Goal: Task Accomplishment & Management: Manage account settings

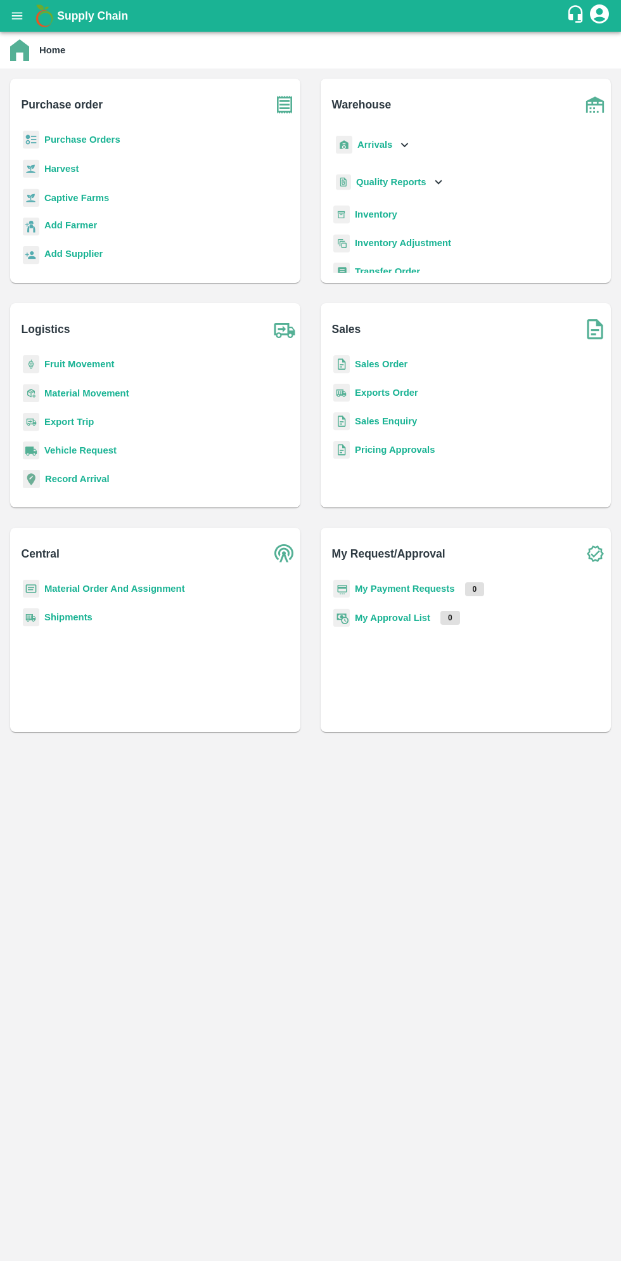
click at [96, 140] on b "Purchase Orders" at bounding box center [82, 139] width 76 height 10
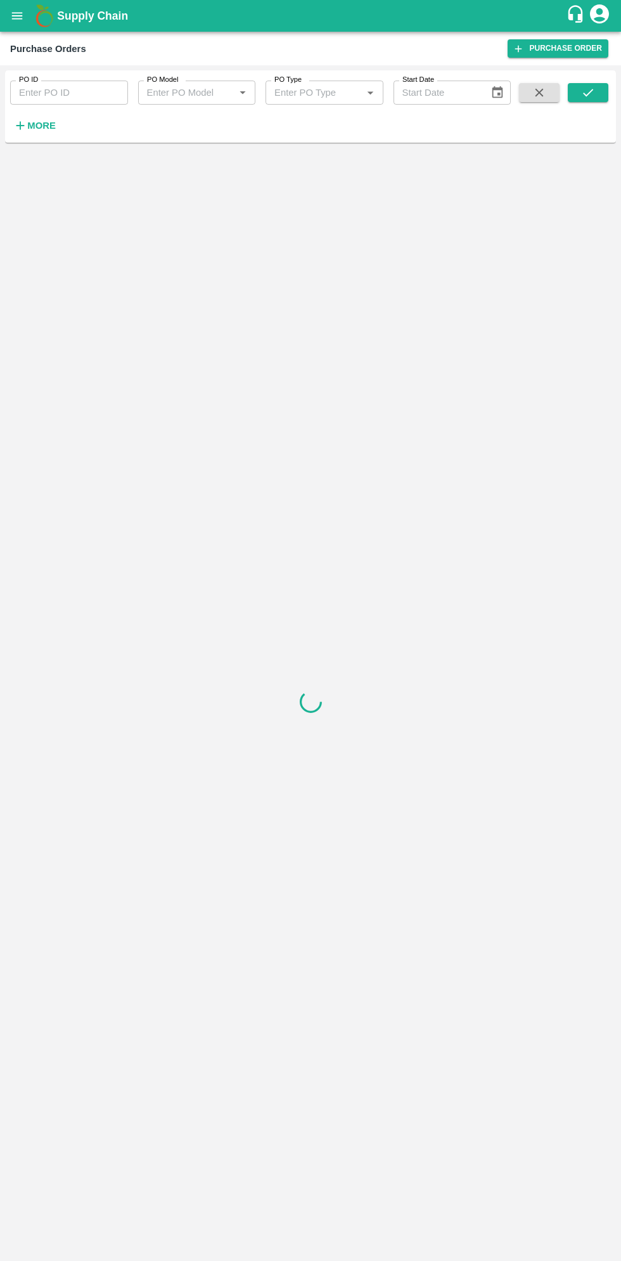
click at [48, 135] on button "More" at bounding box center [34, 126] width 49 height 22
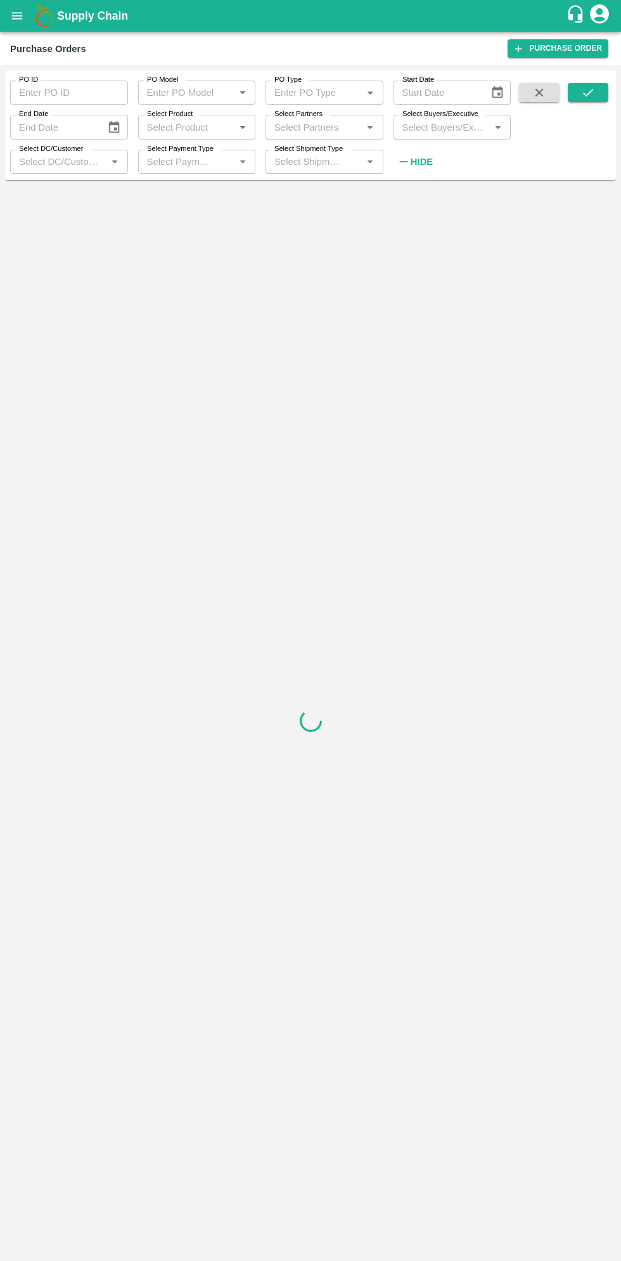
click at [459, 127] on input "Select Buyers/Executive" at bounding box center [442, 127] width 89 height 16
type input "sagar"
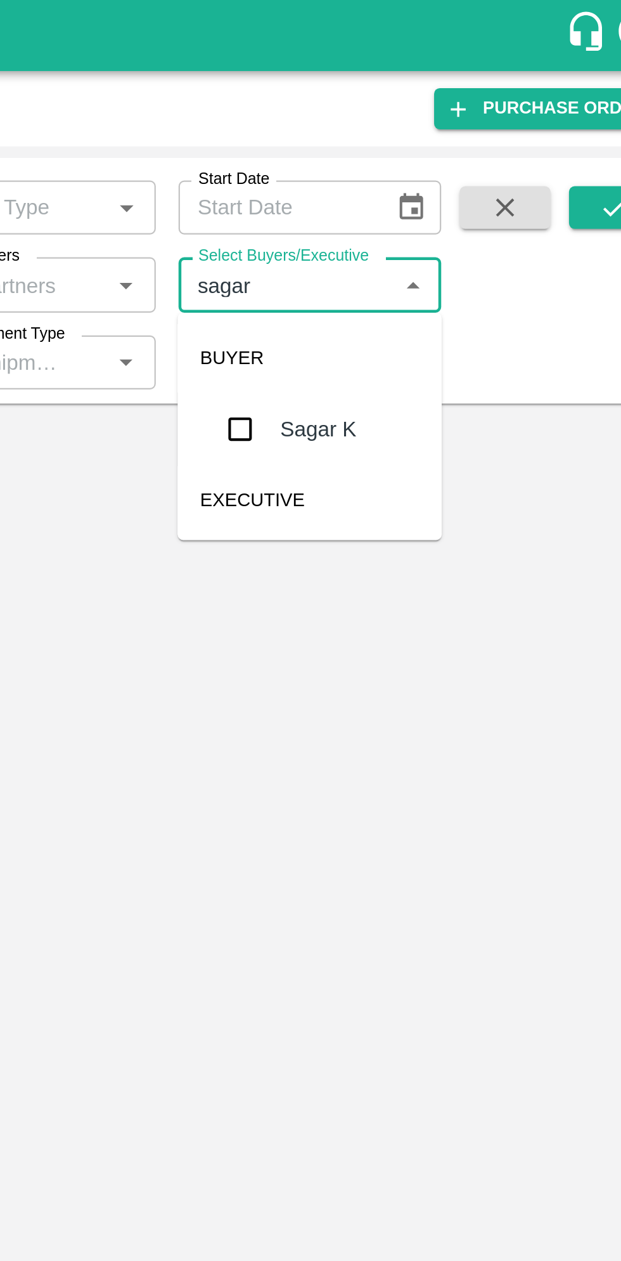
click at [426, 190] on input "checkbox" at bounding box center [420, 191] width 25 height 25
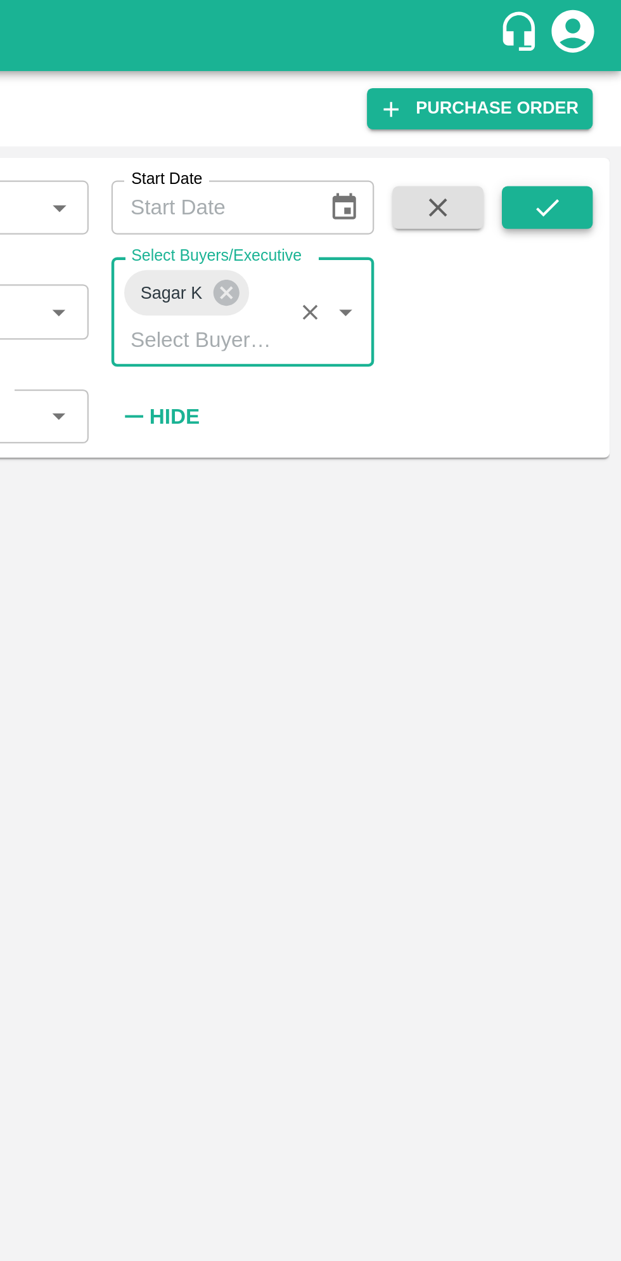
click at [594, 91] on icon "submit" at bounding box center [589, 93] width 14 height 14
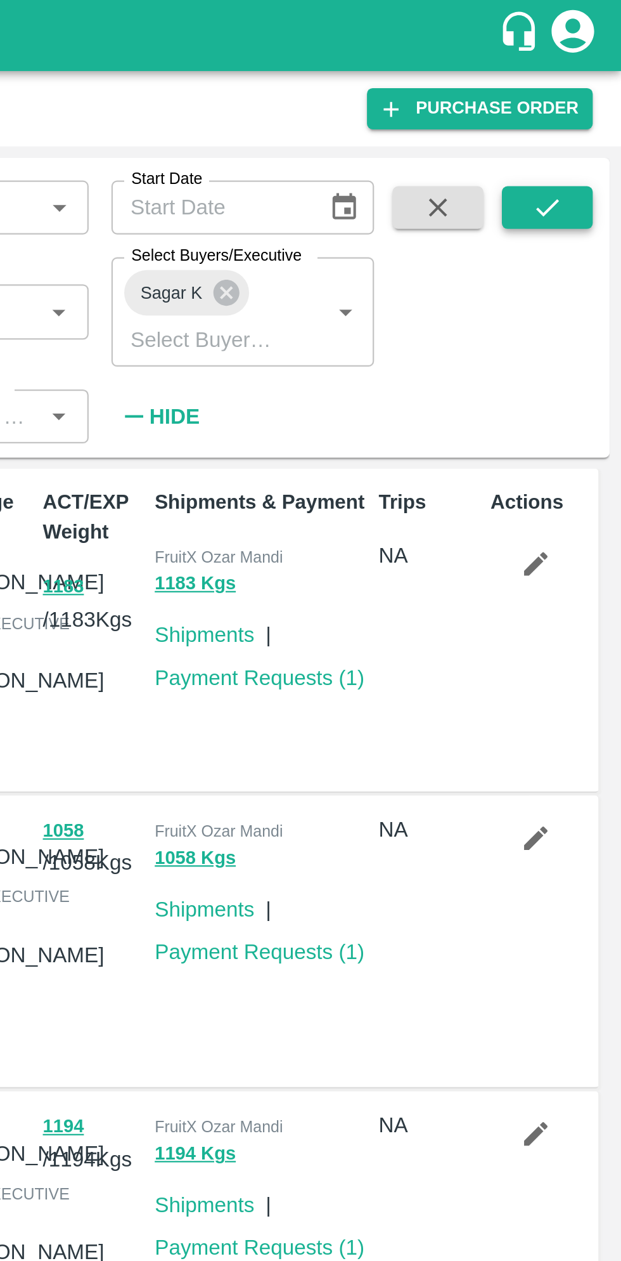
click at [592, 90] on icon "submit" at bounding box center [588, 93] width 10 height 8
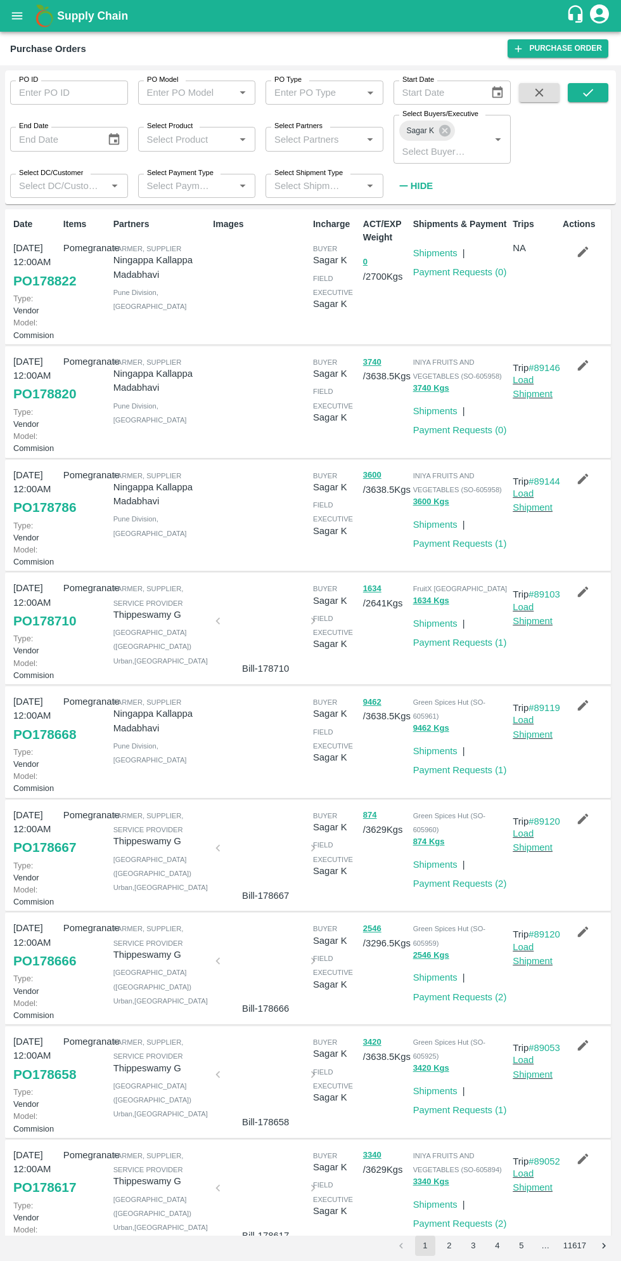
click at [40, 746] on link "PO 178668" at bounding box center [44, 734] width 63 height 23
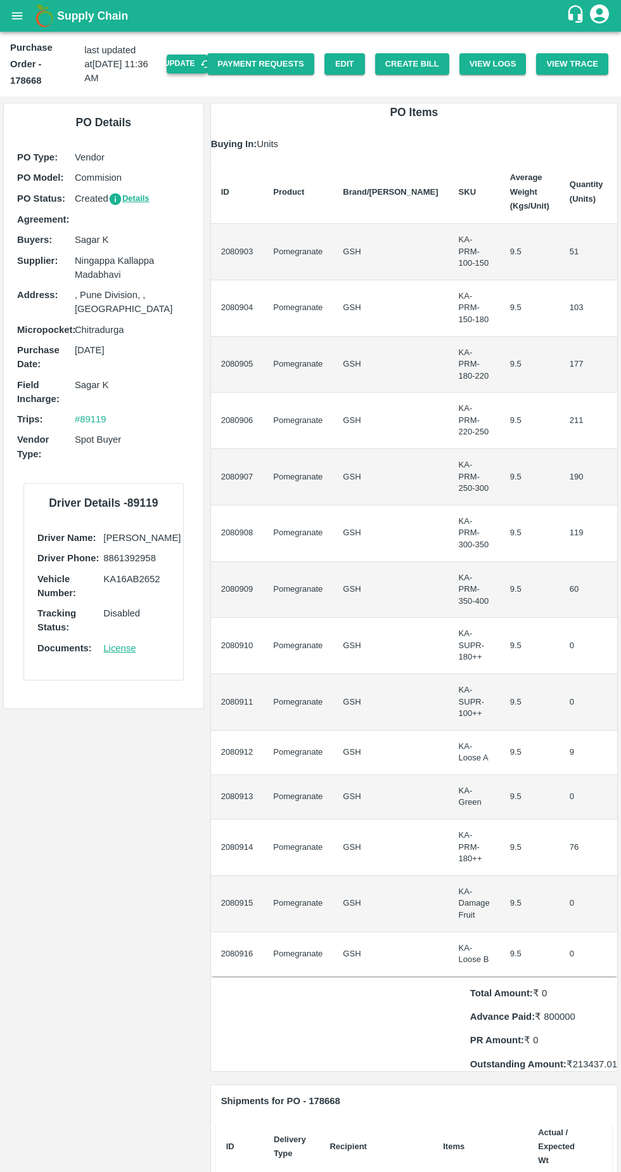
click at [207, 63] on button "Update" at bounding box center [187, 64] width 41 height 18
click at [426, 56] on button "Create Bill" at bounding box center [412, 64] width 74 height 22
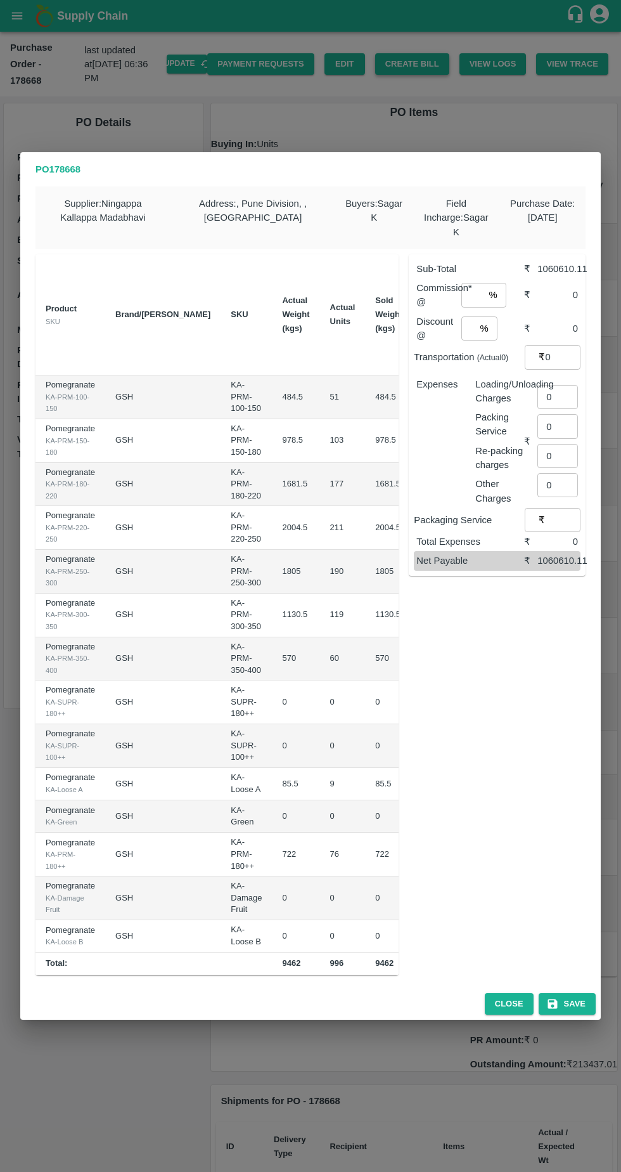
scroll to position [0, 190]
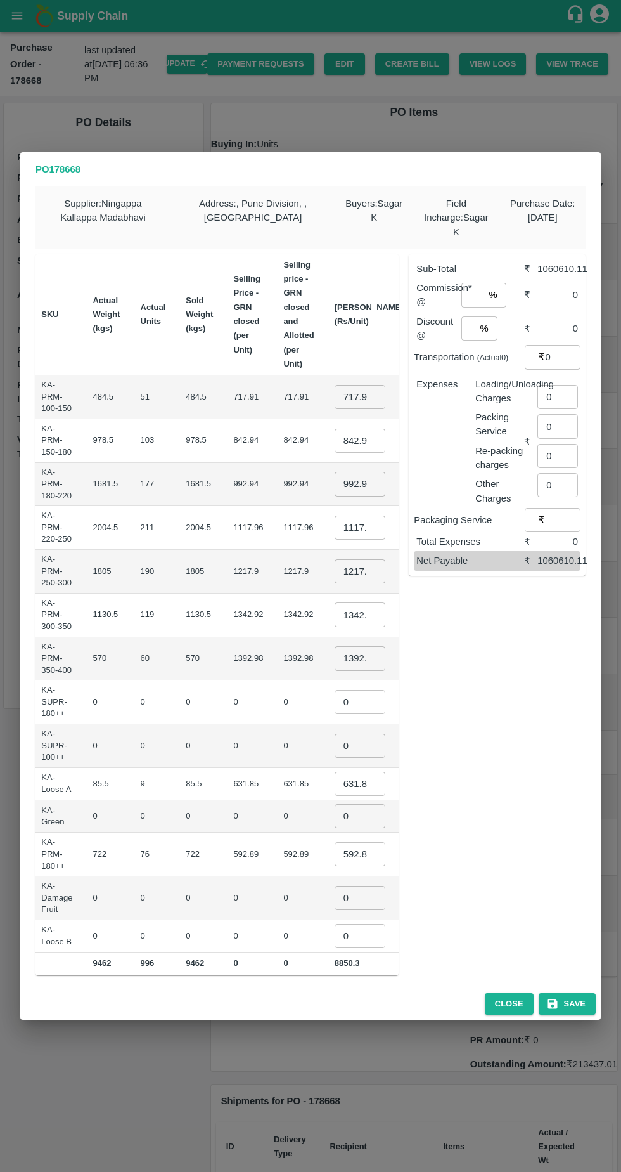
click at [335, 385] on input "717.915" at bounding box center [360, 397] width 51 height 24
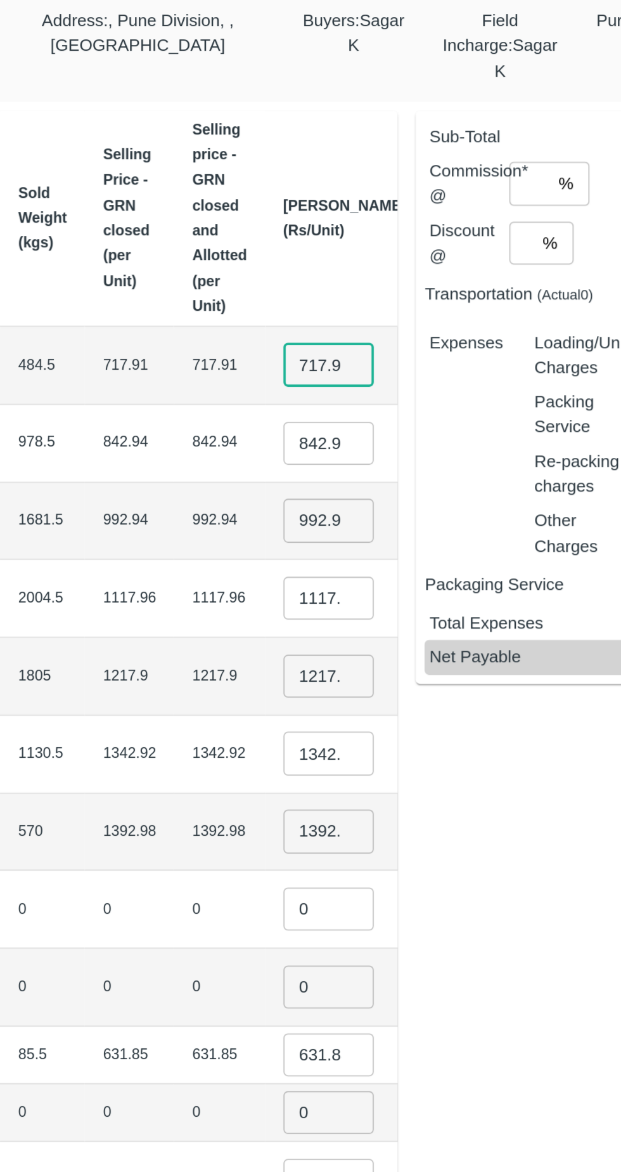
scroll to position [0, 8]
type input "7"
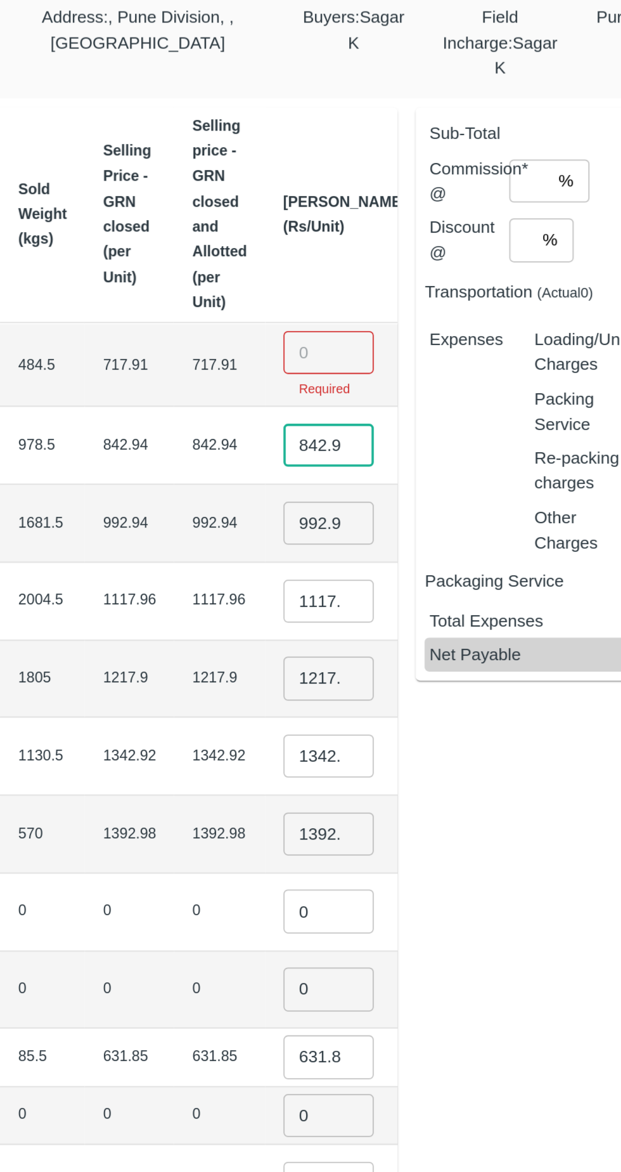
scroll to position [0, 59]
type input "8"
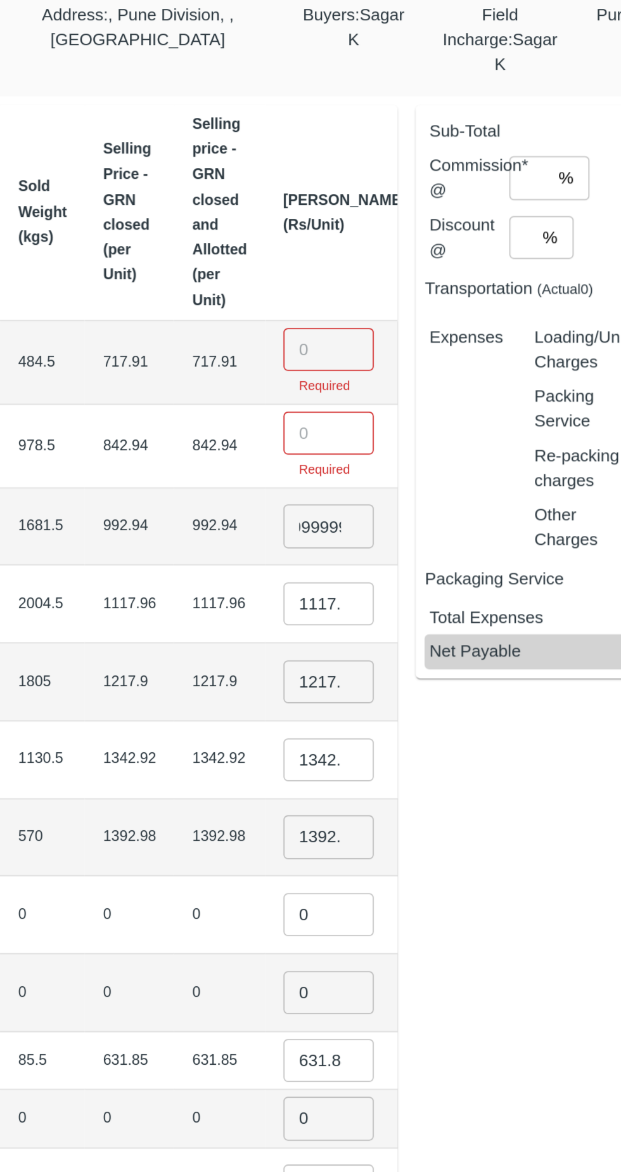
scroll to position [0, 0]
type input "9"
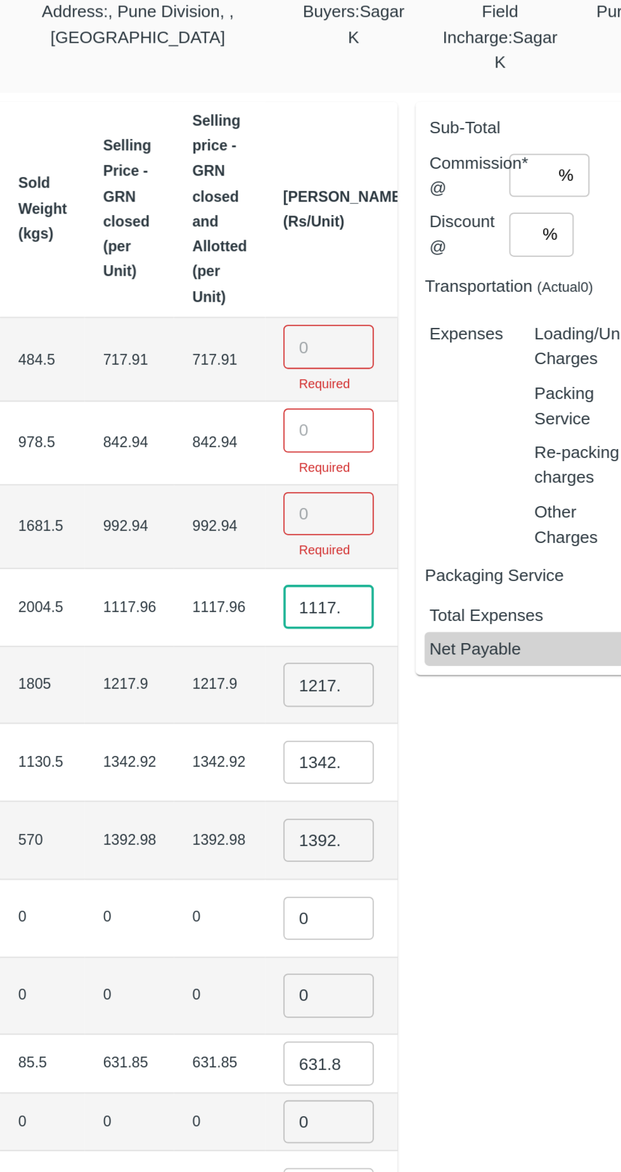
scroll to position [0, 6]
type input "1"
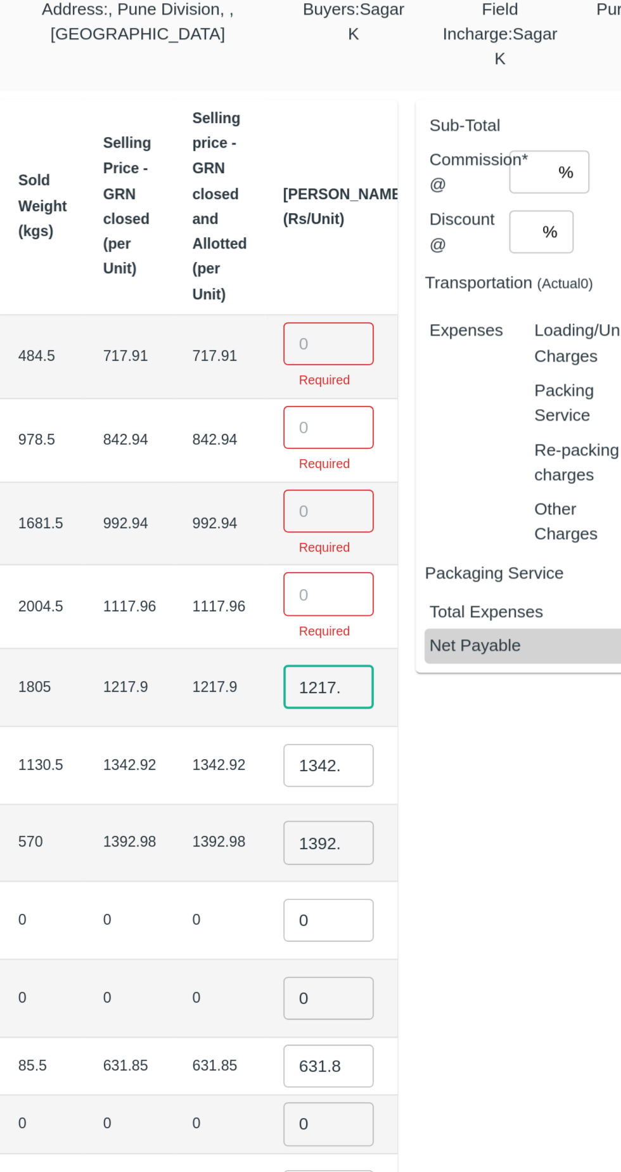
scroll to position [0, 65]
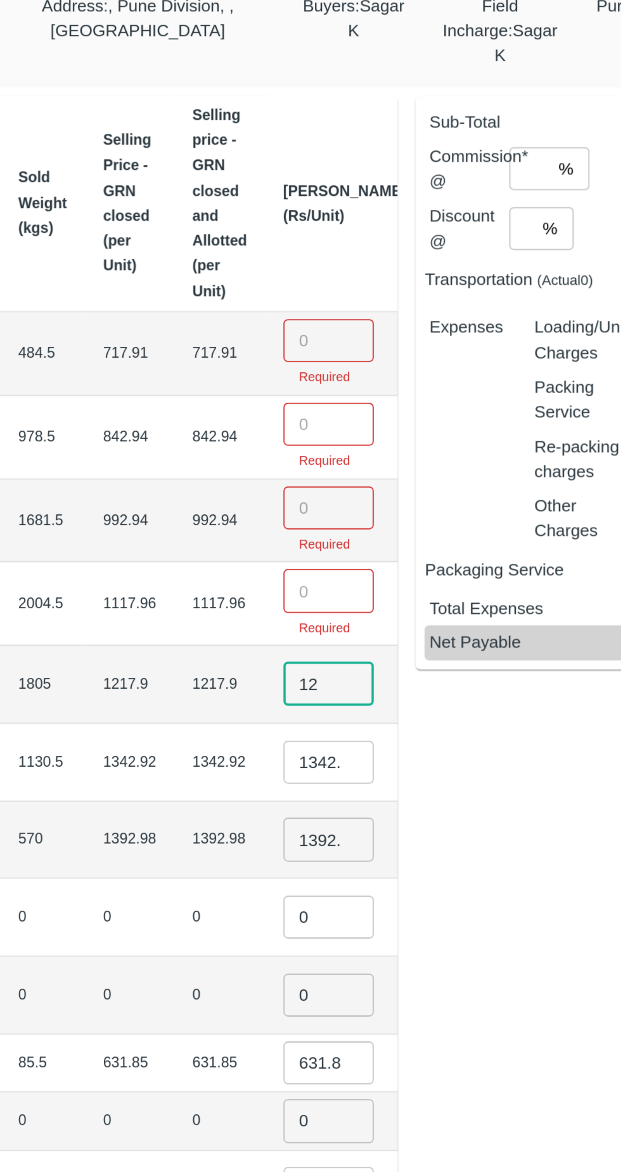
type input "1"
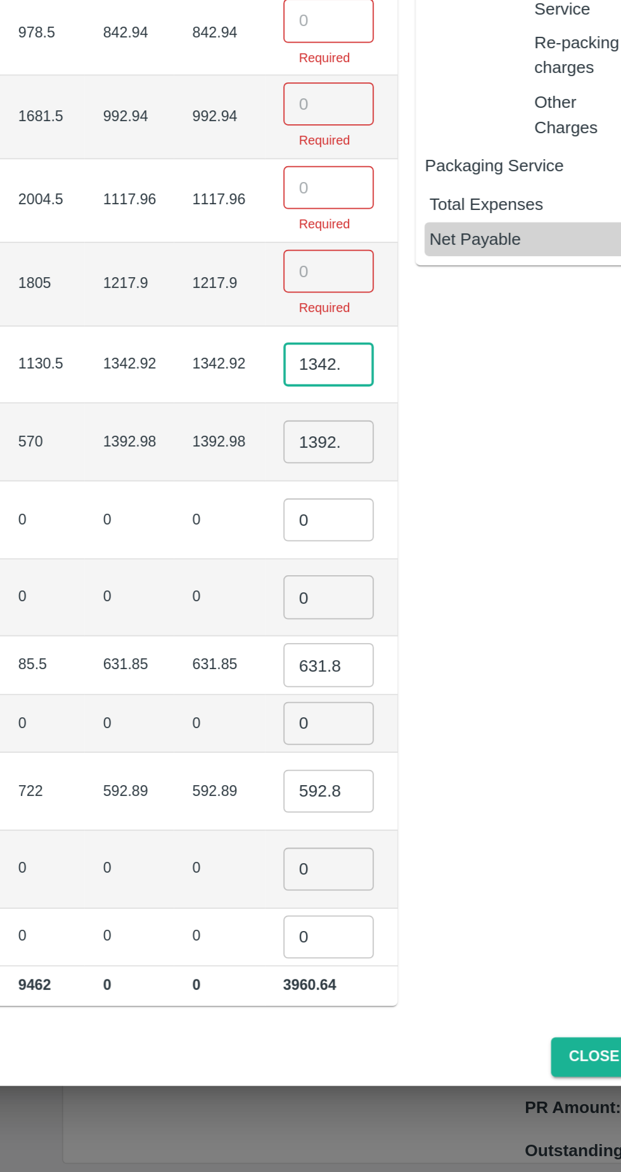
scroll to position [0, 6]
type input "1"
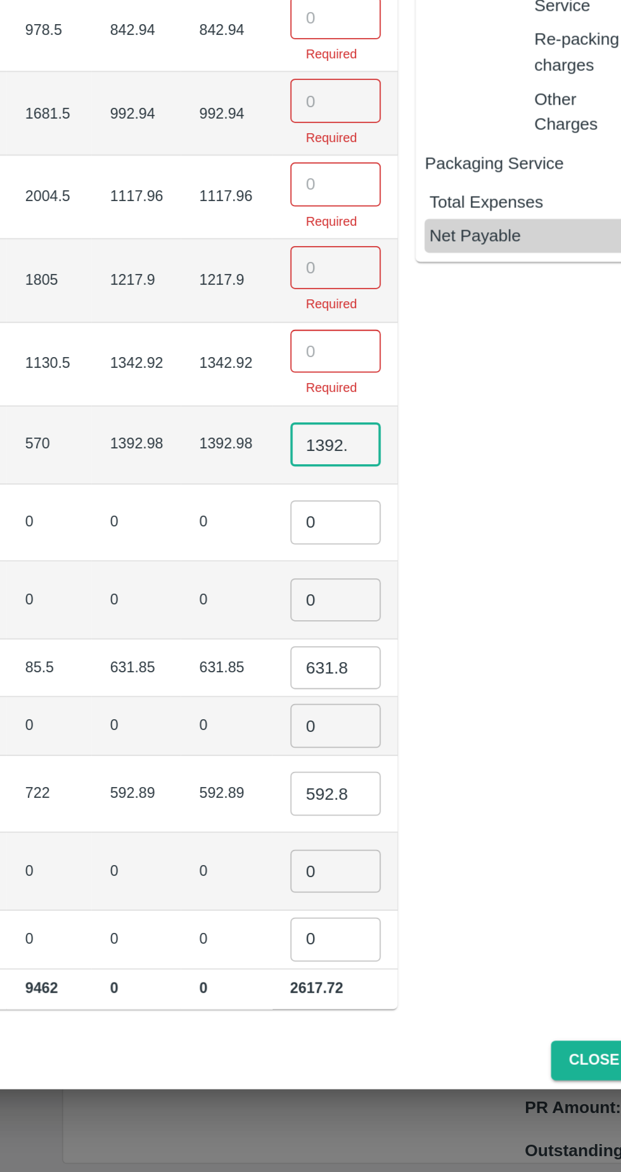
scroll to position [0, 11]
type input "1"
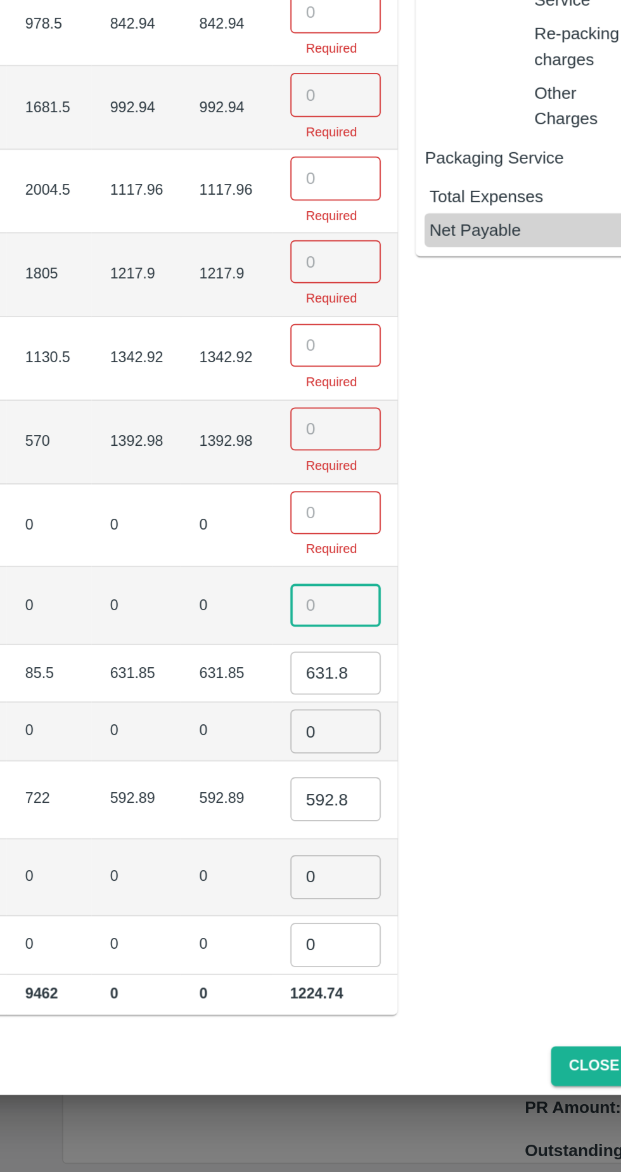
scroll to position [0, 6]
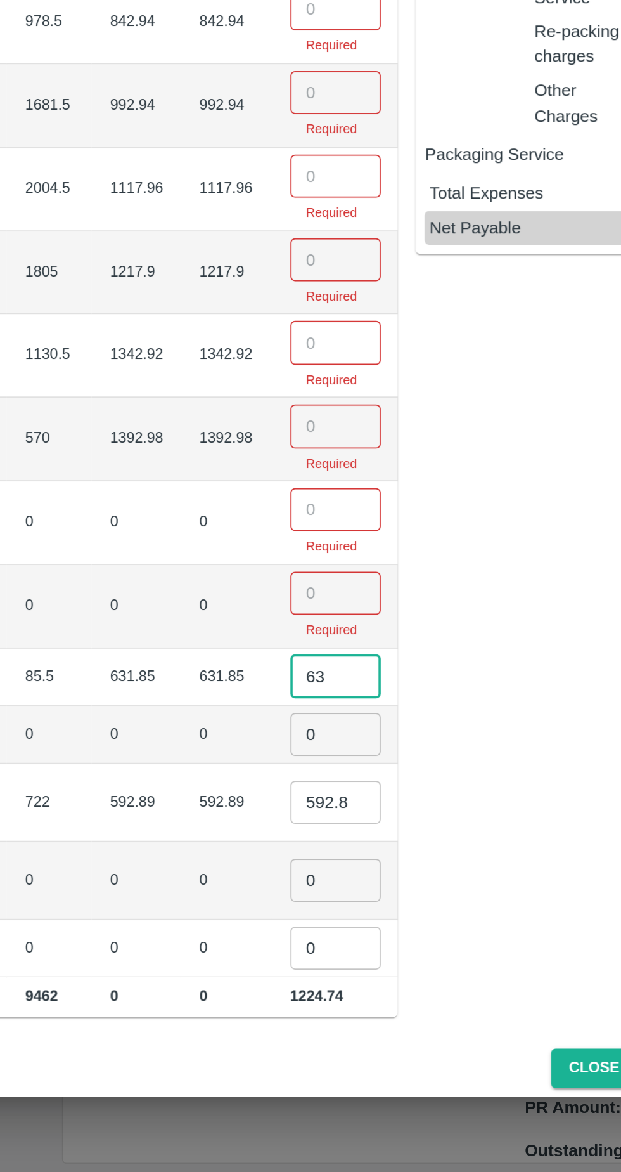
type input "6"
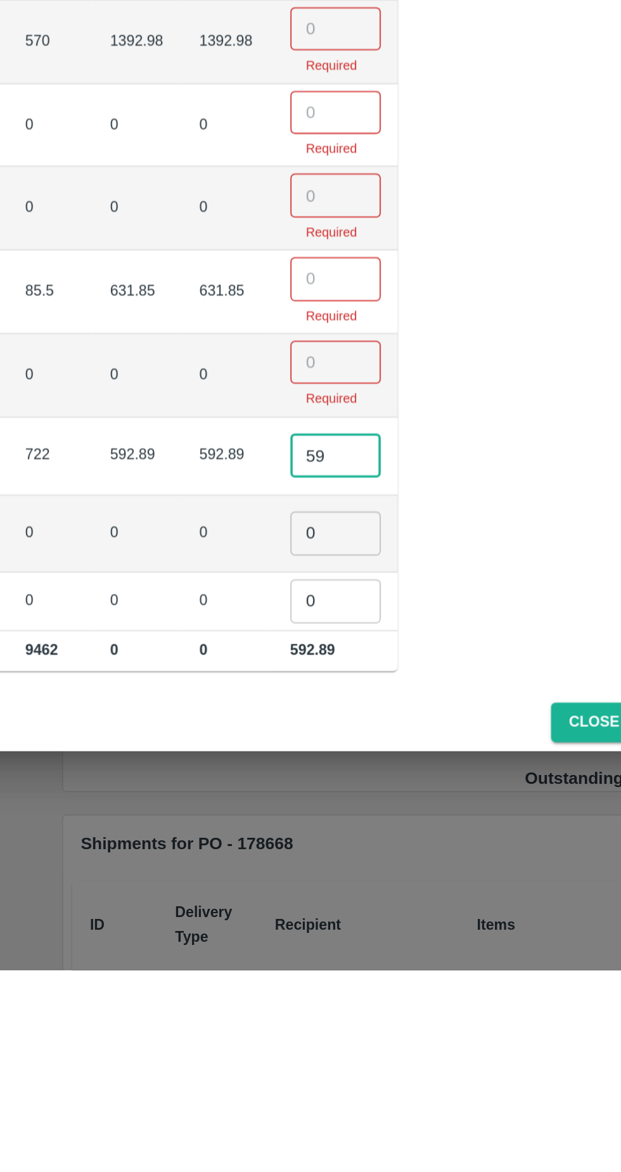
type input "5"
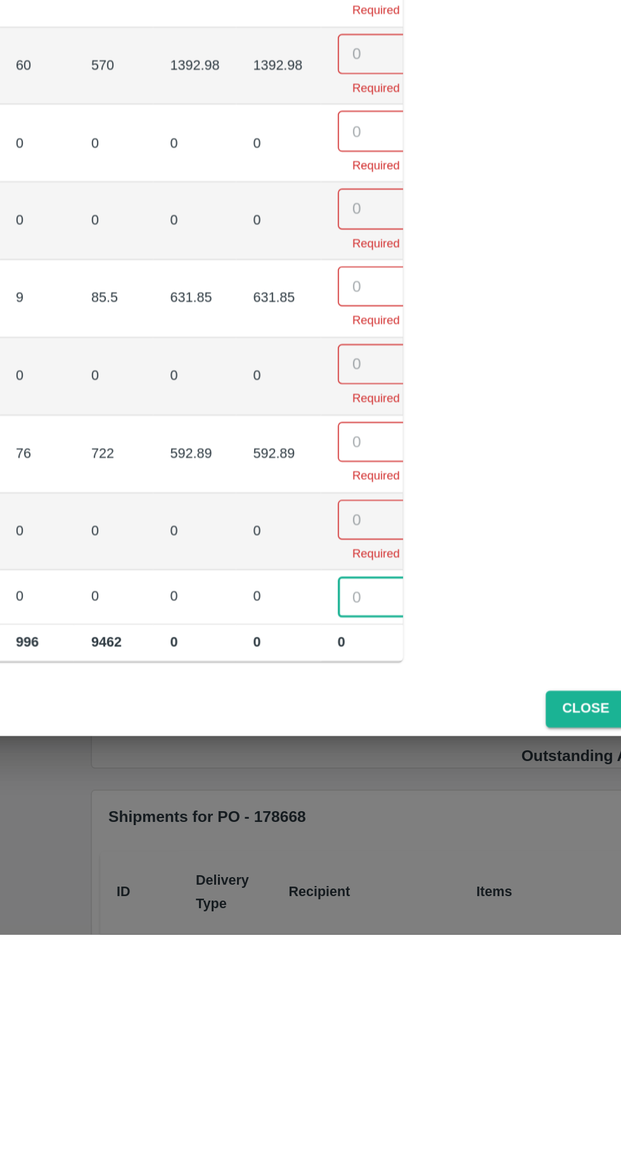
scroll to position [0, 163]
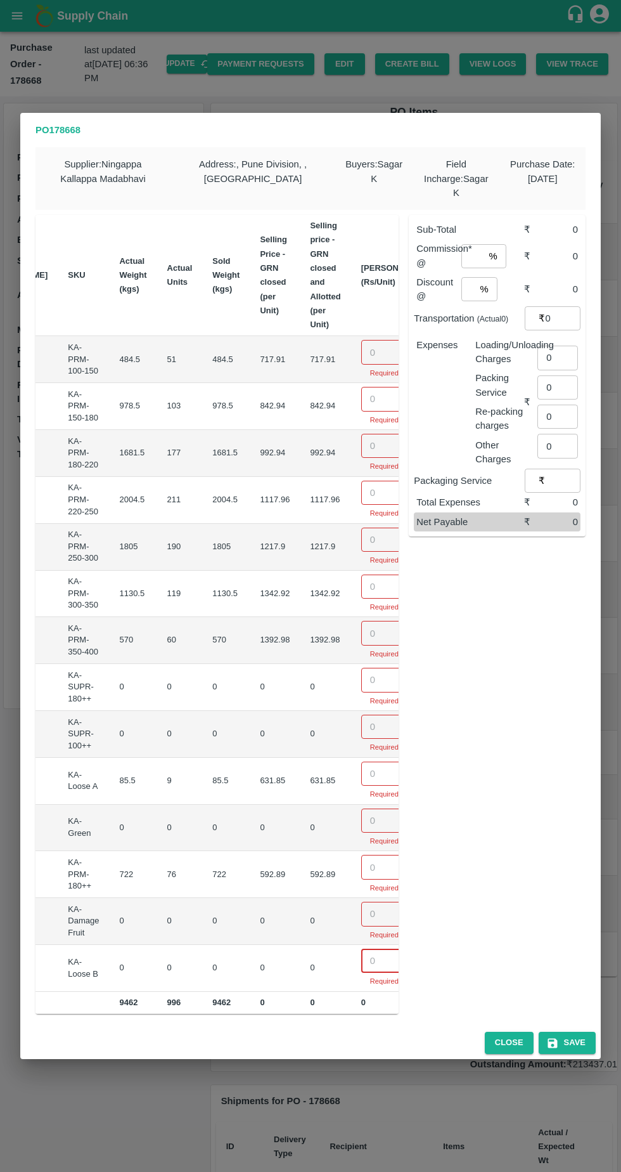
click at [361, 344] on input "number" at bounding box center [386, 352] width 51 height 24
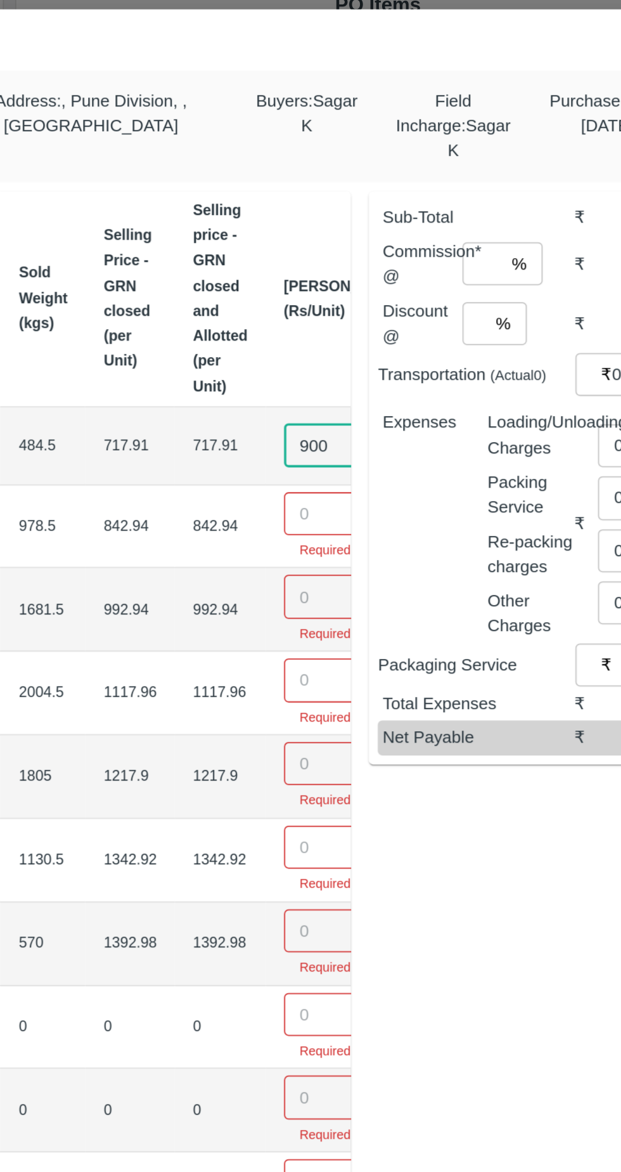
type input "900"
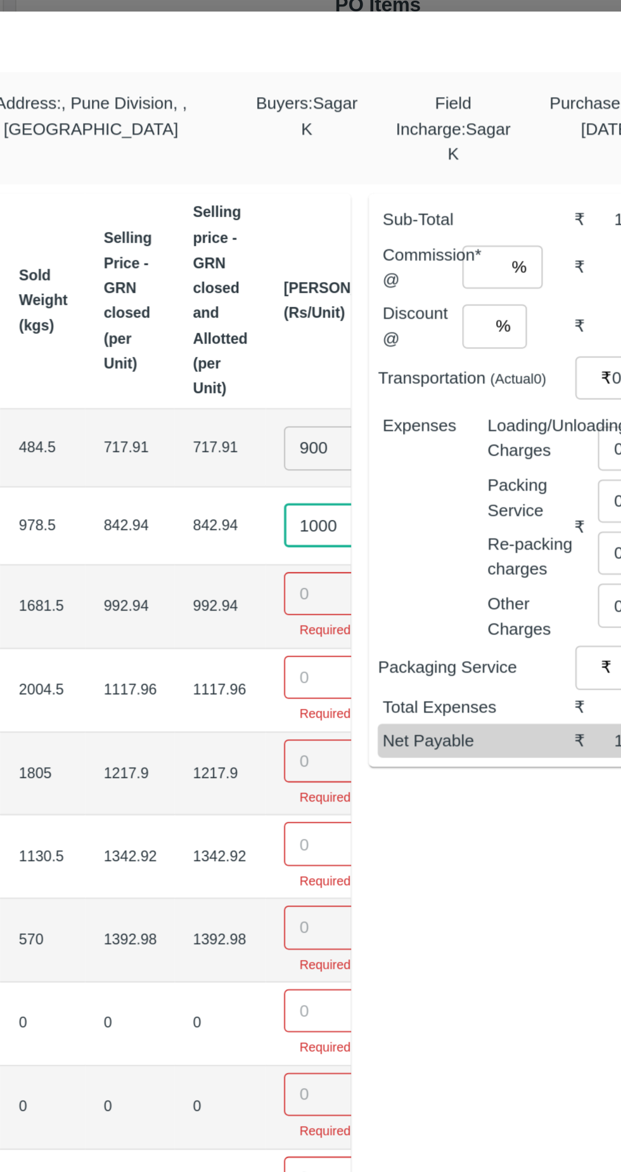
type input "1000"
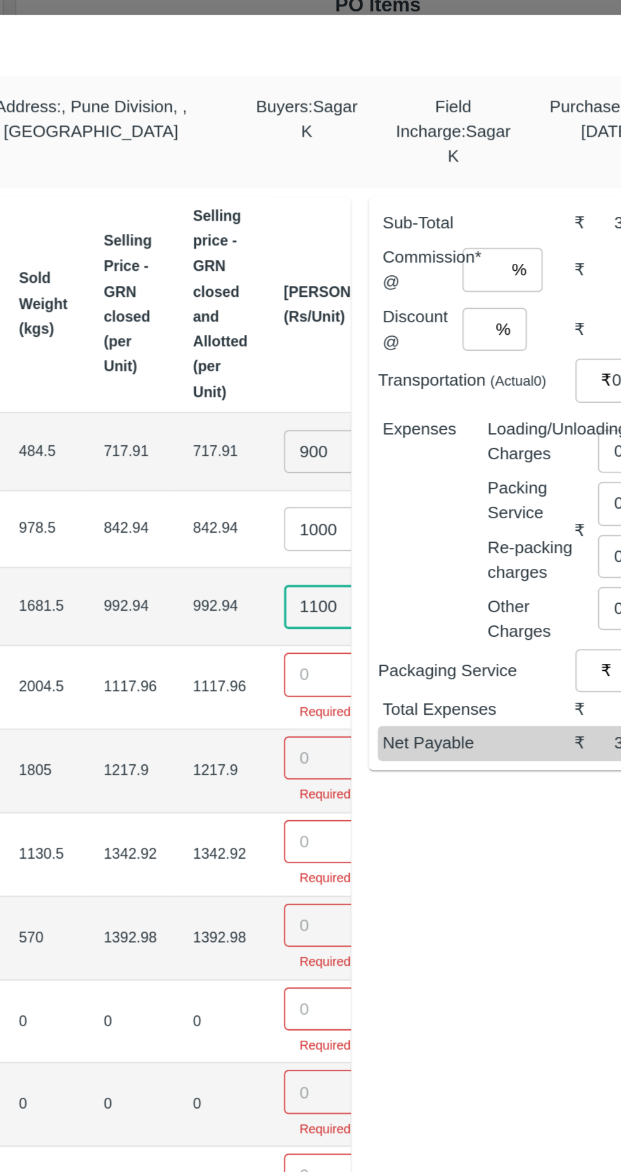
type input "1100"
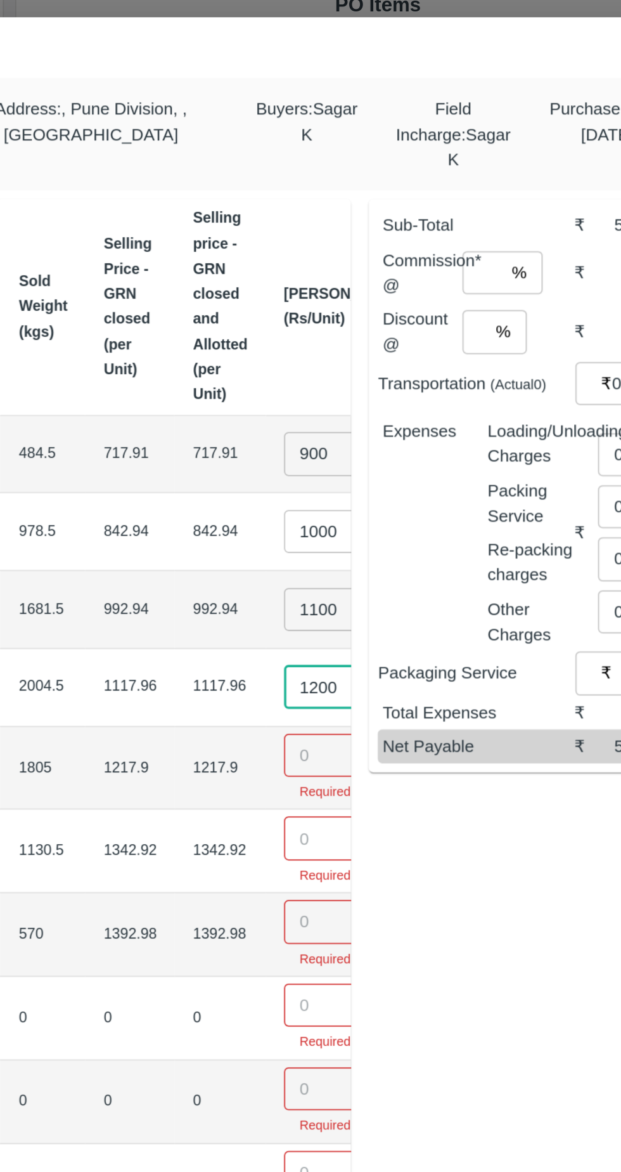
type input "1200"
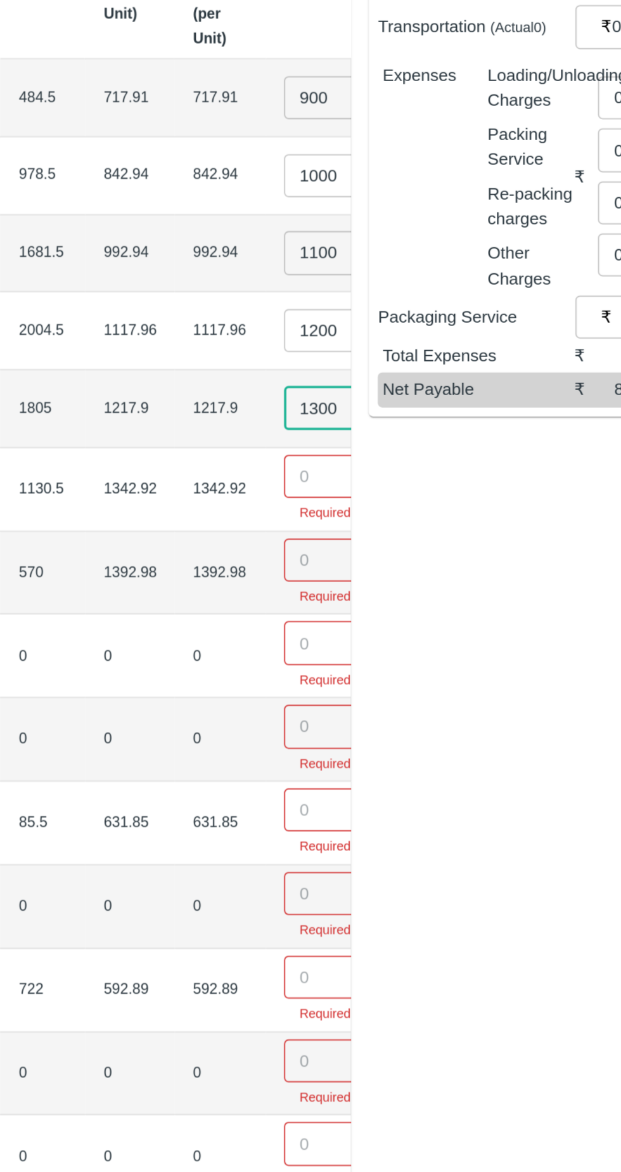
type input "1300"
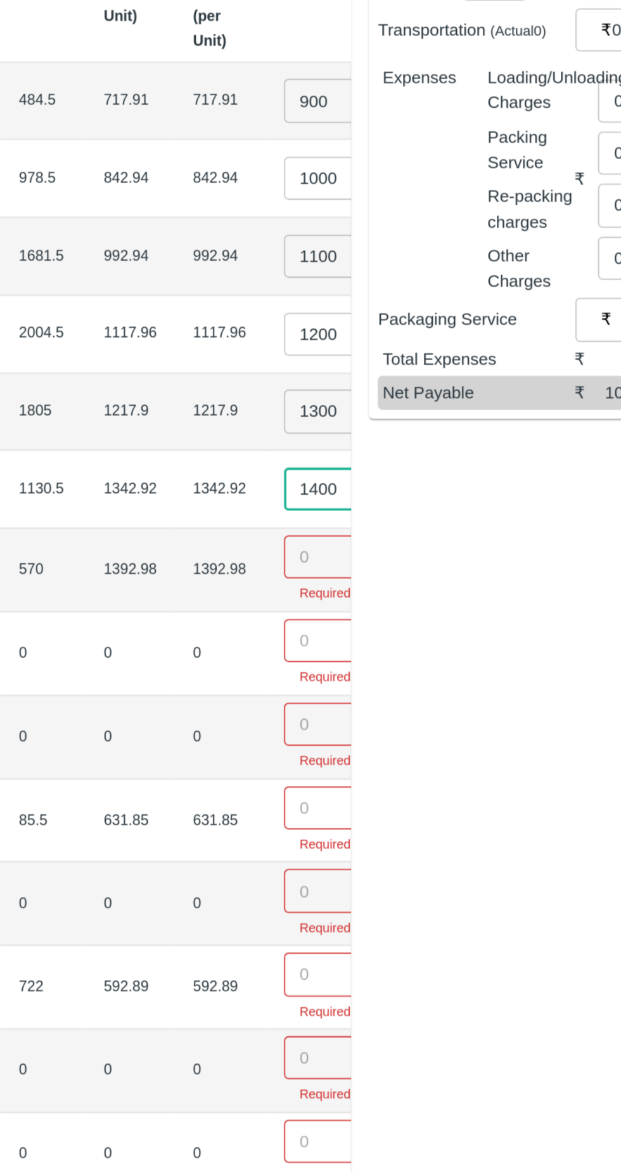
type input "1400"
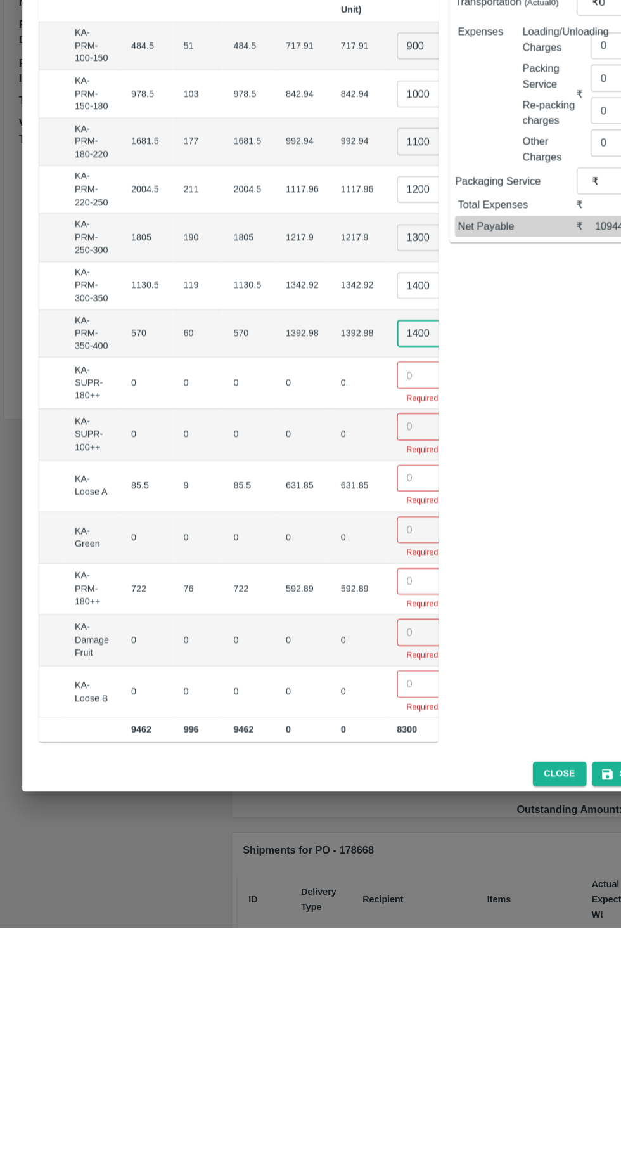
type input "1400"
click at [361, 659] on input "number" at bounding box center [386, 668] width 51 height 24
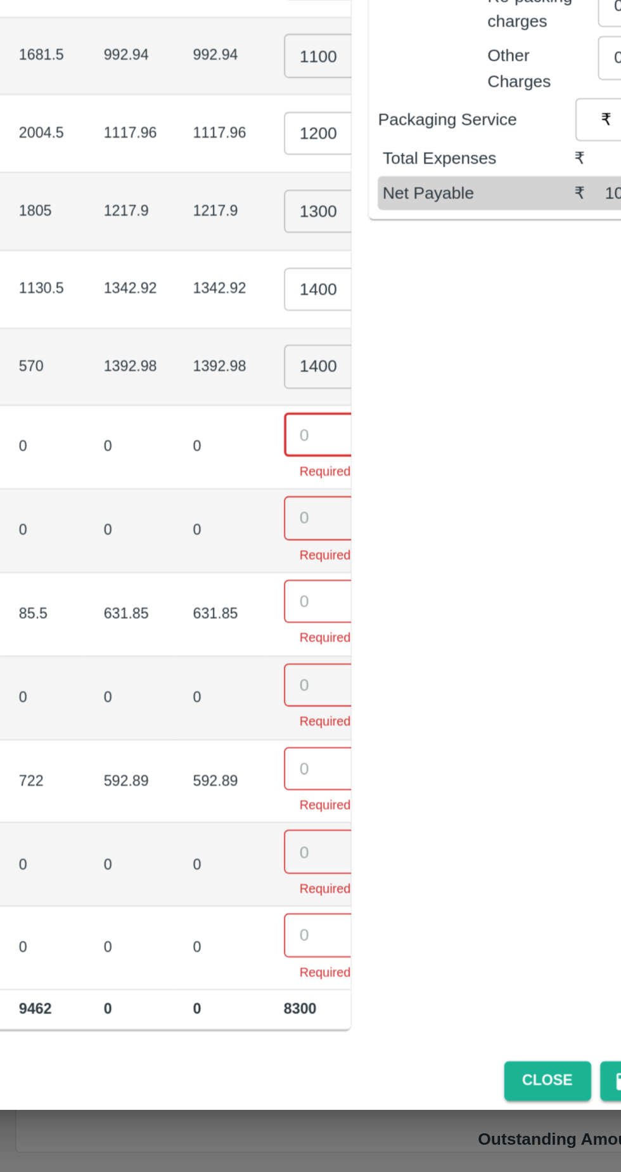
type input "4"
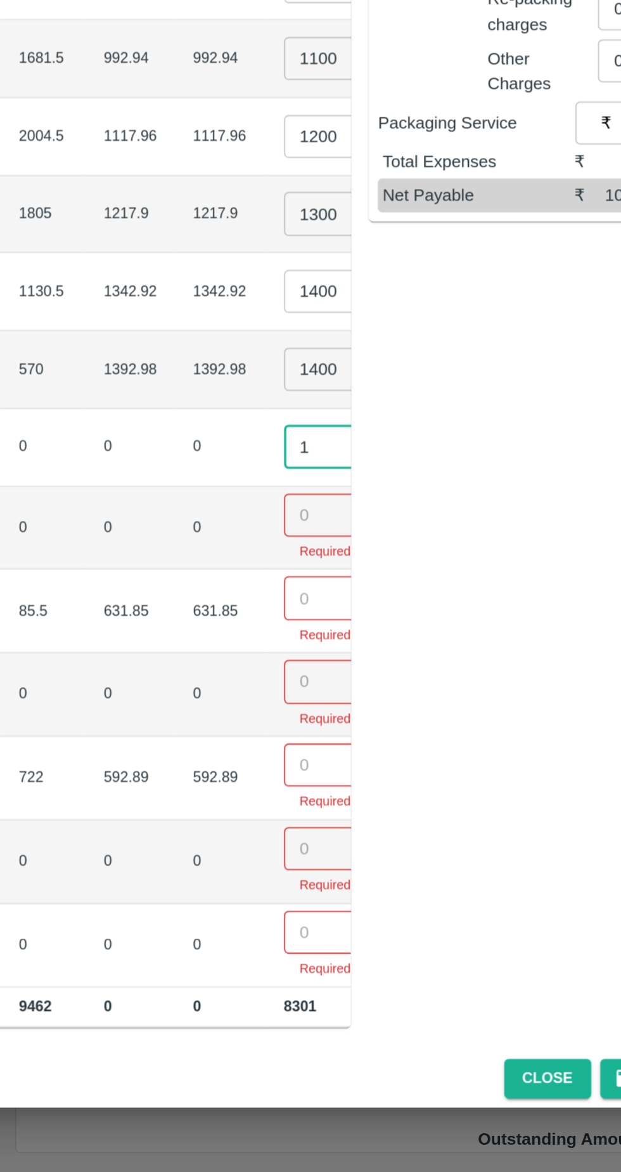
type input "1"
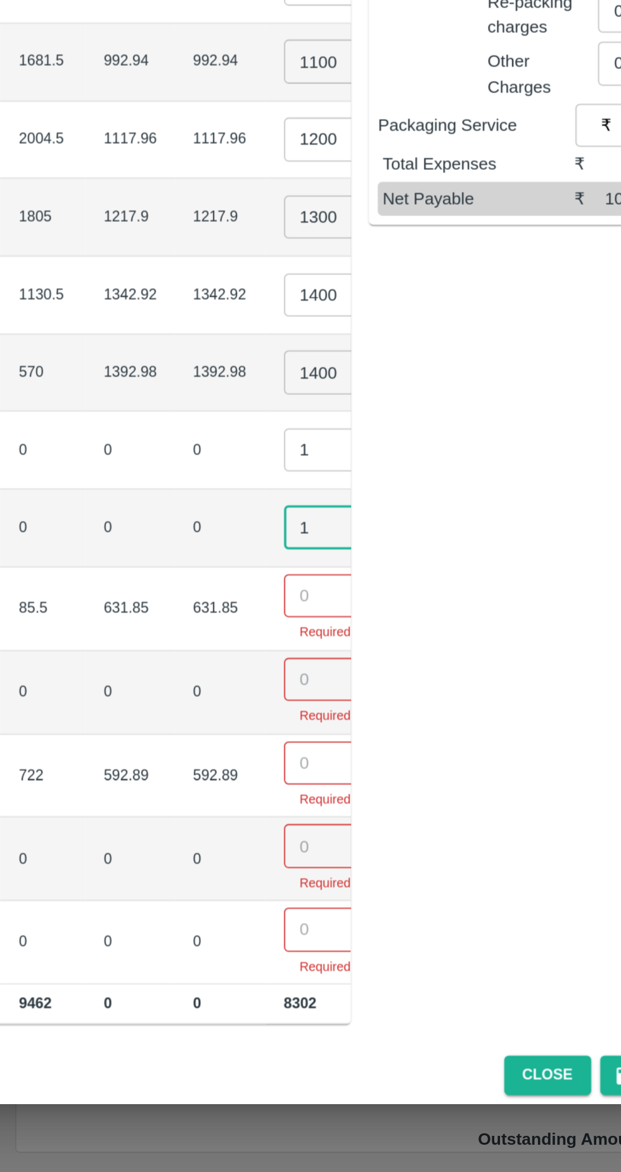
type input "1"
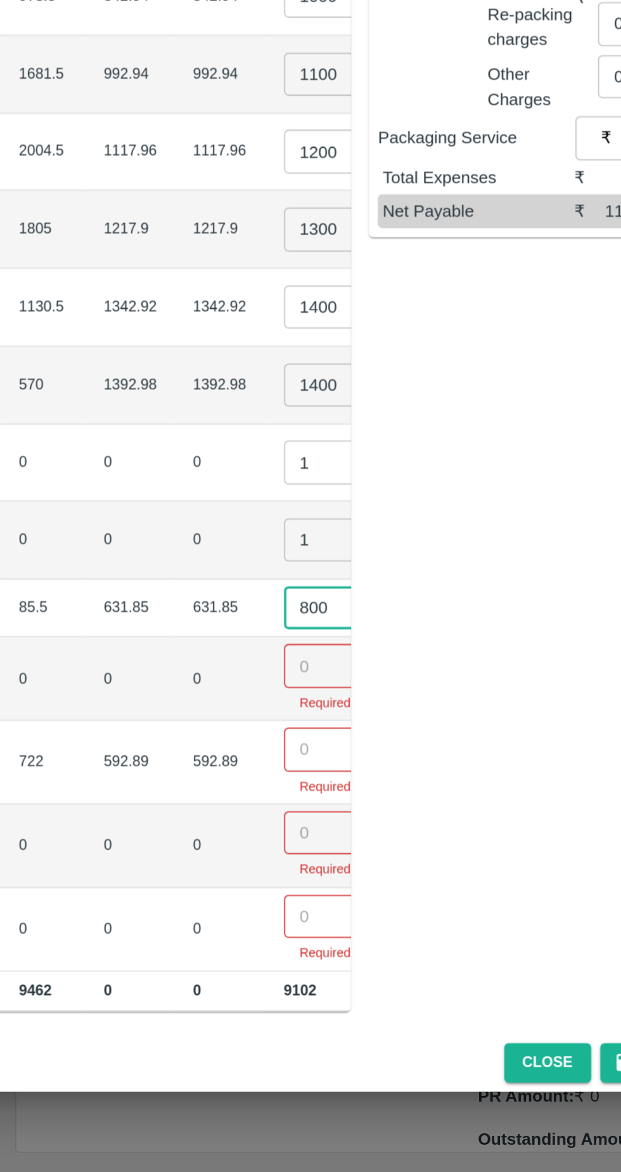
type input "800"
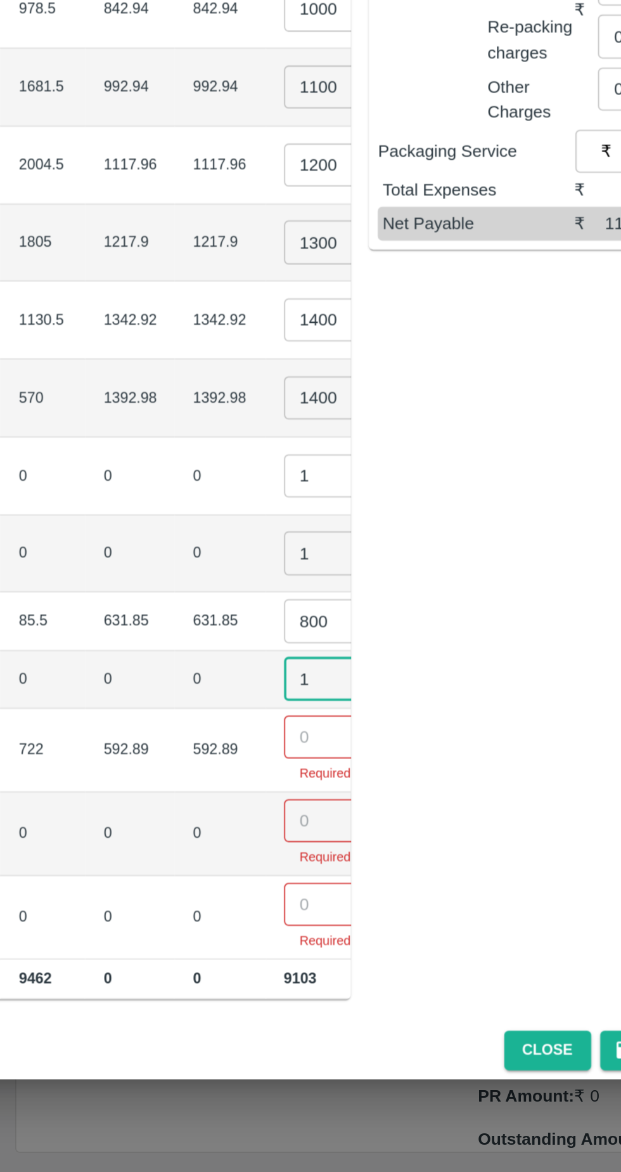
type input "1"
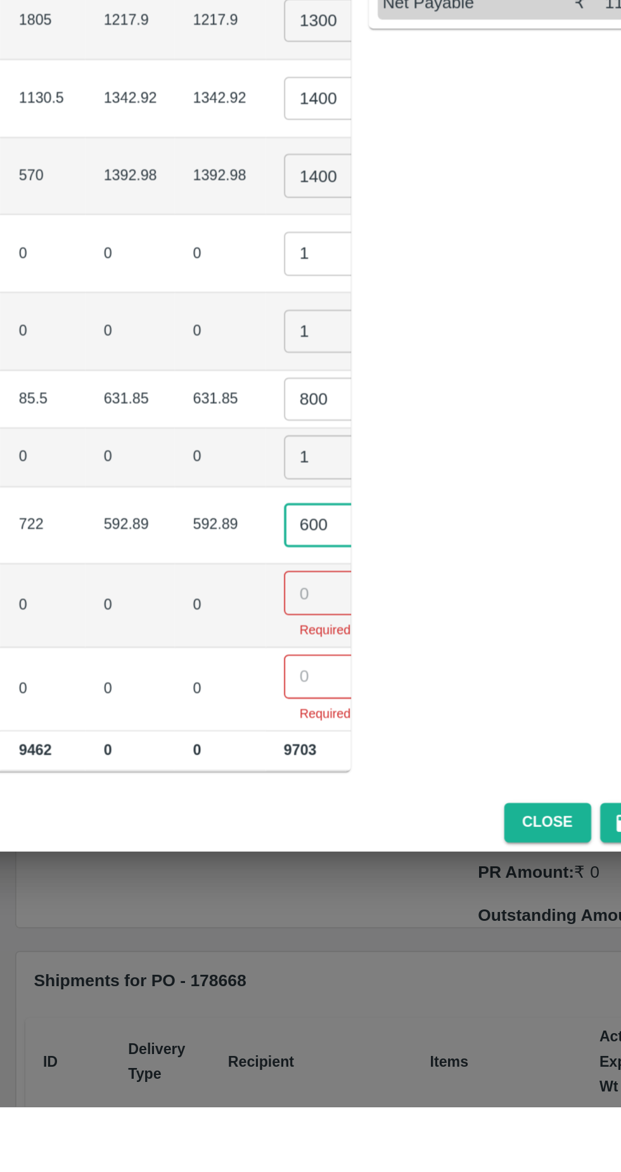
type input "600"
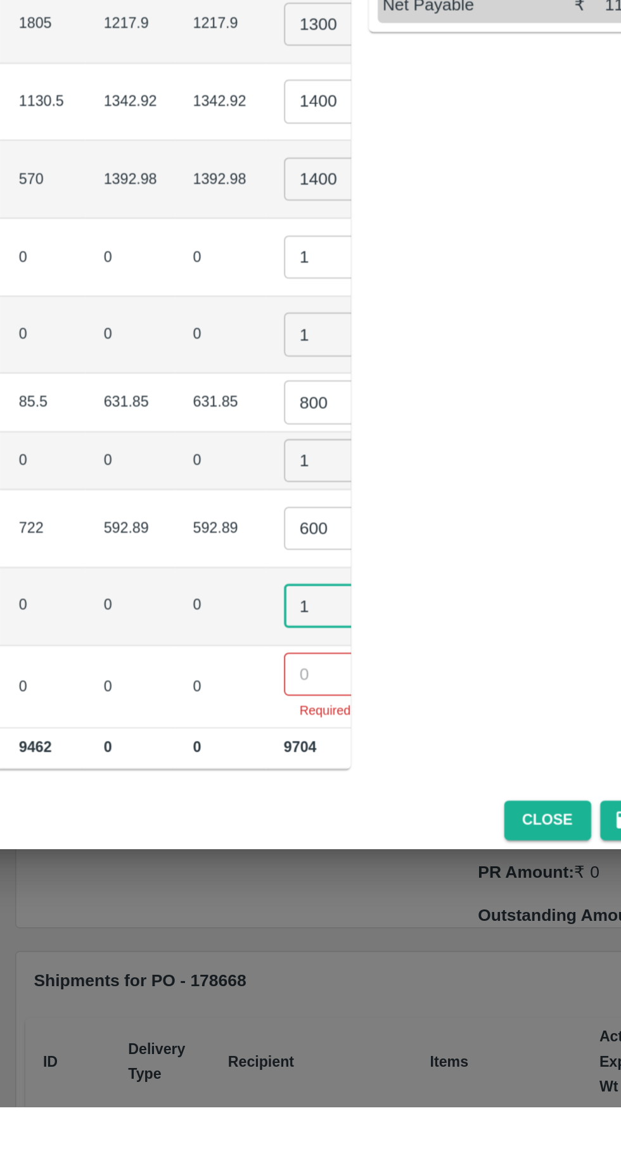
type input "1"
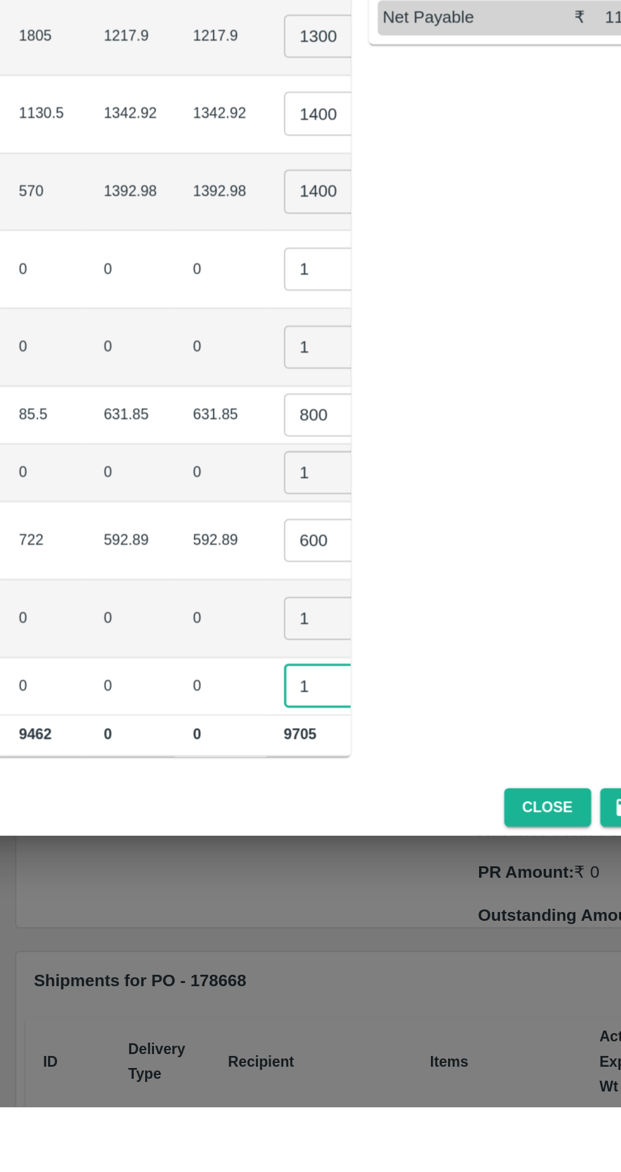
scroll to position [0, 178]
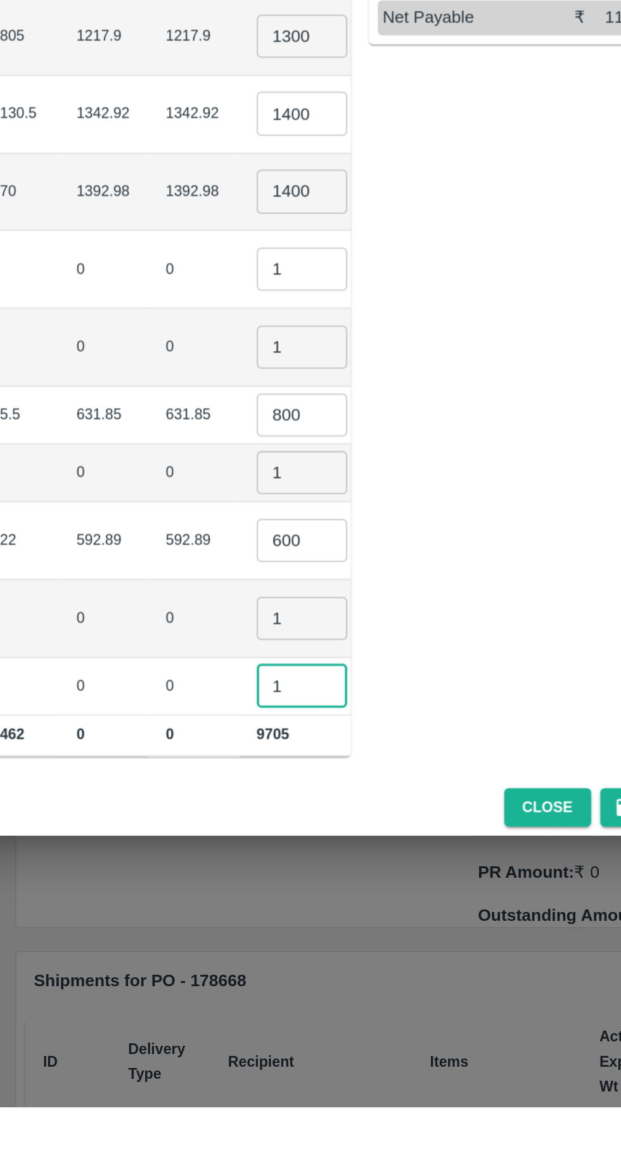
type input "1"
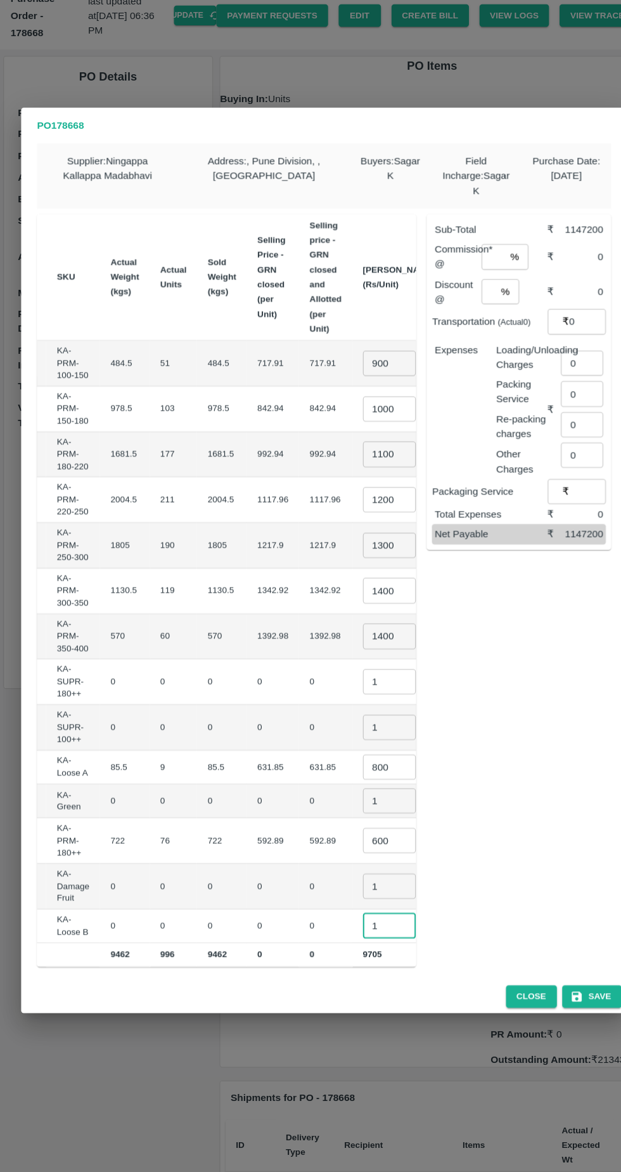
scroll to position [0, 0]
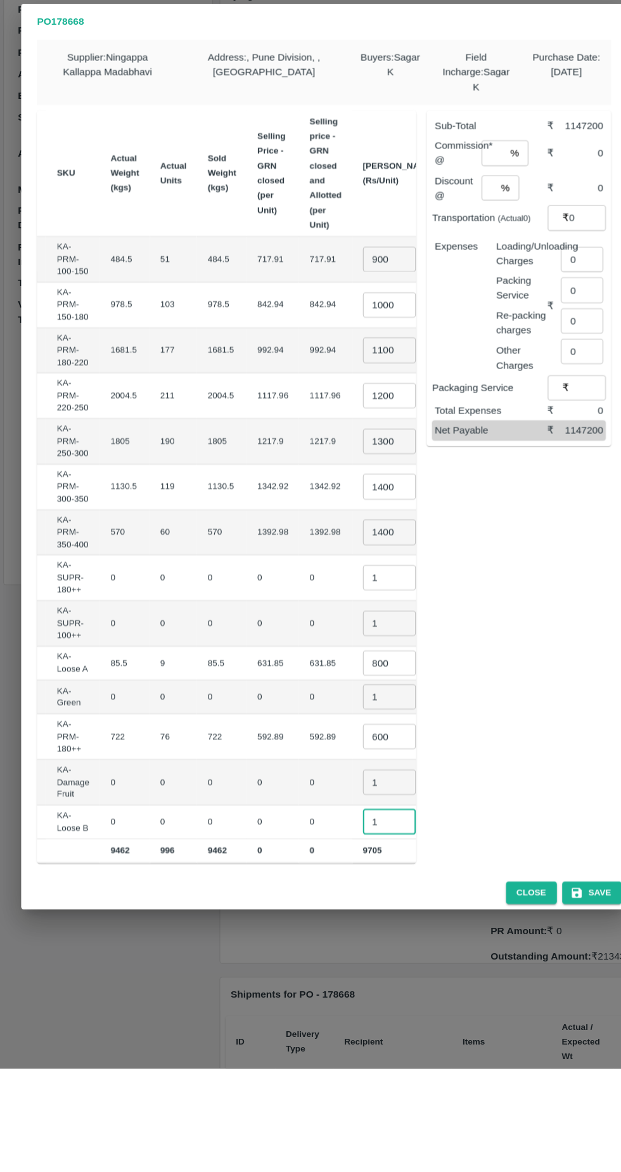
click at [348, 774] on input "800" at bounding box center [373, 784] width 51 height 24
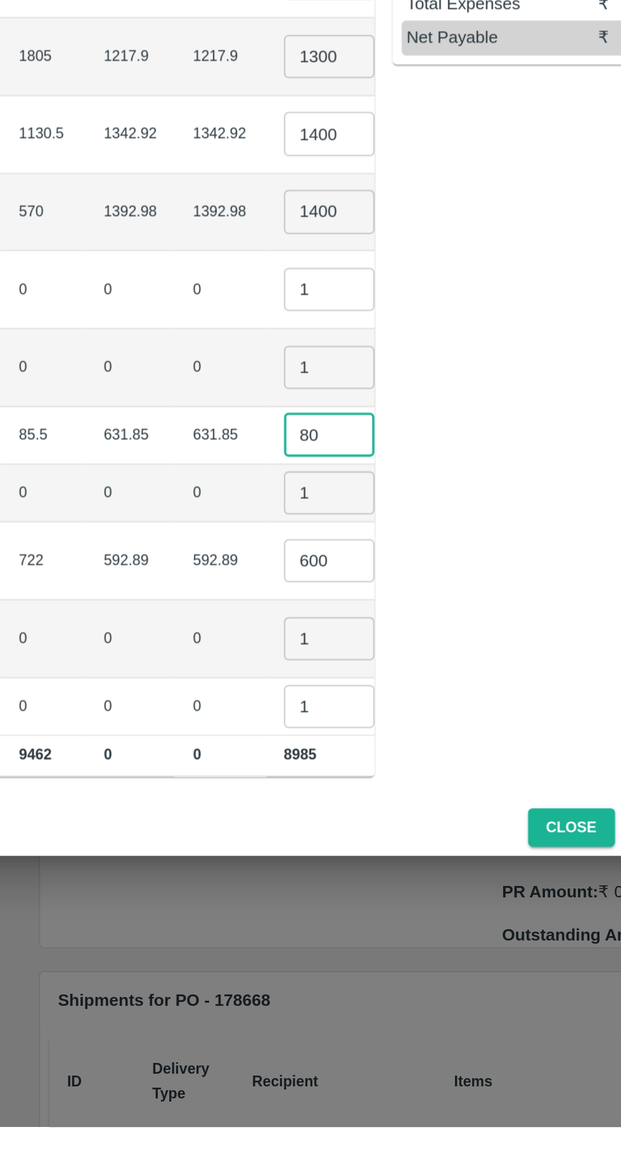
type input "8"
type input "600"
click at [348, 843] on input "600" at bounding box center [373, 854] width 51 height 24
type input "6"
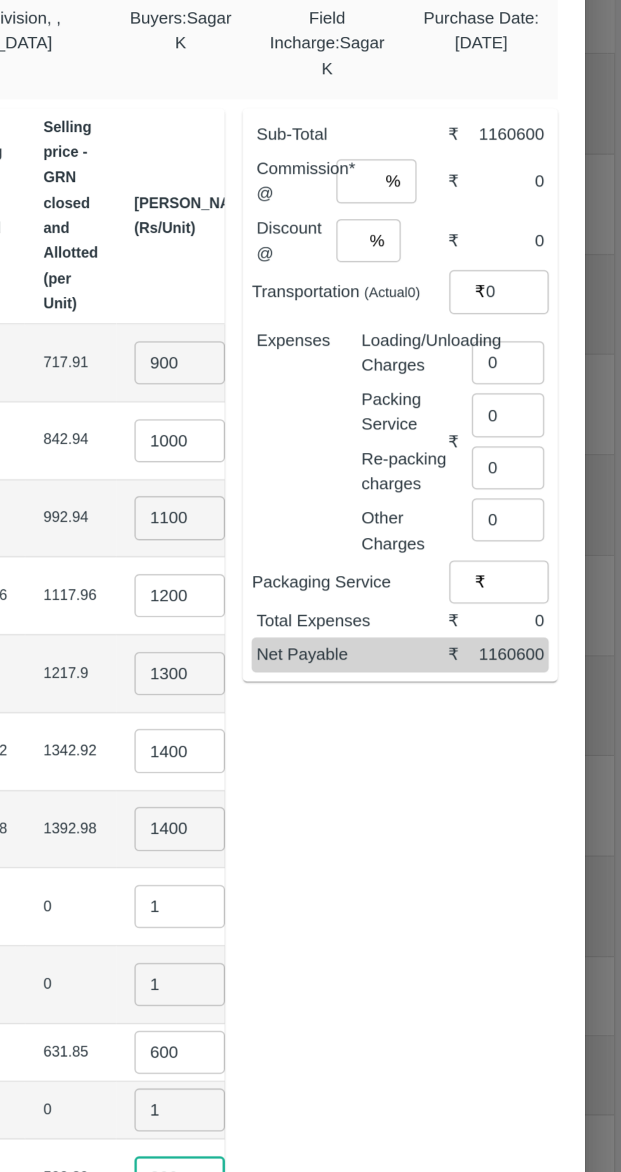
type input "800"
click at [474, 287] on input "number" at bounding box center [473, 295] width 23 height 24
type input "5"
click at [484, 285] on input "5" at bounding box center [473, 295] width 23 height 24
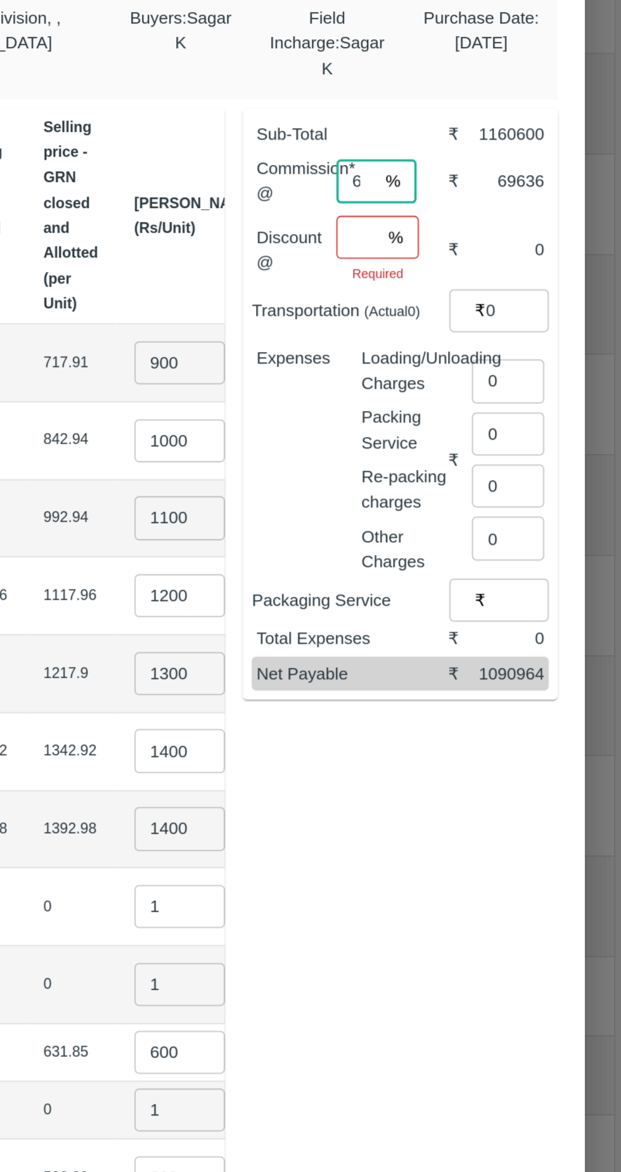
type input "6"
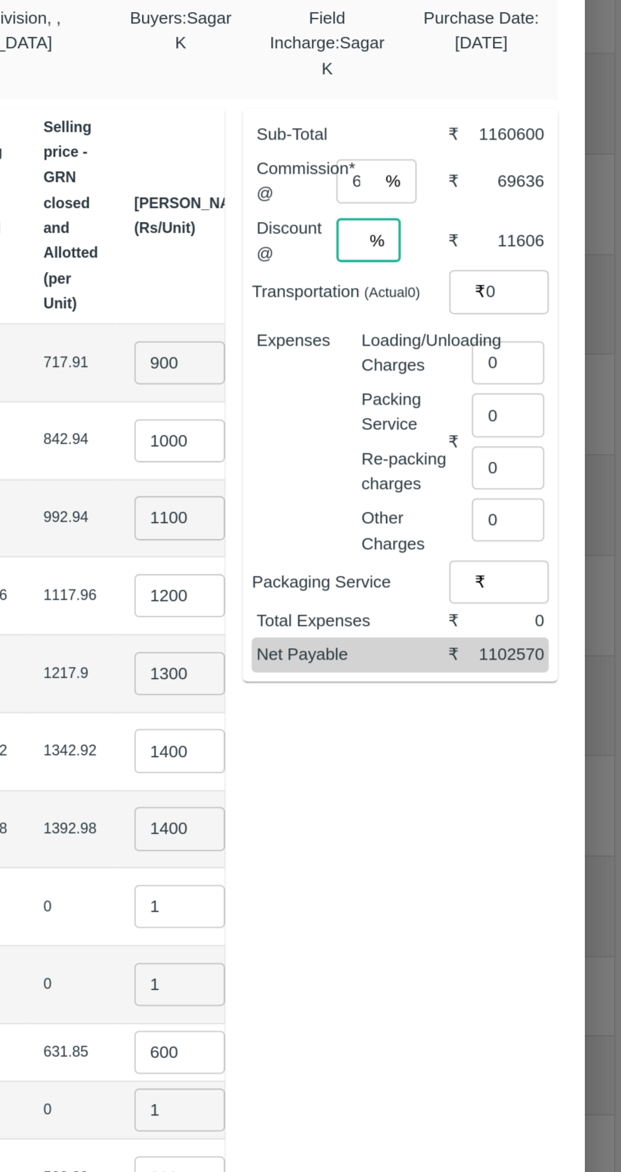
type input "1"
click at [555, 393] on input "0" at bounding box center [558, 397] width 41 height 24
type input "4980"
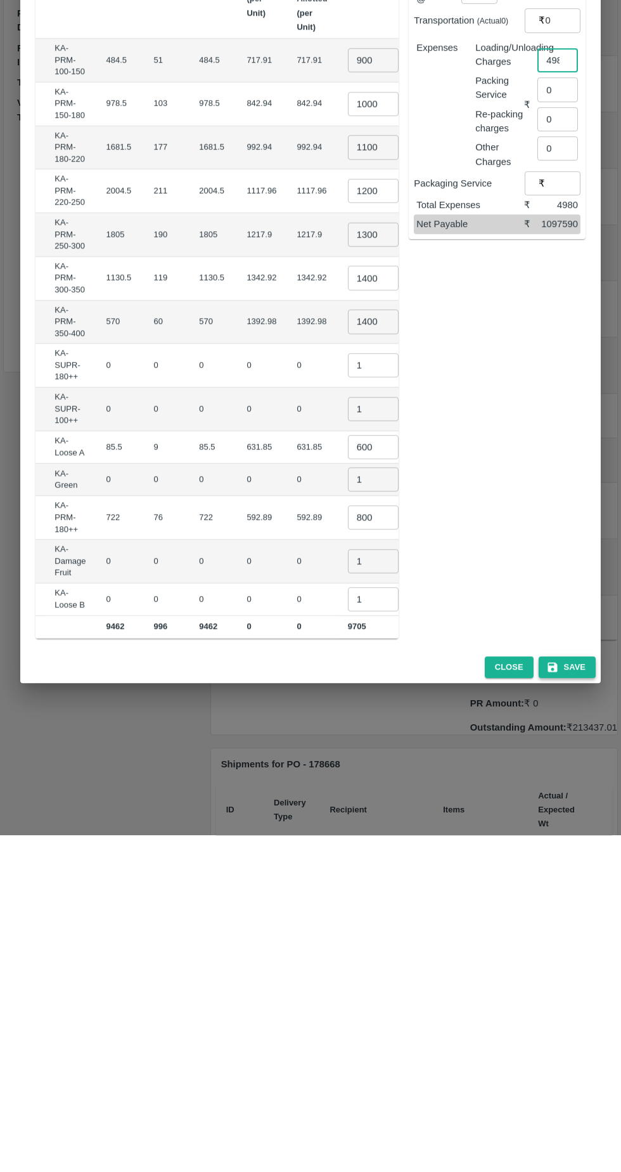
click at [575, 998] on button "Save" at bounding box center [567, 1004] width 57 height 22
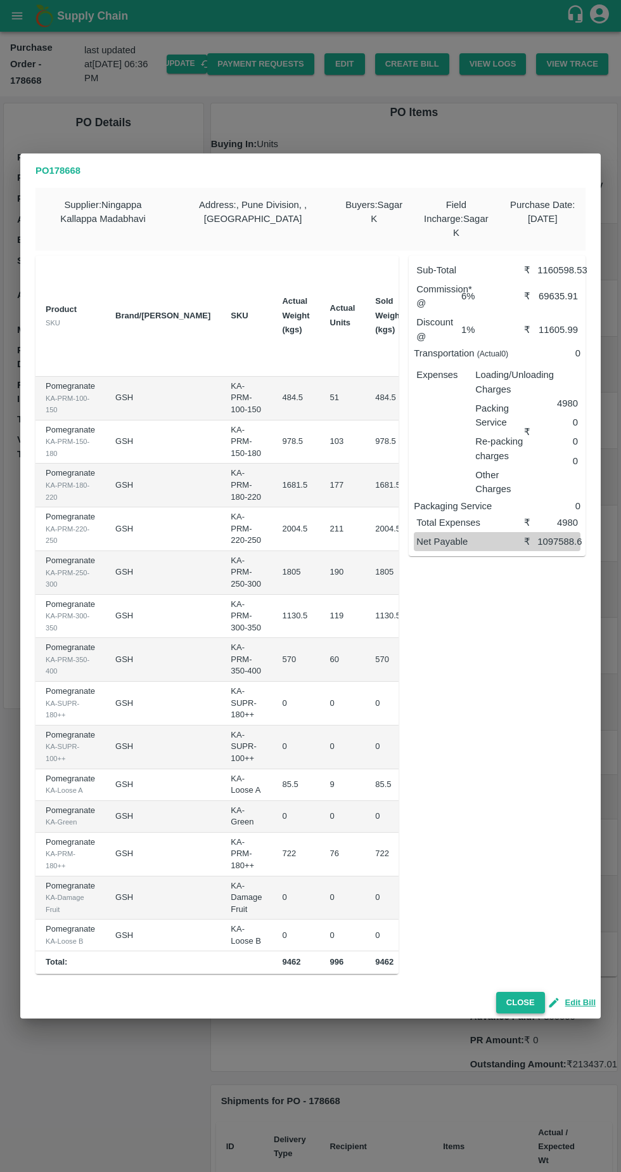
click at [526, 992] on button "Close" at bounding box center [521, 1003] width 49 height 22
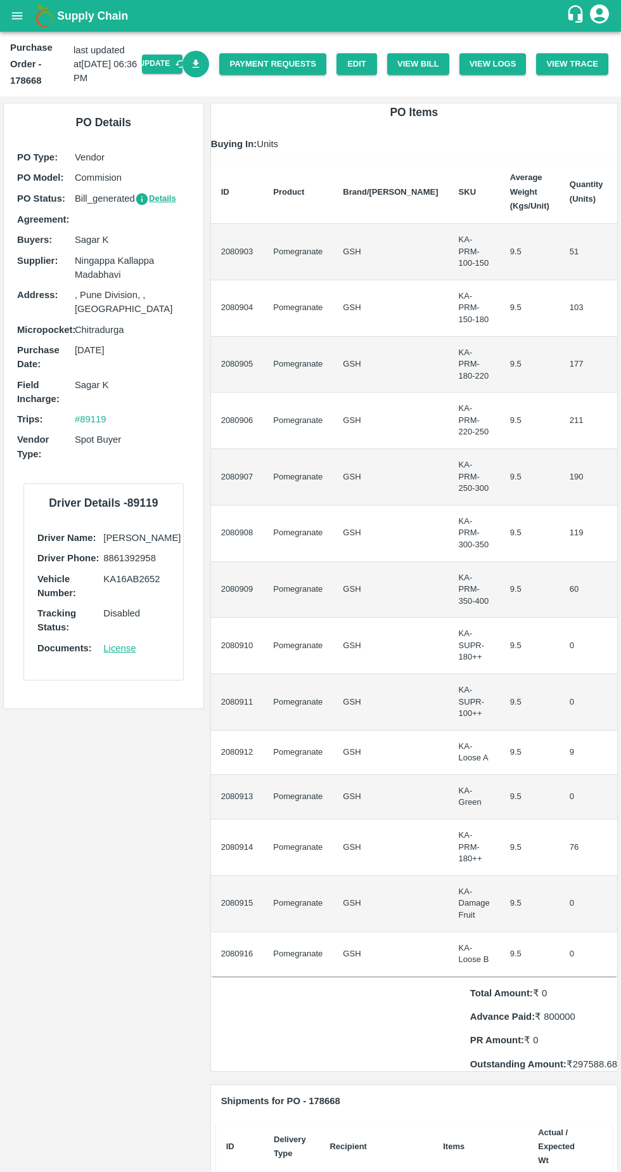
click at [200, 64] on icon "Download Bill" at bounding box center [196, 64] width 7 height 8
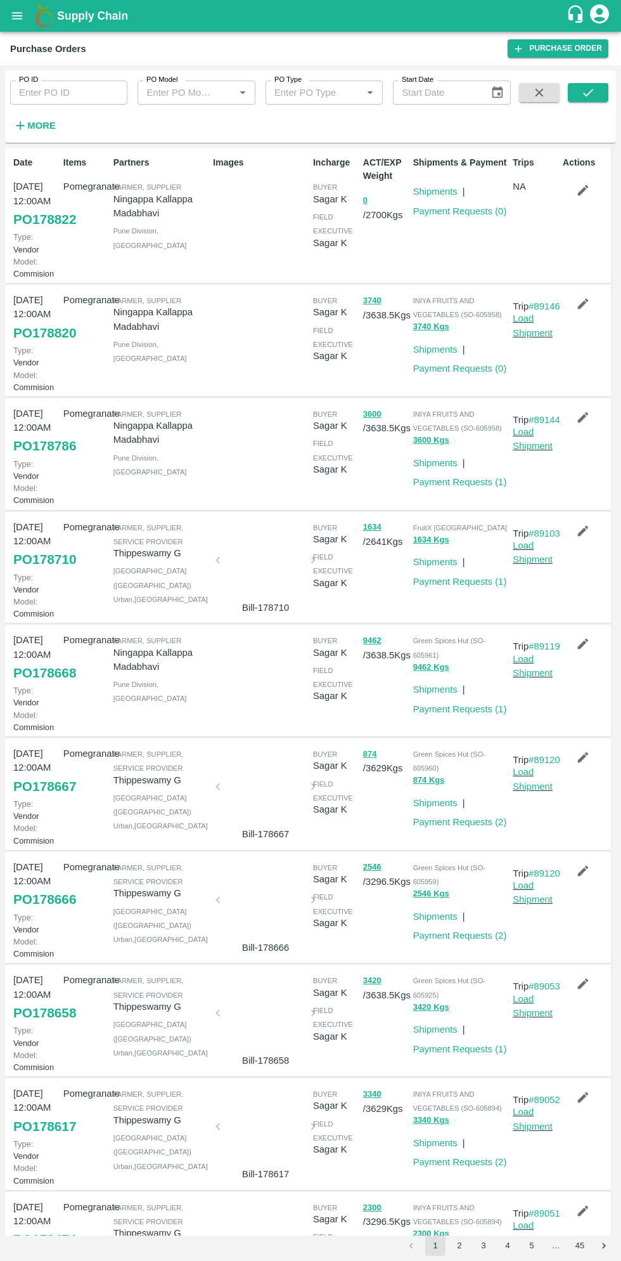
scroll to position [4, 0]
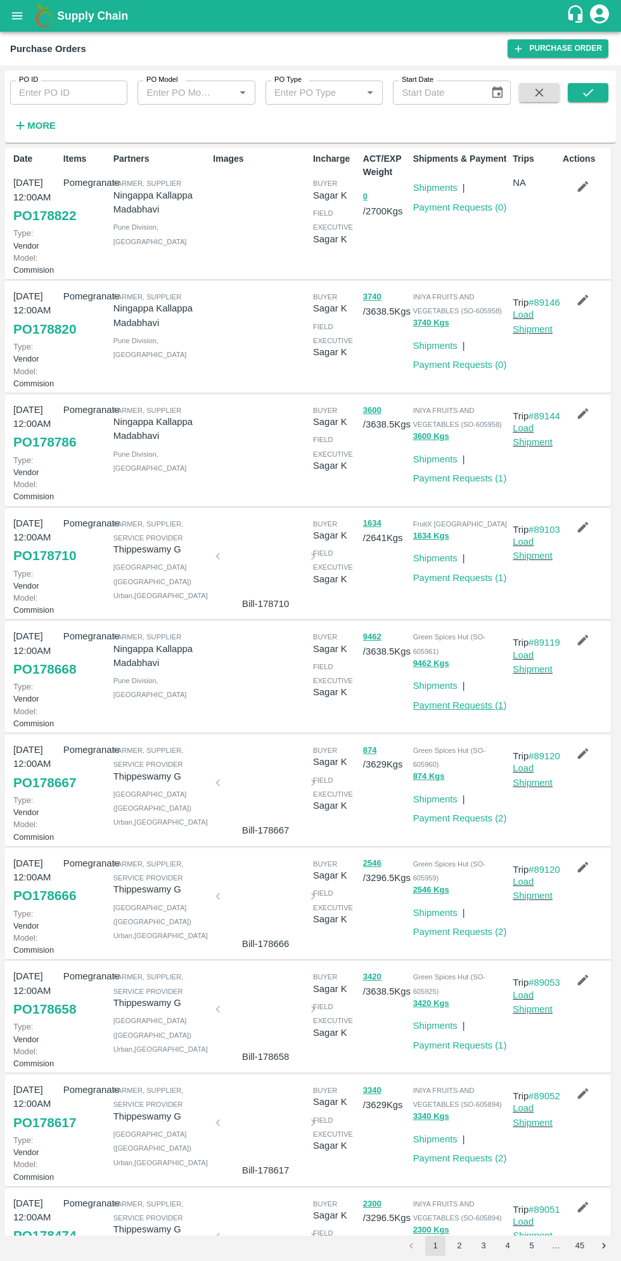
click at [480, 710] on link "Payment Requests ( 1 )" at bounding box center [460, 705] width 94 height 10
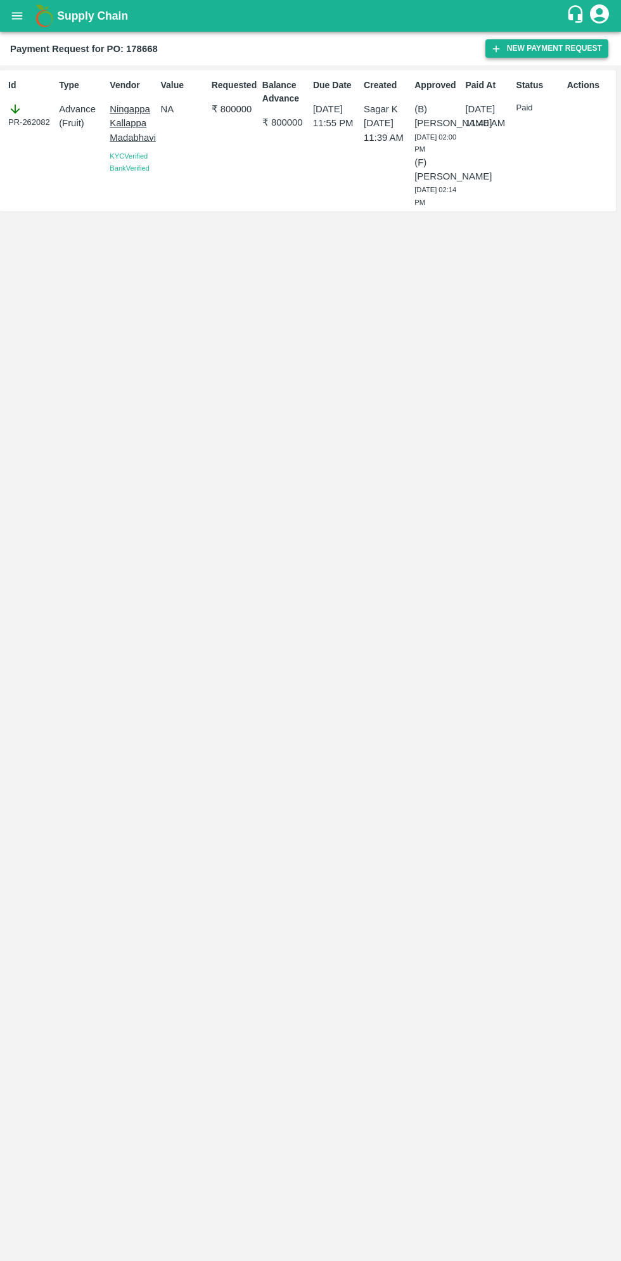
click at [543, 48] on button "New Payment Request" at bounding box center [547, 48] width 123 height 18
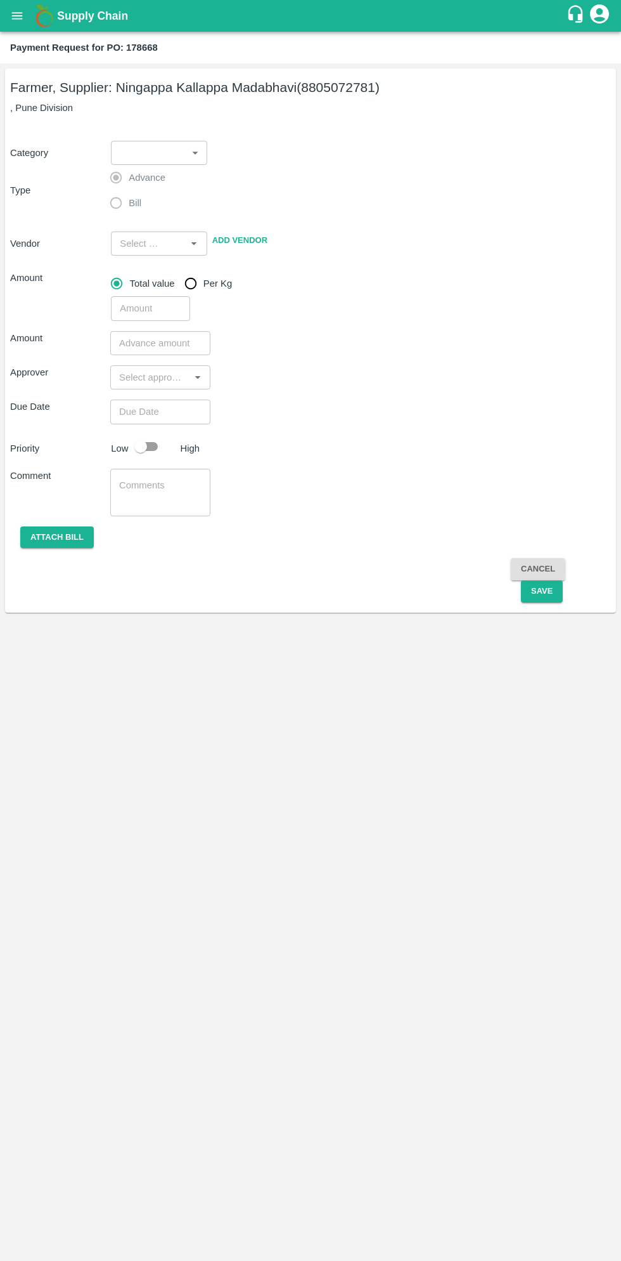
click at [153, 152] on body "Supply Chain Payment Request for PO: 178668 Farmer, Supplier: Ningappa Kallappa…" at bounding box center [310, 630] width 621 height 1261
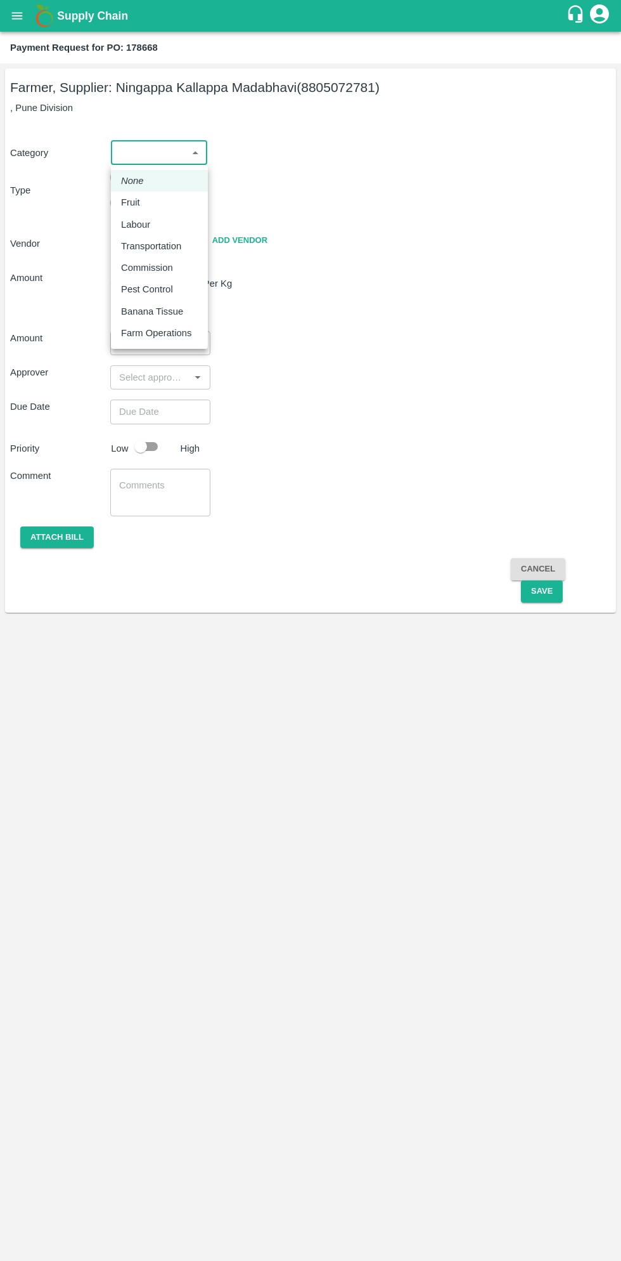
click at [136, 198] on p "Fruit" at bounding box center [130, 202] width 19 height 14
type input "1"
type input "Ningappa Kallappa Madabhavi - 8805072781(Farmer, Supplier)"
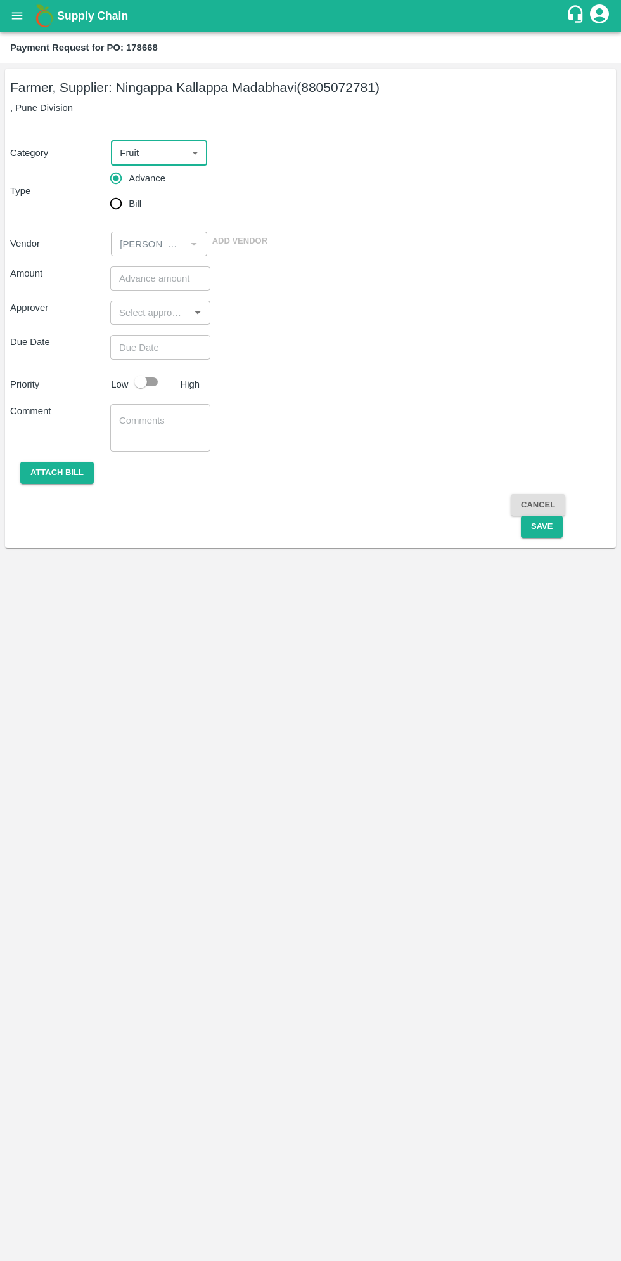
click at [116, 209] on input "Bill" at bounding box center [115, 203] width 25 height 25
radio input "true"
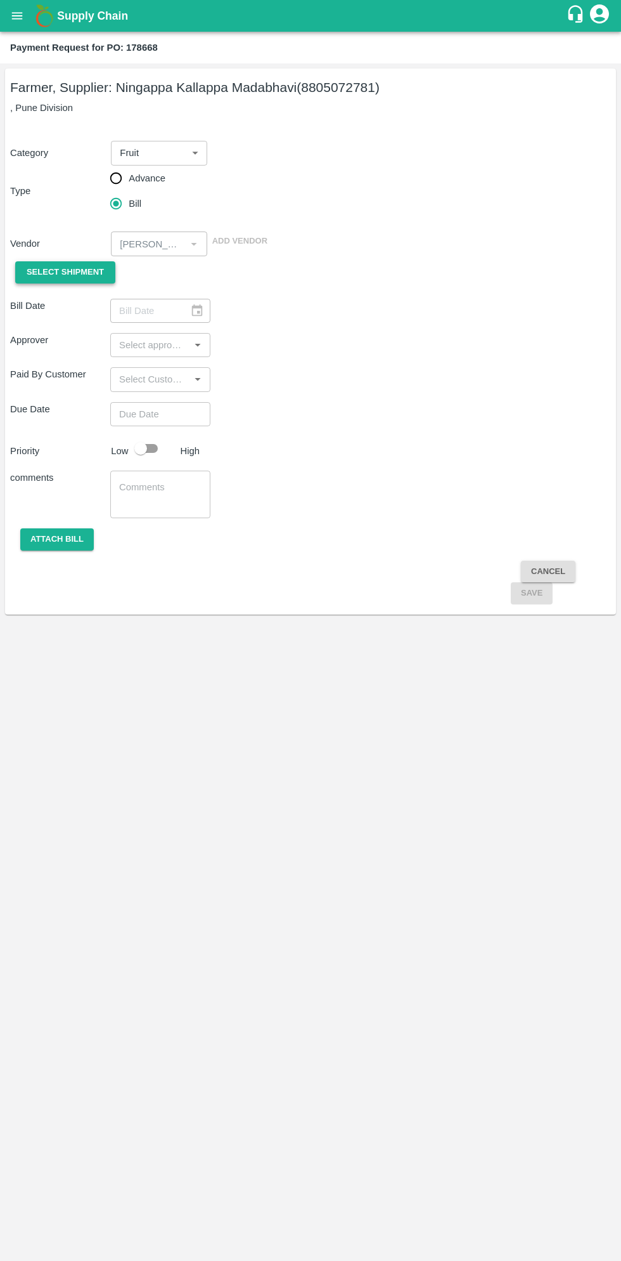
click at [82, 271] on span "Select Shipment" at bounding box center [65, 272] width 77 height 15
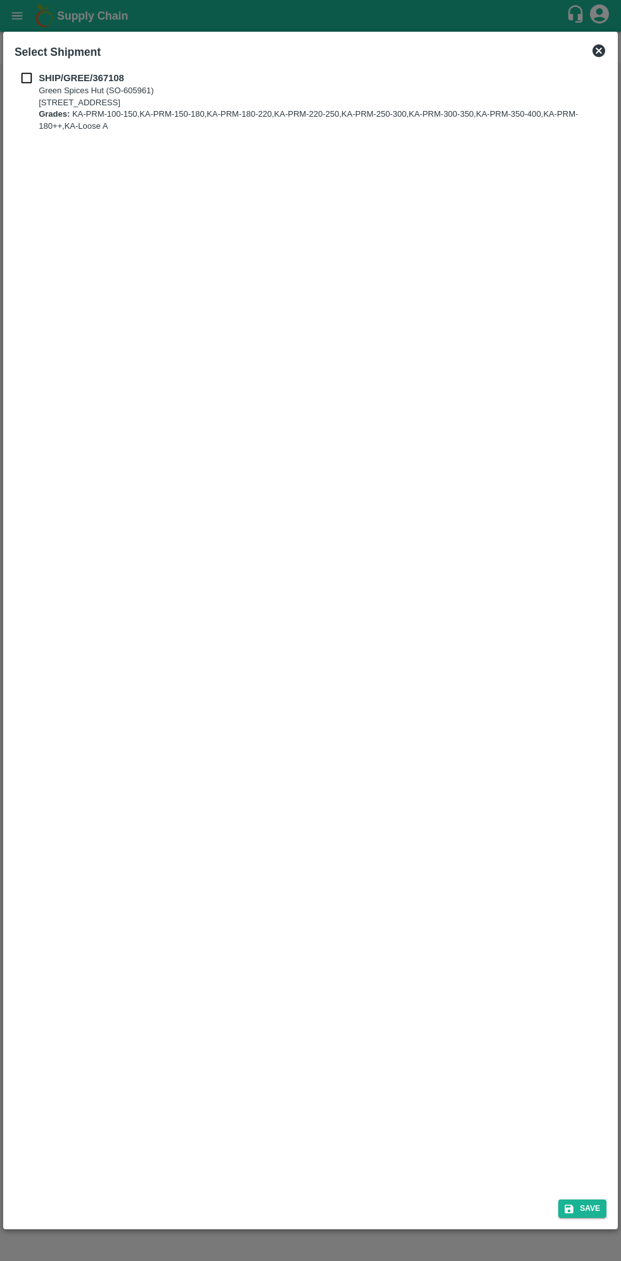
click at [30, 75] on input "checkbox" at bounding box center [27, 78] width 24 height 14
checkbox input "true"
click at [588, 1216] on button "Save" at bounding box center [583, 1208] width 48 height 18
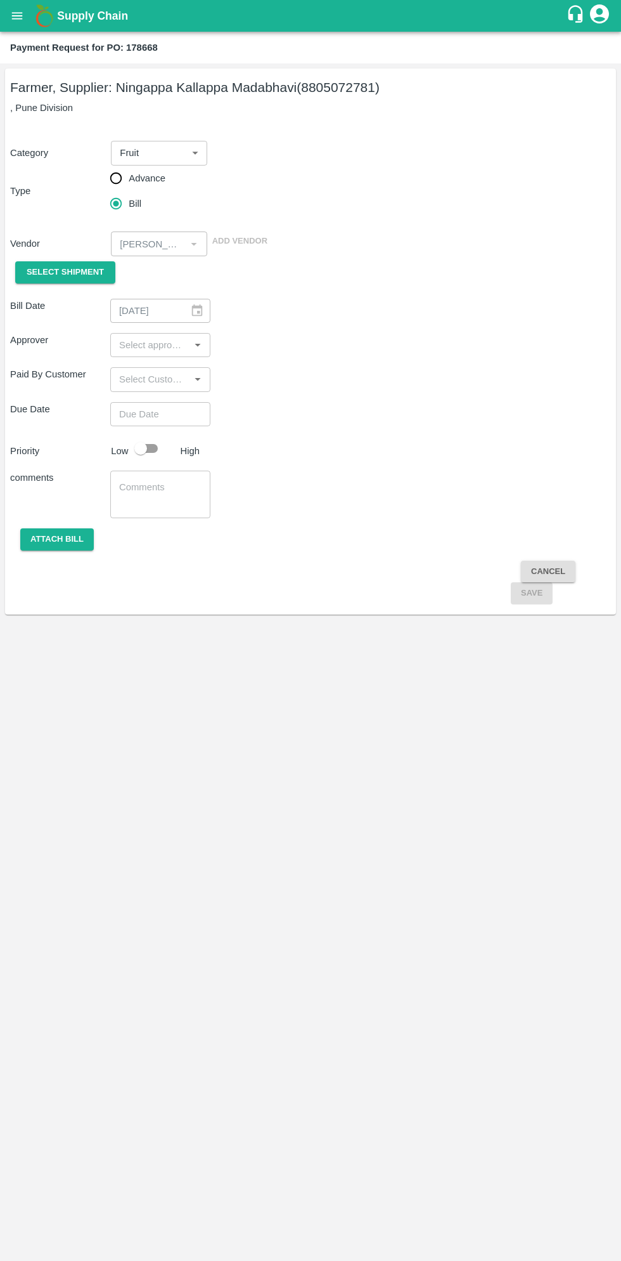
type input "28/09/2025"
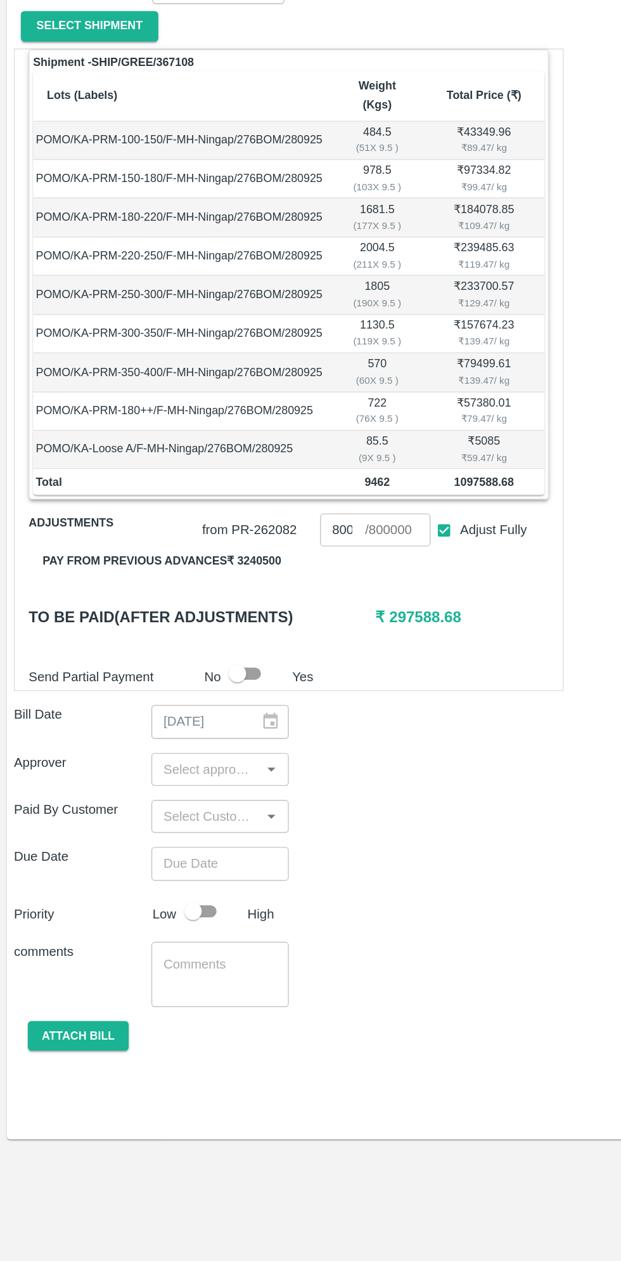
click at [179, 651] on button "Pay from previous advances ₹ 3240500" at bounding box center [118, 662] width 194 height 22
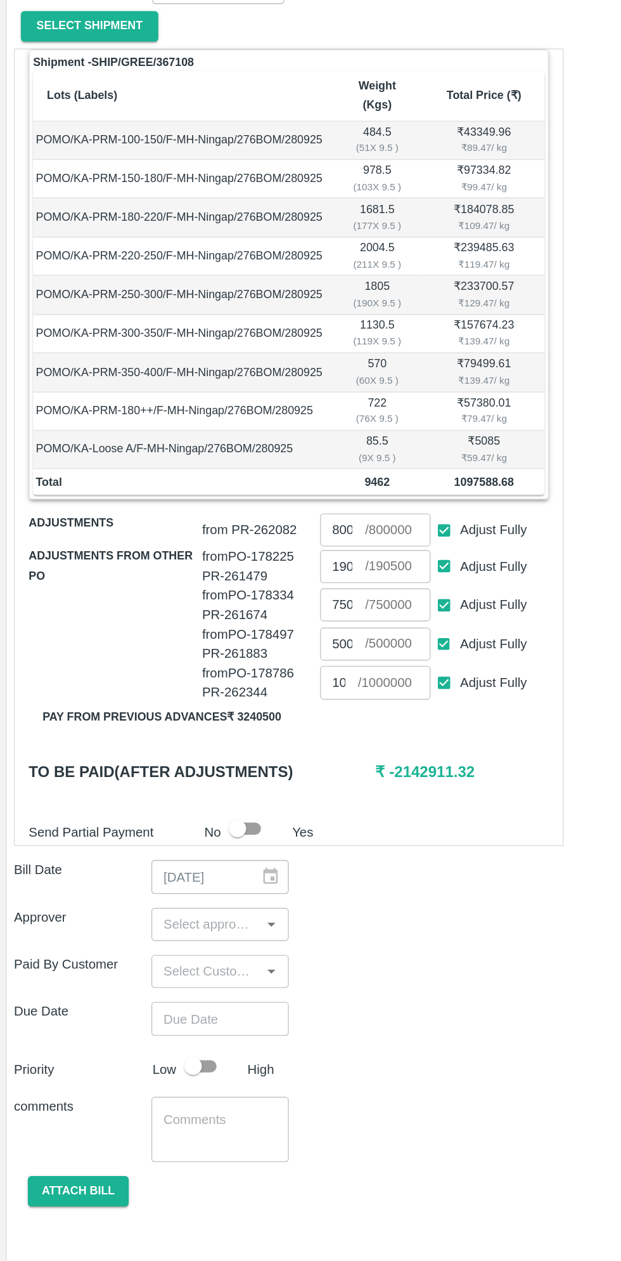
click at [327, 739] on input "Adjust Fully" at bounding box center [323, 750] width 23 height 23
checkbox input "false"
type input "0"
click at [328, 711] on input "Adjust Fully" at bounding box center [323, 722] width 23 height 23
checkbox input "false"
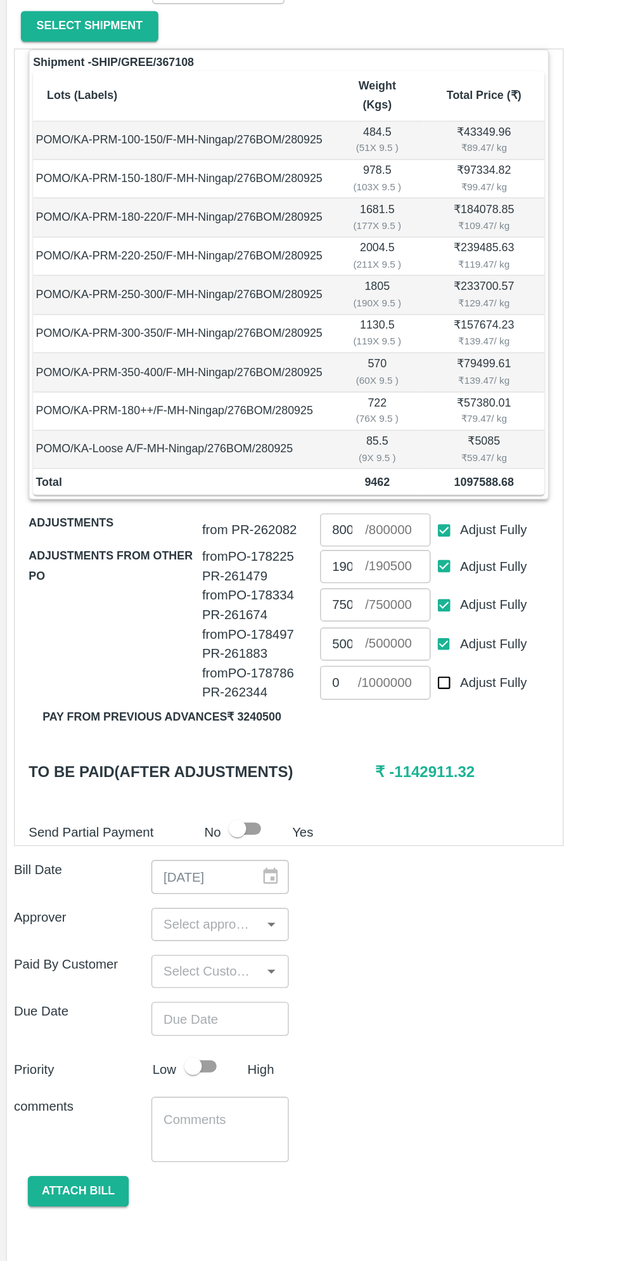
type input "0"
click at [329, 682] on input "Adjust Fully" at bounding box center [323, 693] width 23 height 23
checkbox input "false"
type input "0"
click at [330, 654] on input "Adjust Fully" at bounding box center [323, 665] width 23 height 23
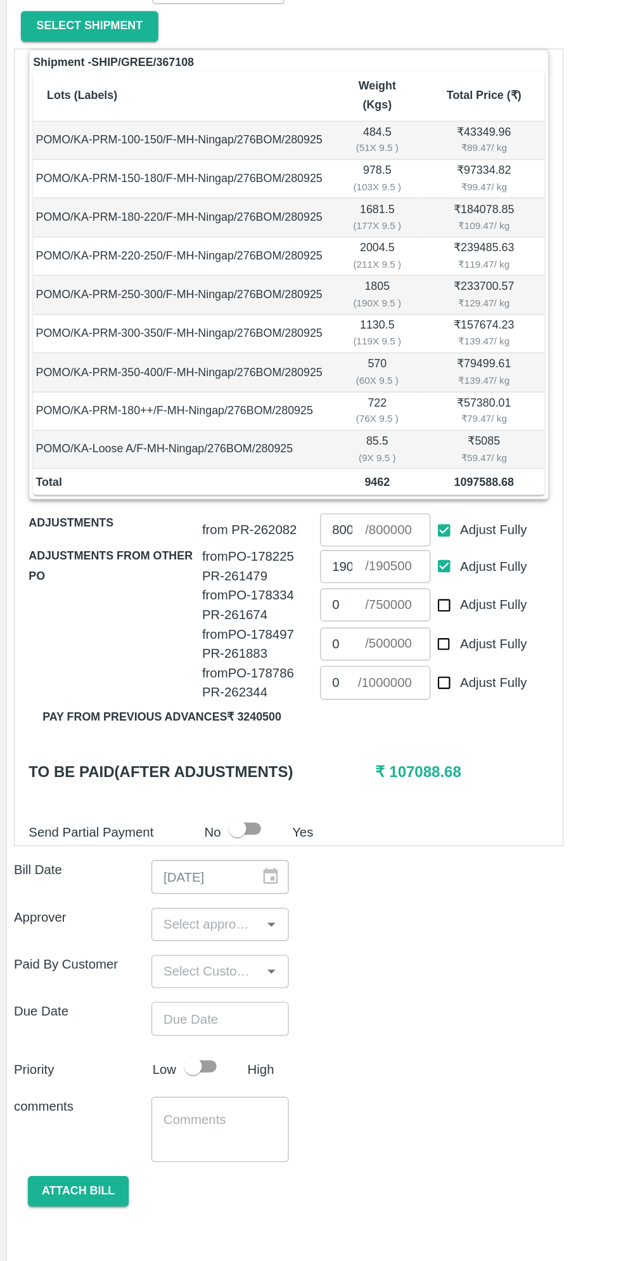
checkbox input "false"
type input "0"
click at [353, 921] on div "Approver ​" at bounding box center [310, 926] width 601 height 24
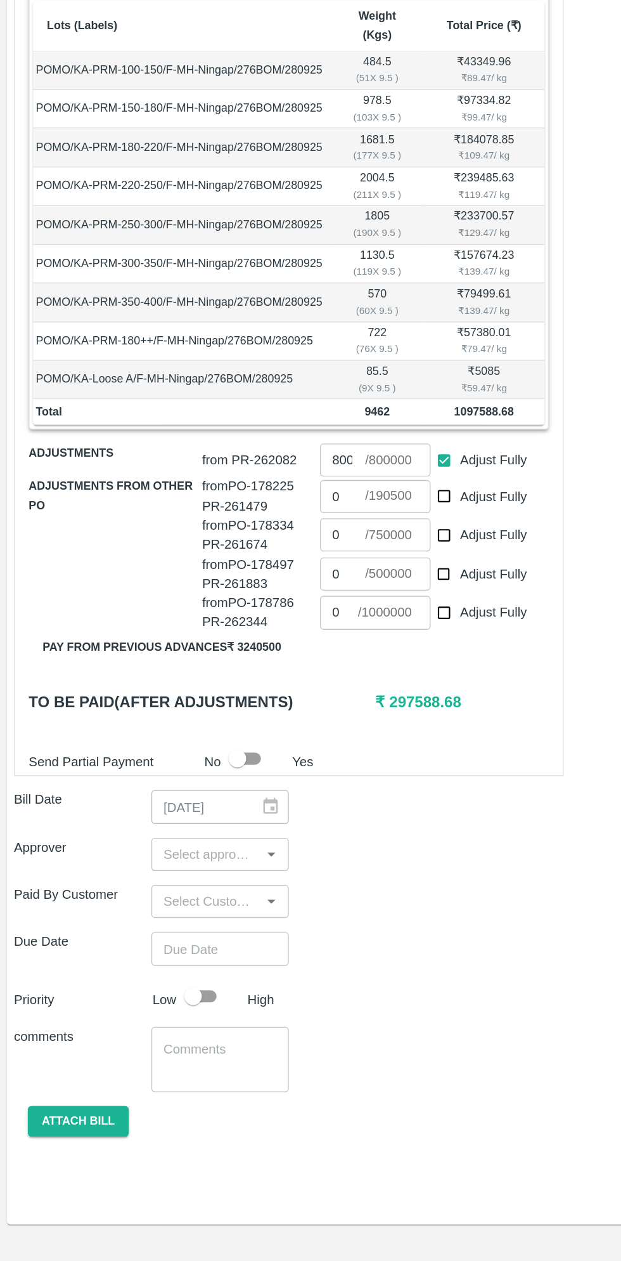
click at [157, 918] on input "input" at bounding box center [150, 926] width 72 height 16
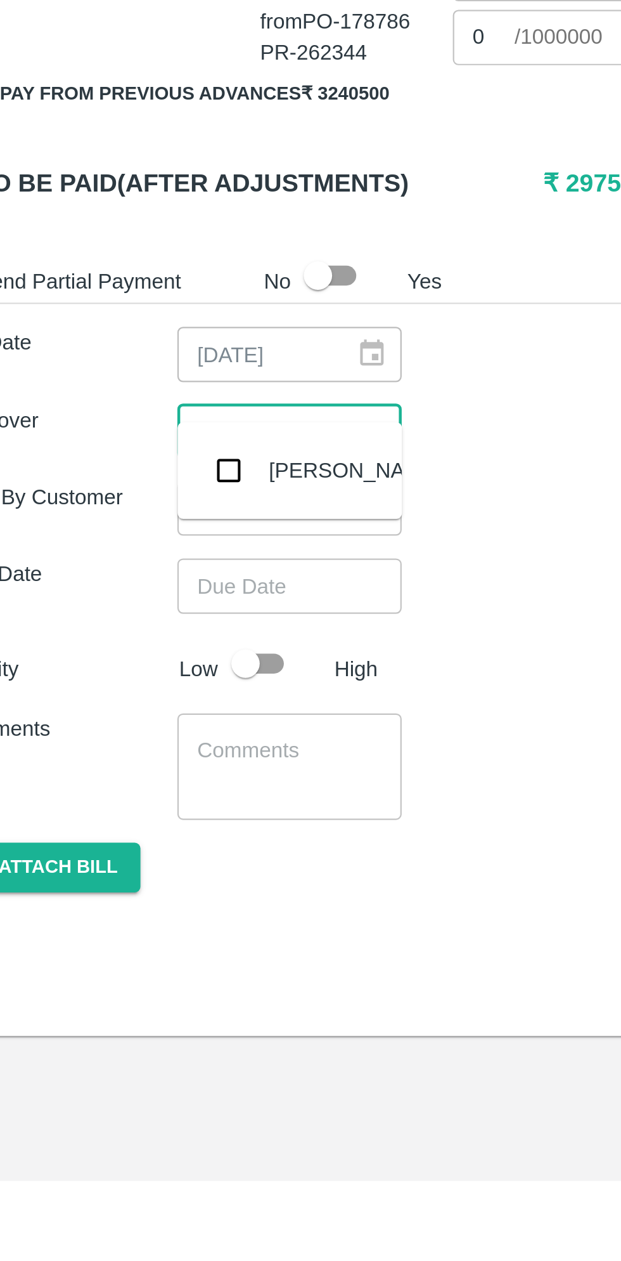
type input "muku"
click at [132, 954] on input "checkbox" at bounding box center [132, 943] width 25 height 25
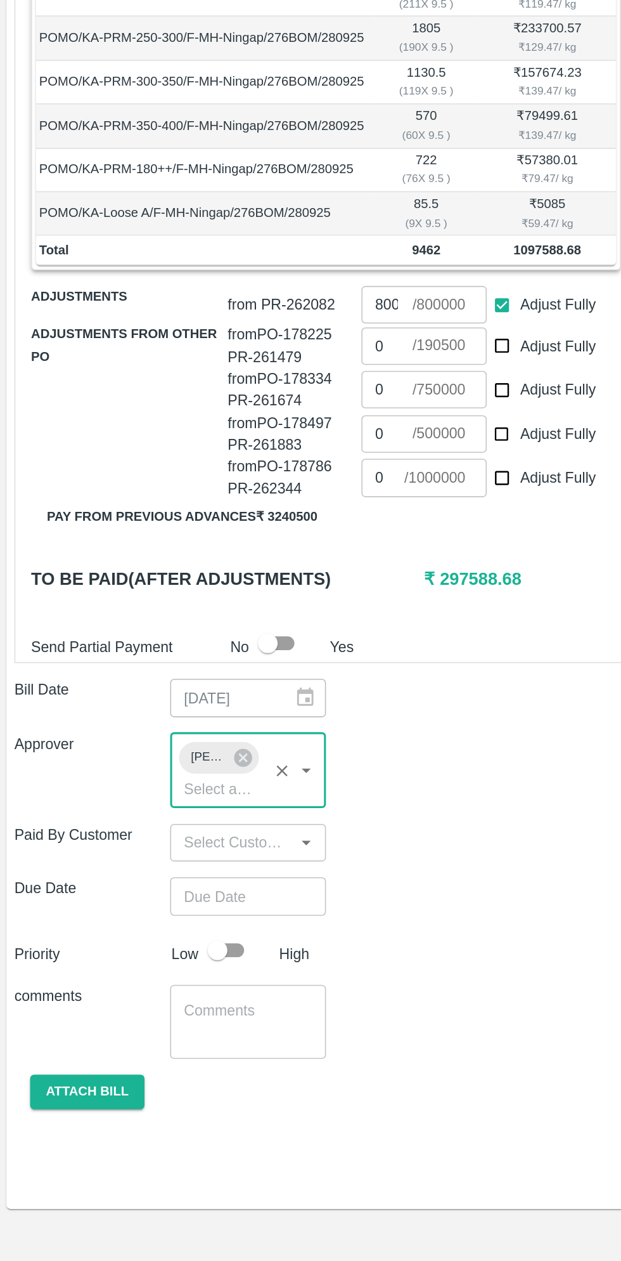
click at [171, 1007] on input "Choose date" at bounding box center [155, 1019] width 91 height 24
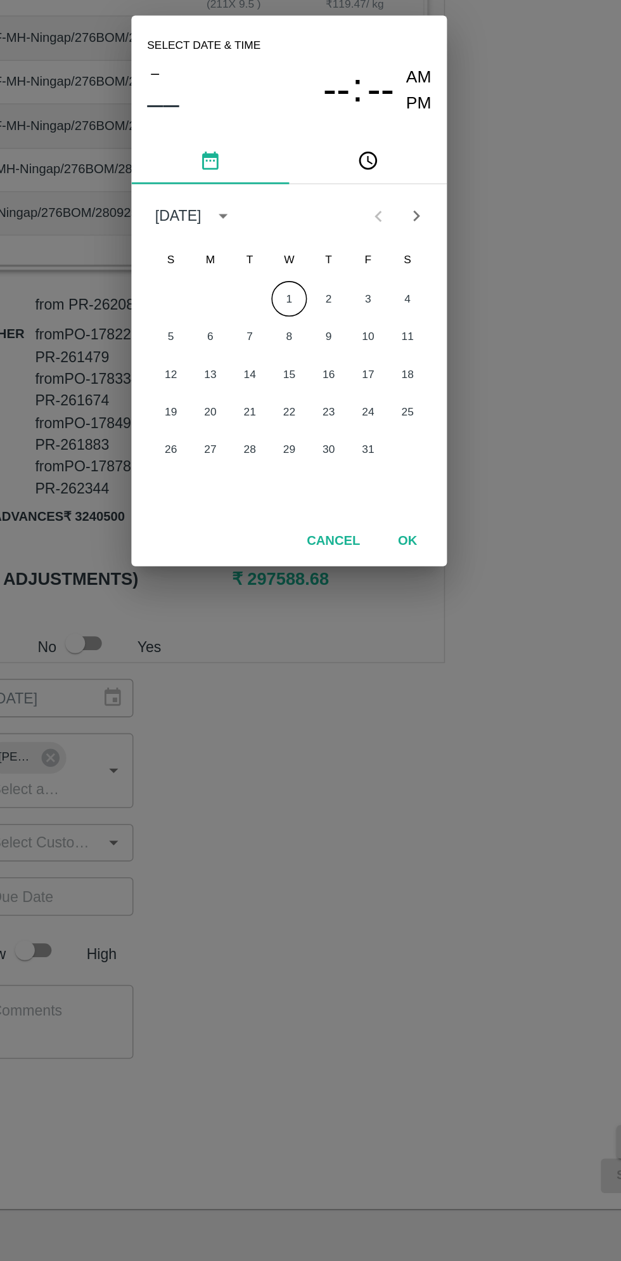
click at [321, 637] on button "1" at bounding box center [310, 635] width 23 height 23
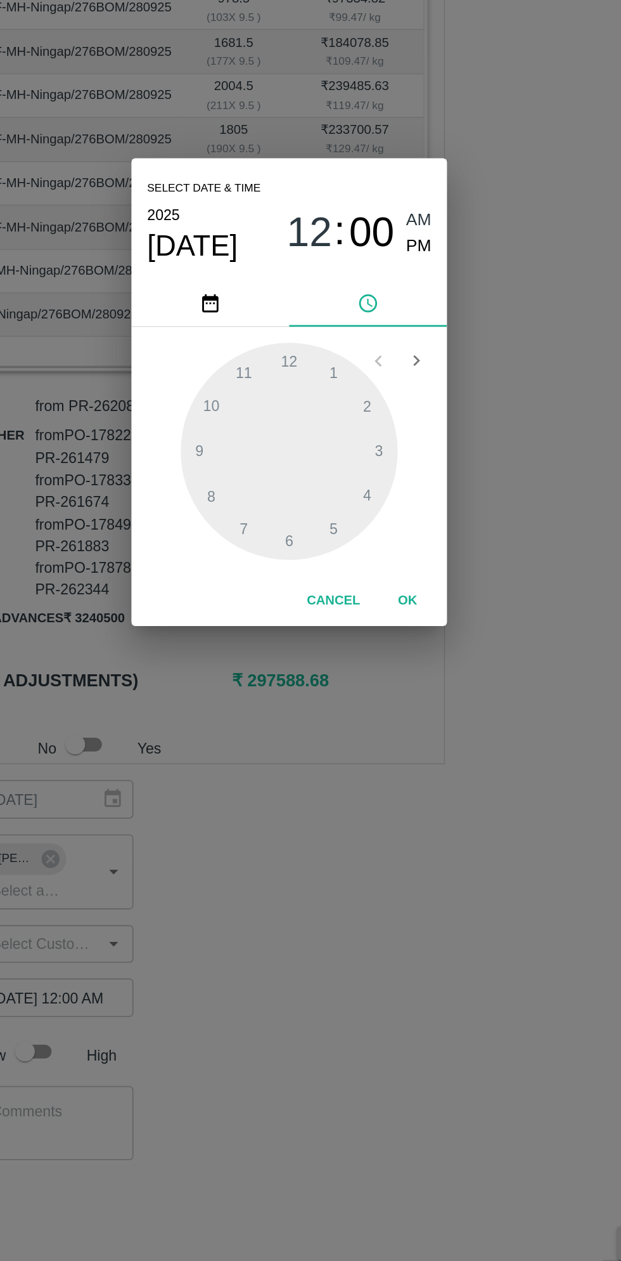
click at [398, 538] on span "PM" at bounding box center [394, 536] width 16 height 17
click at [313, 732] on div at bounding box center [311, 669] width 140 height 140
click at [285, 618] on div at bounding box center [311, 669] width 140 height 140
type input "01/10/2025 06:55 PM"
click at [394, 769] on button "OK" at bounding box center [387, 764] width 41 height 22
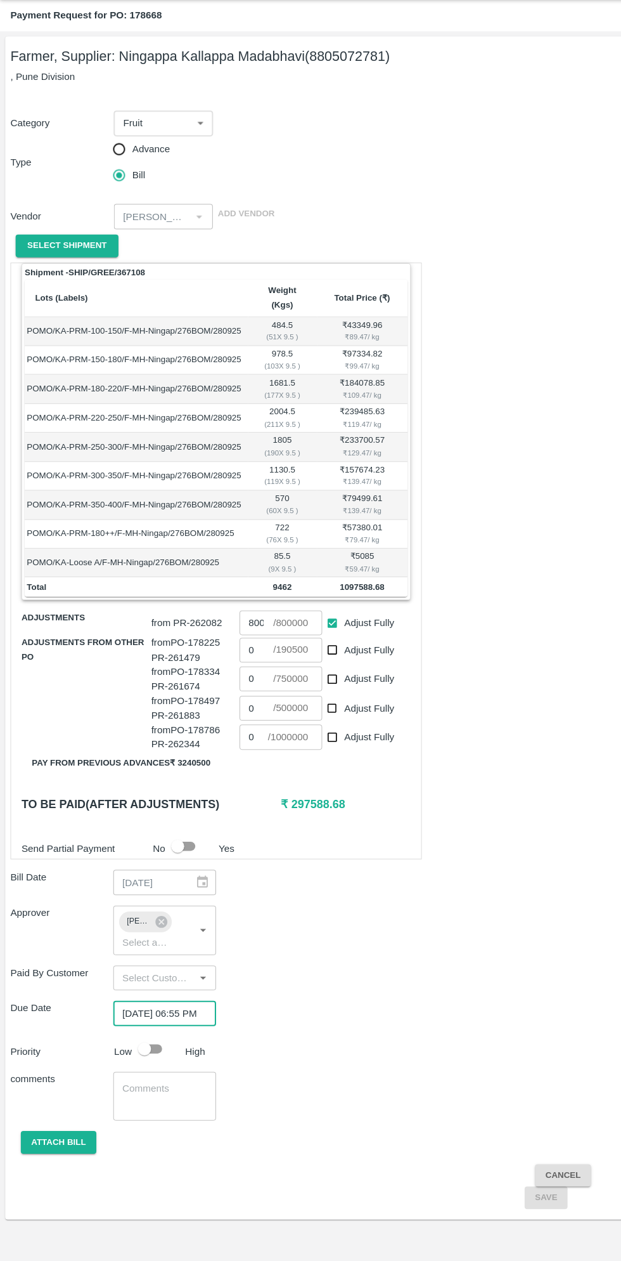
click at [153, 1044] on input "checkbox" at bounding box center [141, 1054] width 72 height 24
checkbox input "true"
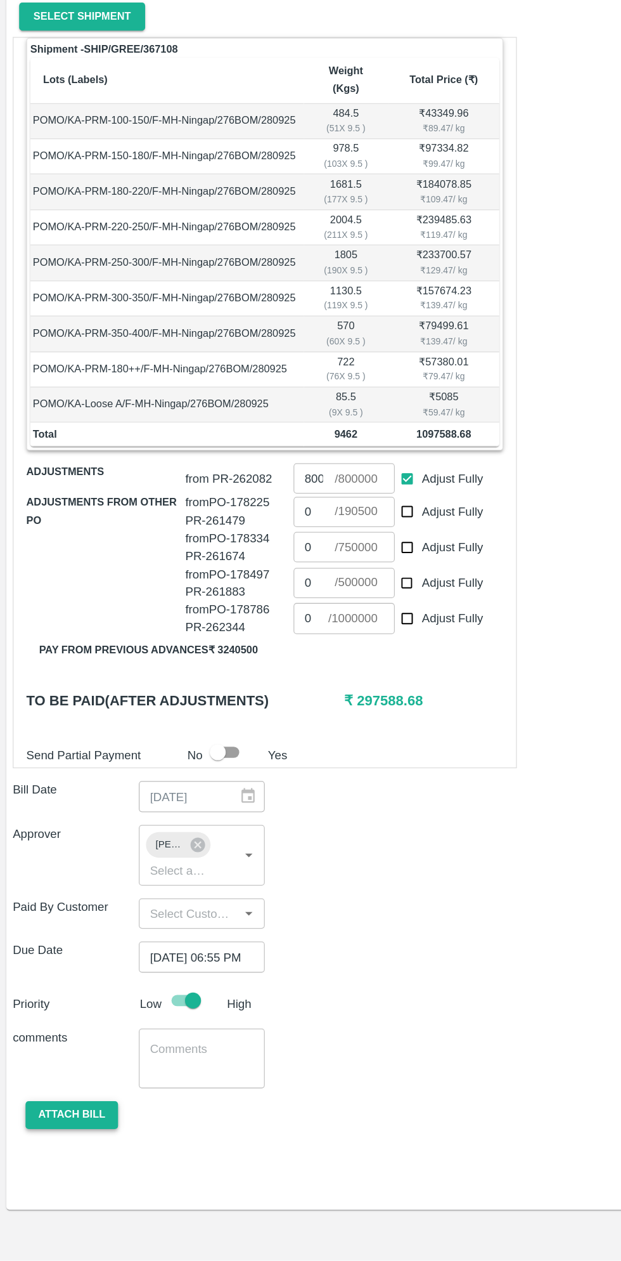
click at [67, 1134] on button "Attach bill" at bounding box center [57, 1145] width 74 height 22
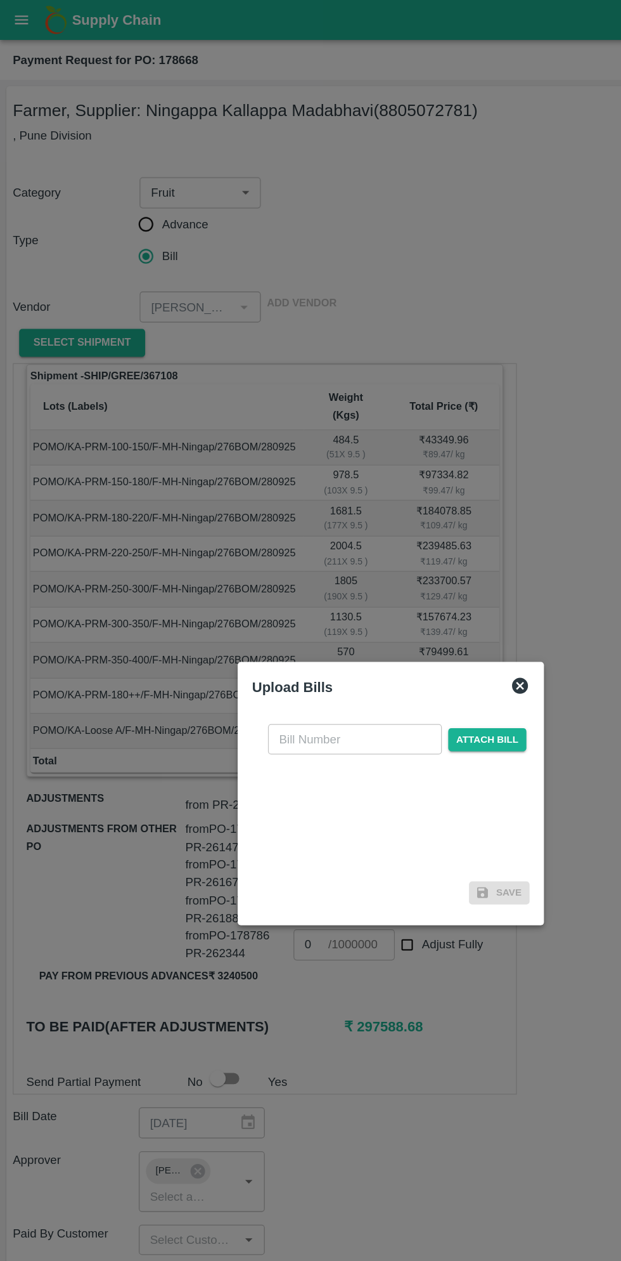
click at [292, 583] on input "text" at bounding box center [282, 587] width 138 height 24
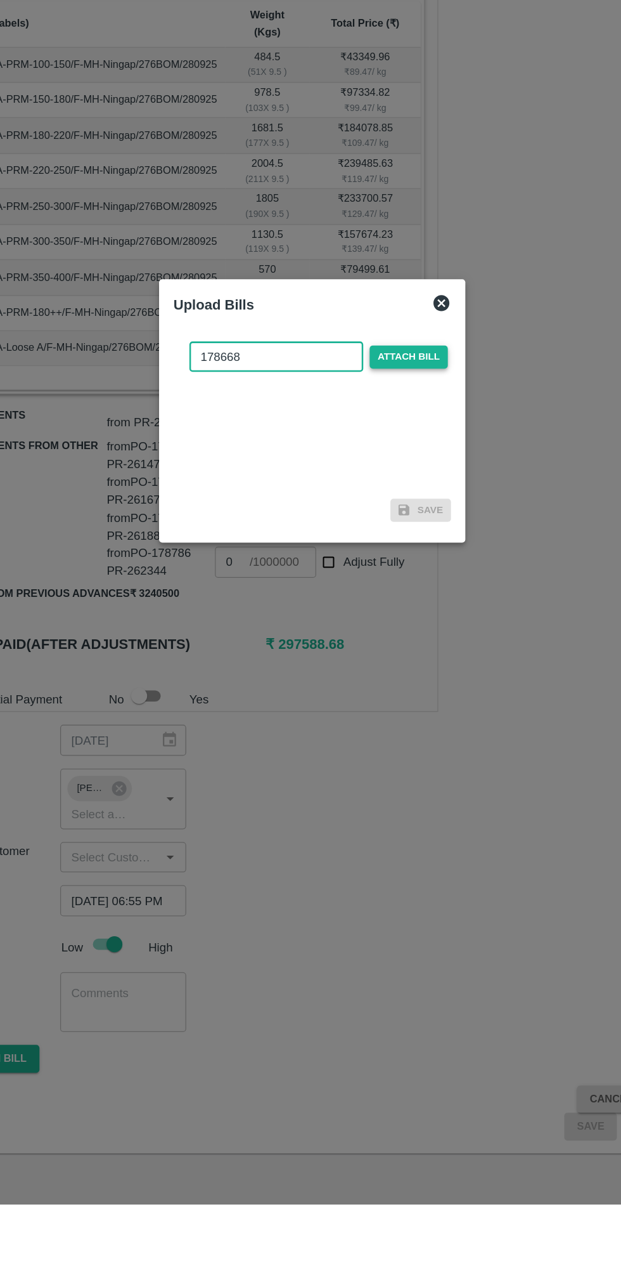
type input "178668"
click at [407, 587] on span "Attach bill" at bounding box center [387, 587] width 62 height 18
click at [0, 0] on input "Attach bill" at bounding box center [0, 0] width 0 height 0
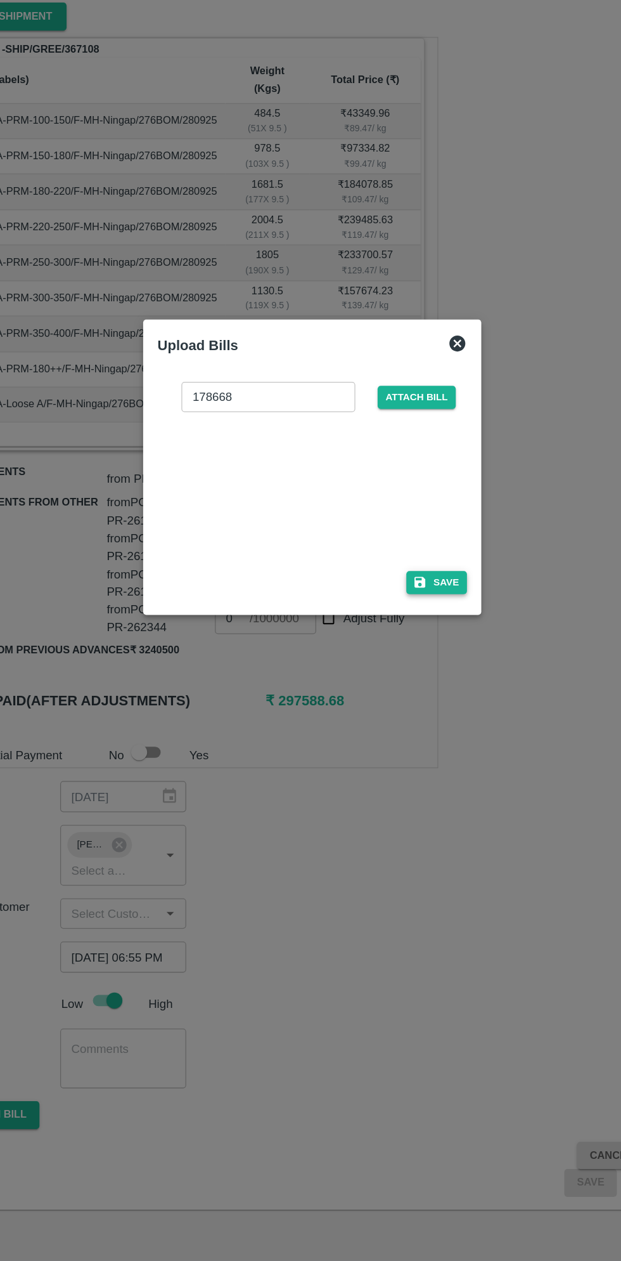
click at [417, 724] on button "Save" at bounding box center [410, 722] width 48 height 18
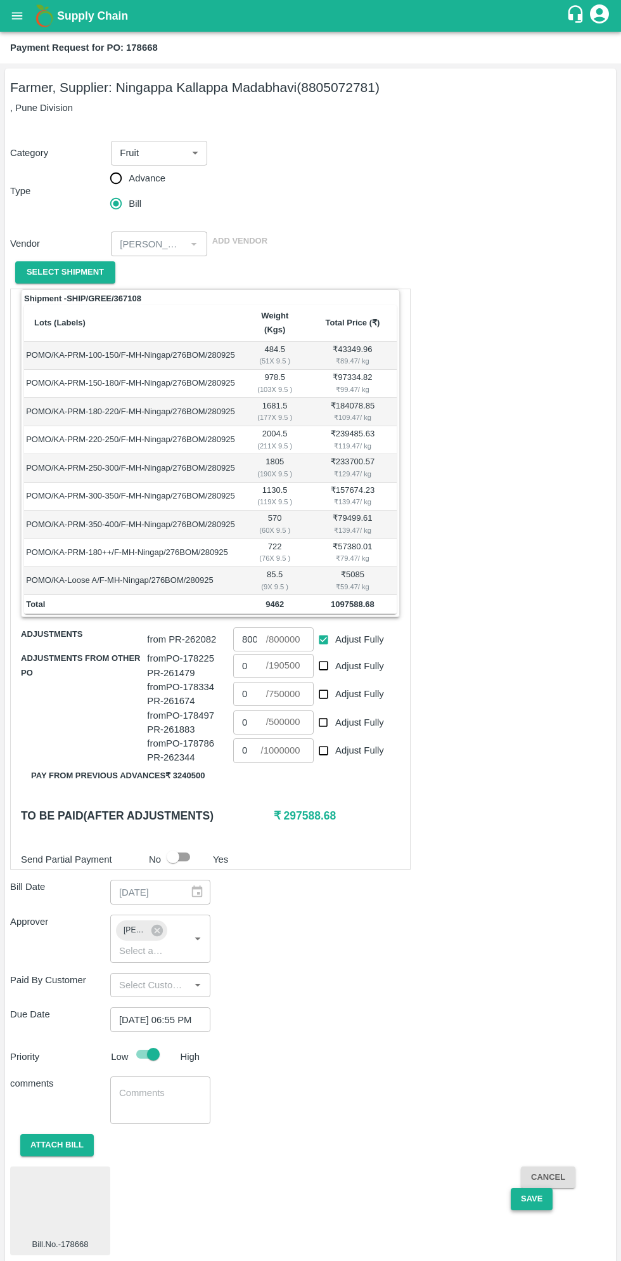
click at [531, 1188] on button "Save" at bounding box center [532, 1199] width 42 height 22
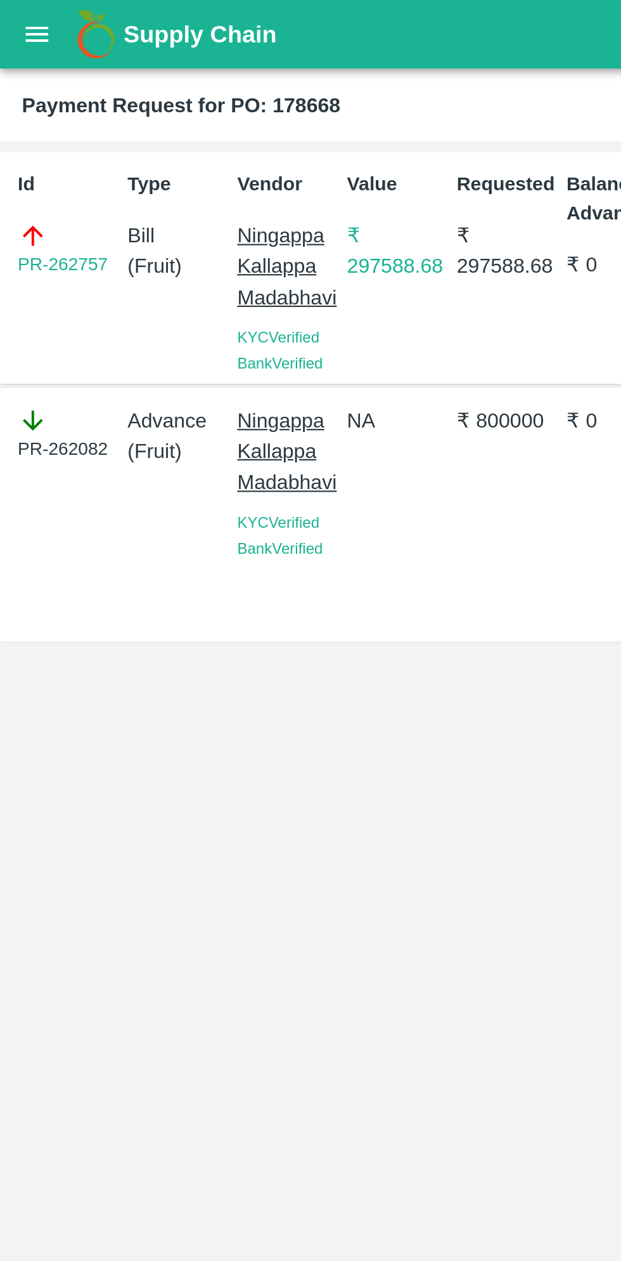
click at [25, 19] on button "open drawer" at bounding box center [17, 15] width 29 height 29
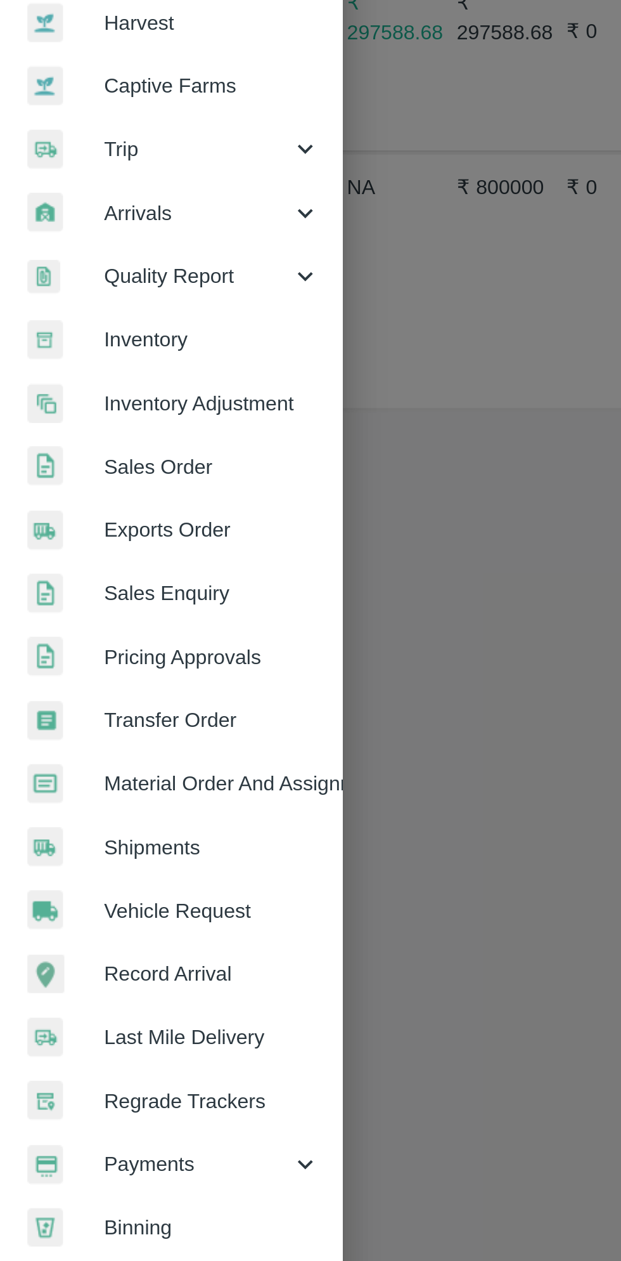
click at [85, 655] on div "Payments" at bounding box center [79, 646] width 159 height 29
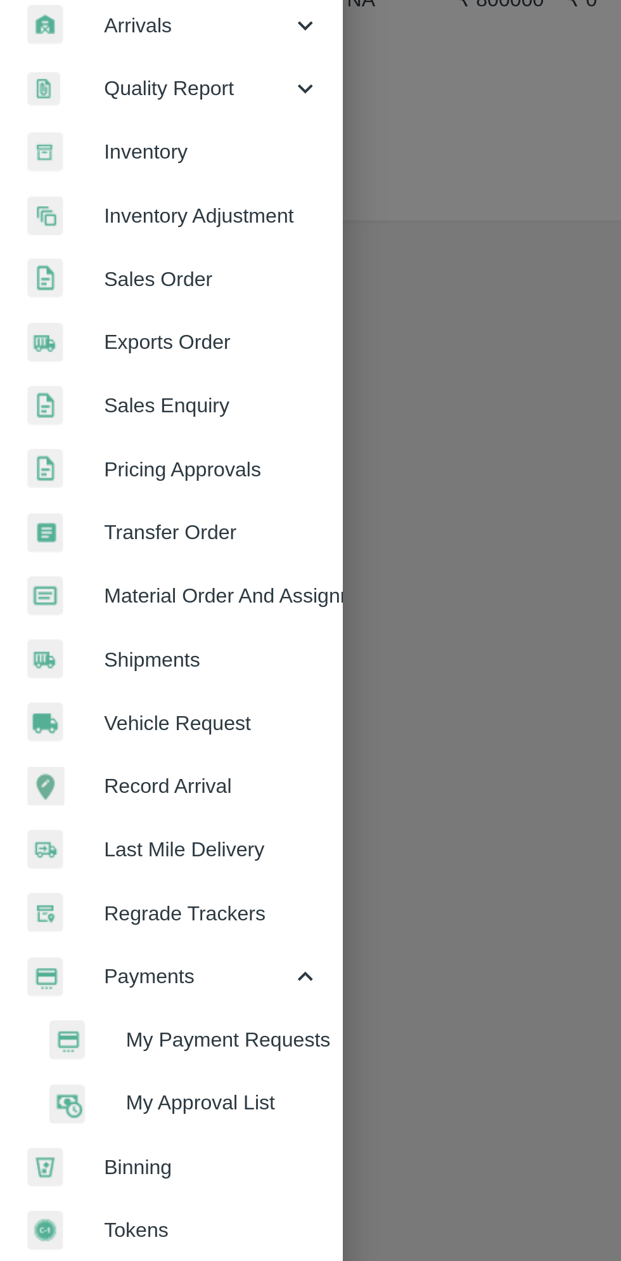
click at [110, 683] on li "My Payment Requests" at bounding box center [84, 675] width 148 height 29
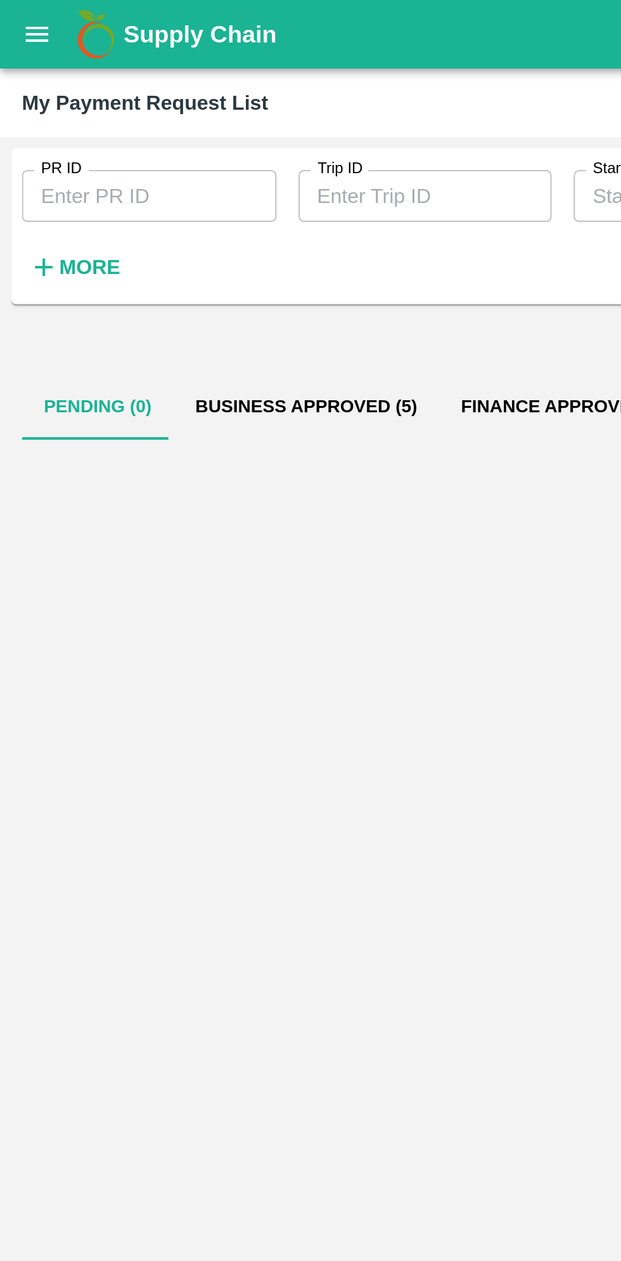
click at [138, 185] on button "Business Approved (5)" at bounding box center [142, 188] width 123 height 30
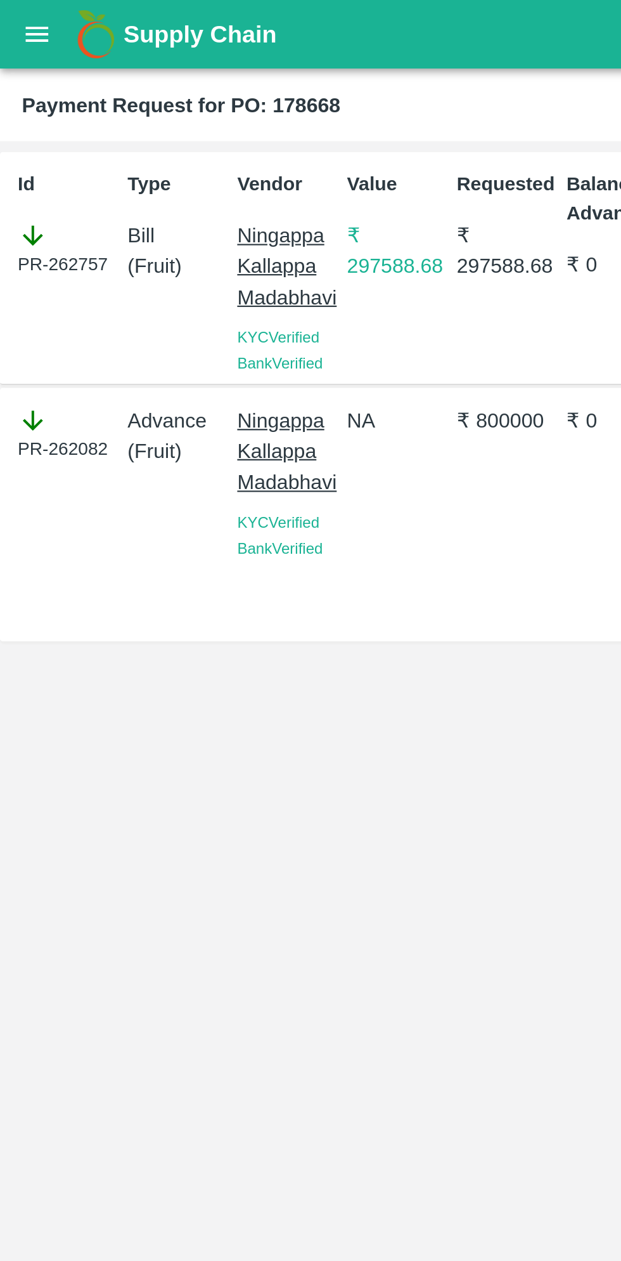
click at [20, 20] on icon "open drawer" at bounding box center [17, 16] width 14 height 14
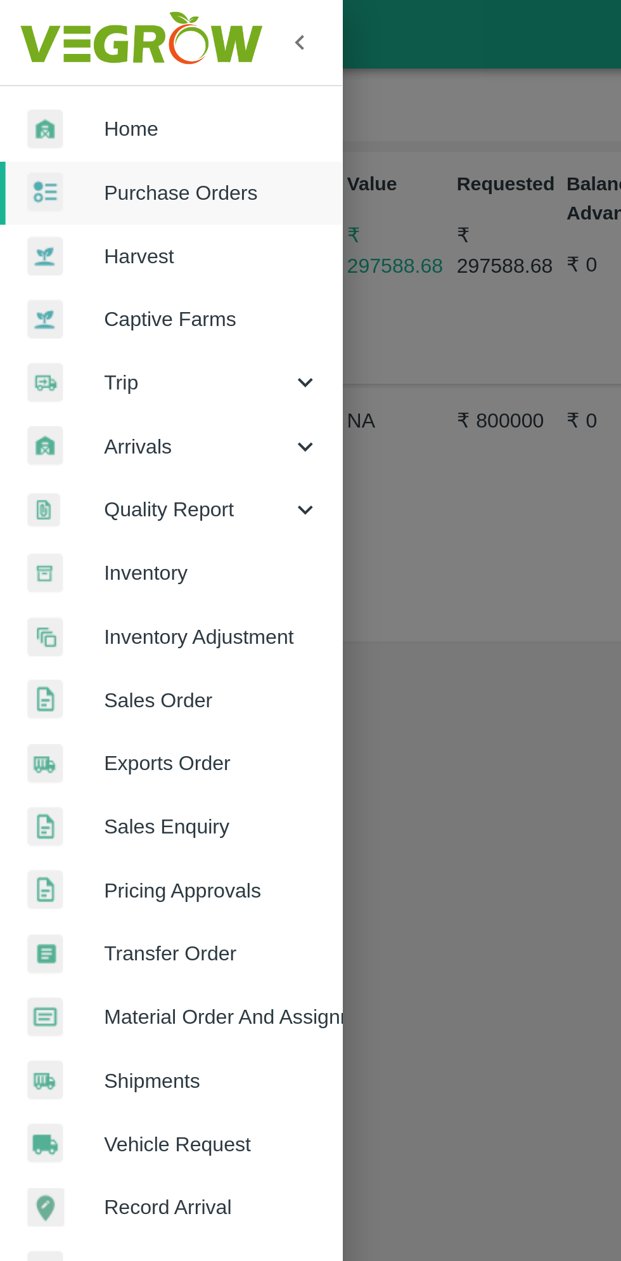
click at [114, 472] on span "Material Order And Assignment" at bounding box center [98, 471] width 100 height 14
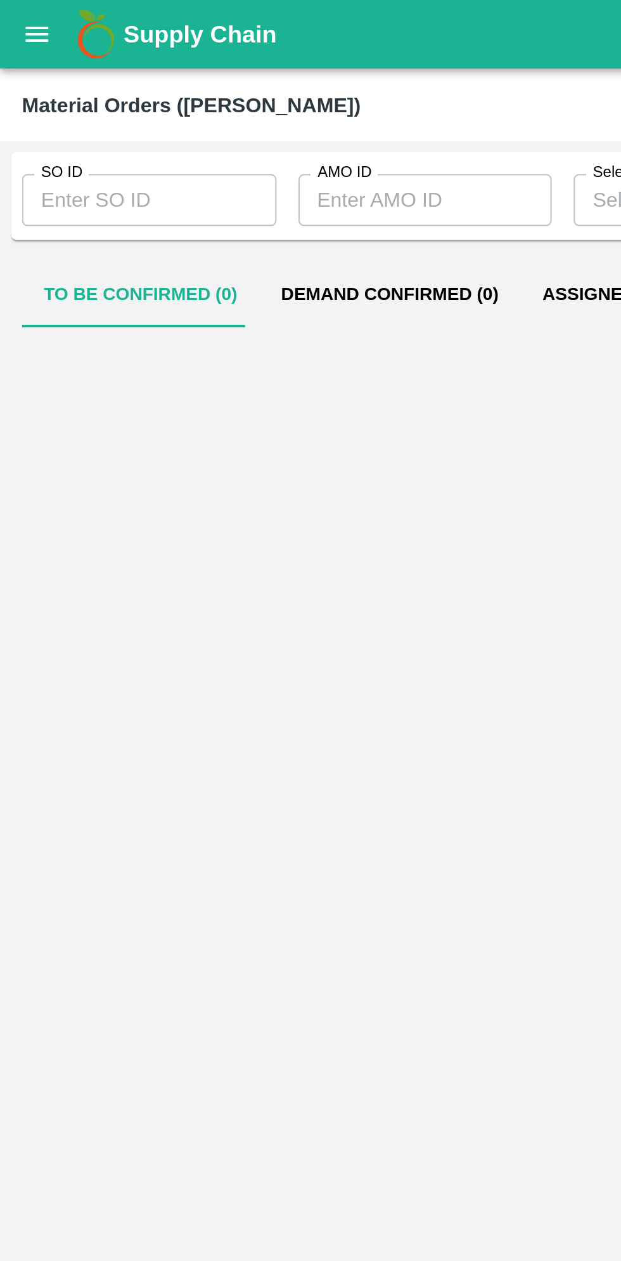
click at [27, 15] on button "open drawer" at bounding box center [17, 15] width 29 height 29
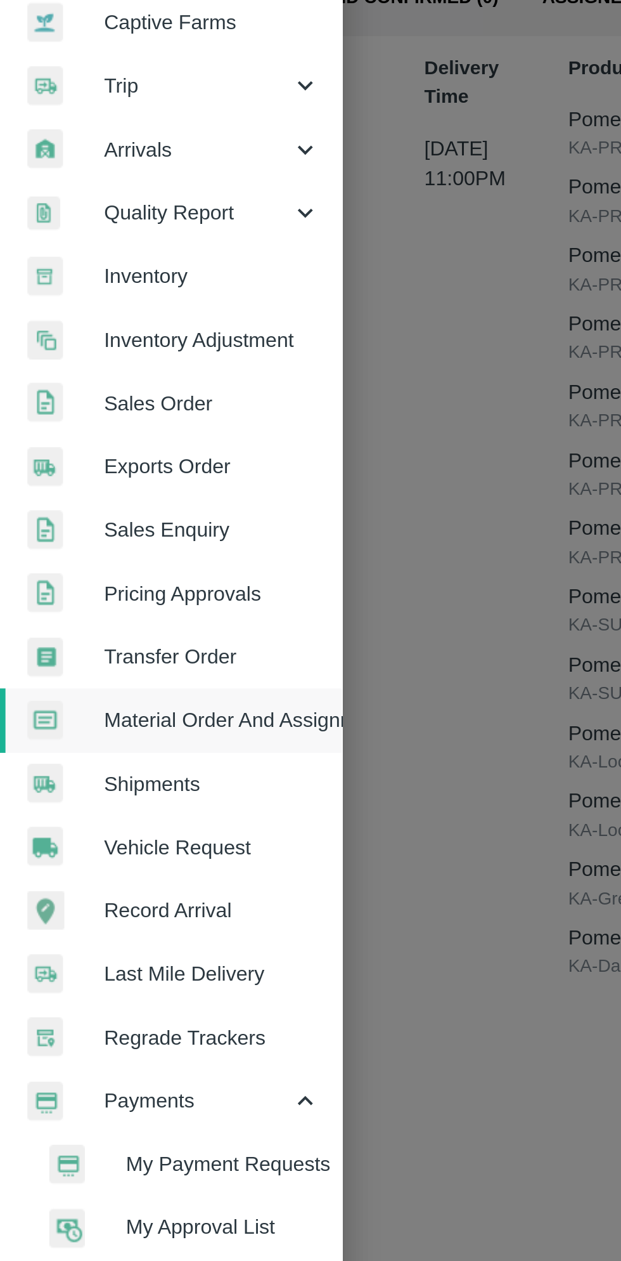
click at [117, 679] on span "My Payment Requests" at bounding box center [103, 676] width 90 height 14
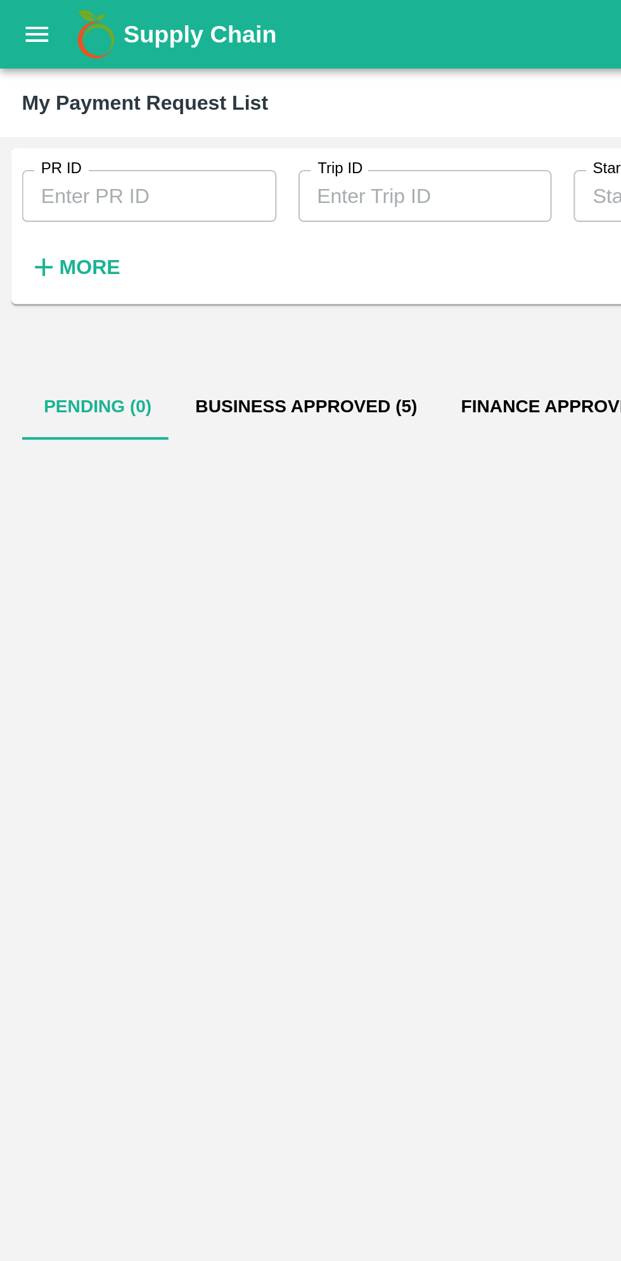
click at [125, 200] on button "Business Approved (5)" at bounding box center [142, 188] width 123 height 30
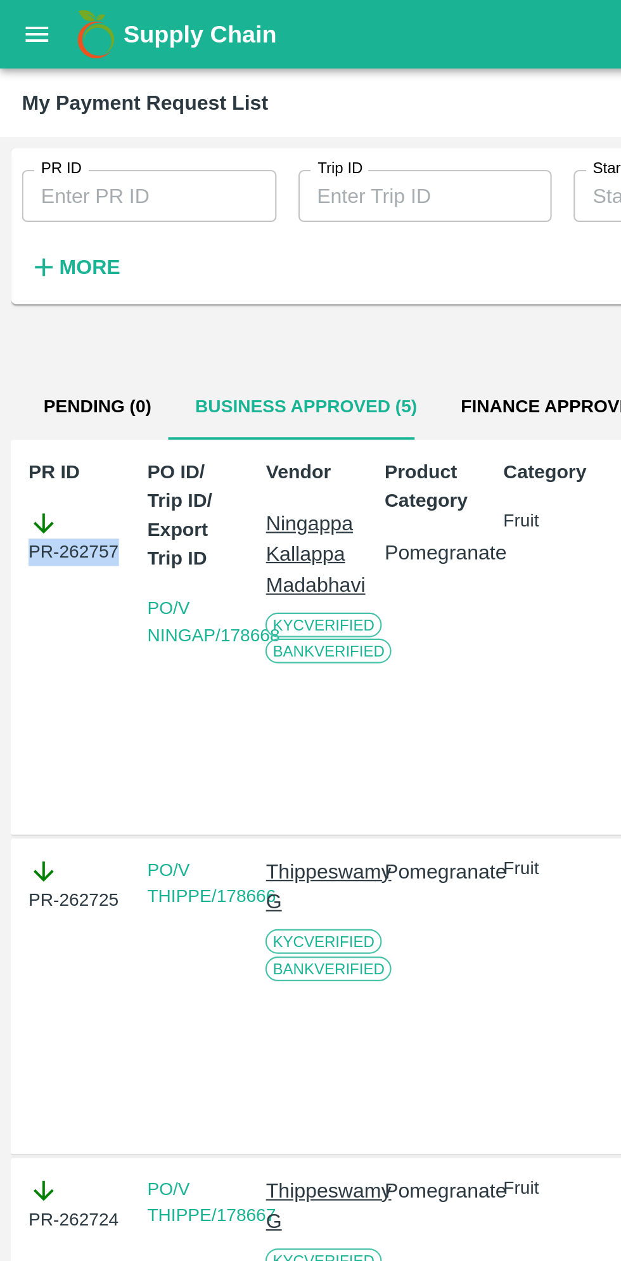
copy div "PR-262757"
click at [26, 17] on button "open drawer" at bounding box center [17, 15] width 29 height 29
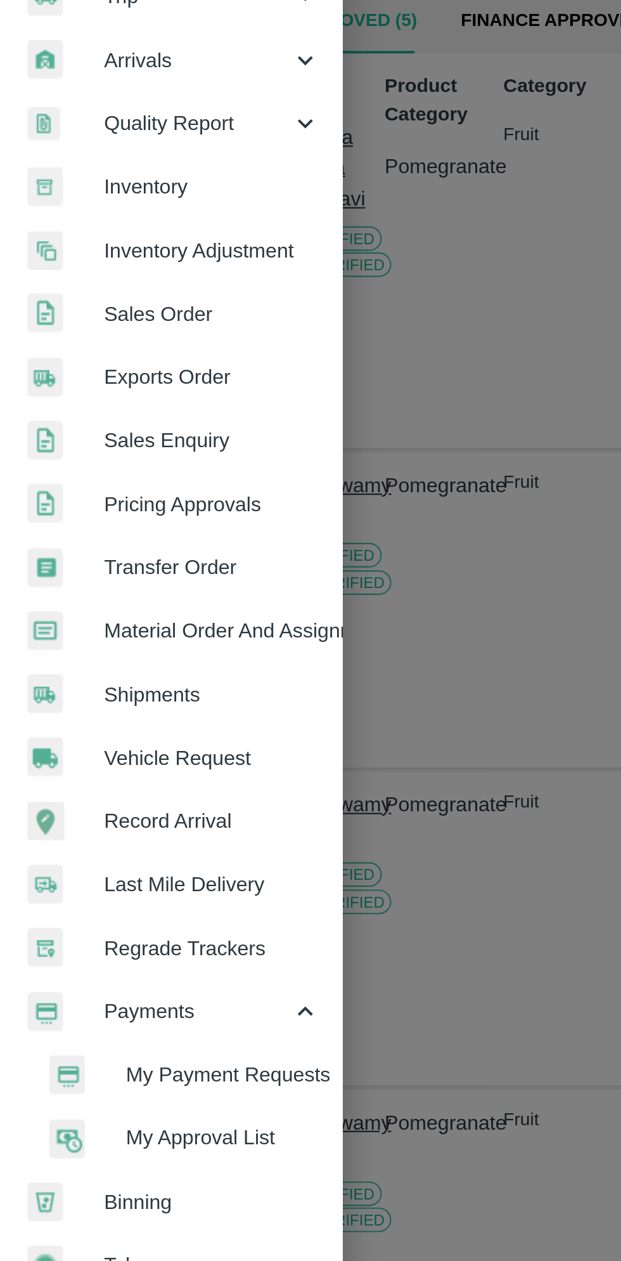
click at [100, 677] on span "My Payment Requests" at bounding box center [103, 676] width 90 height 14
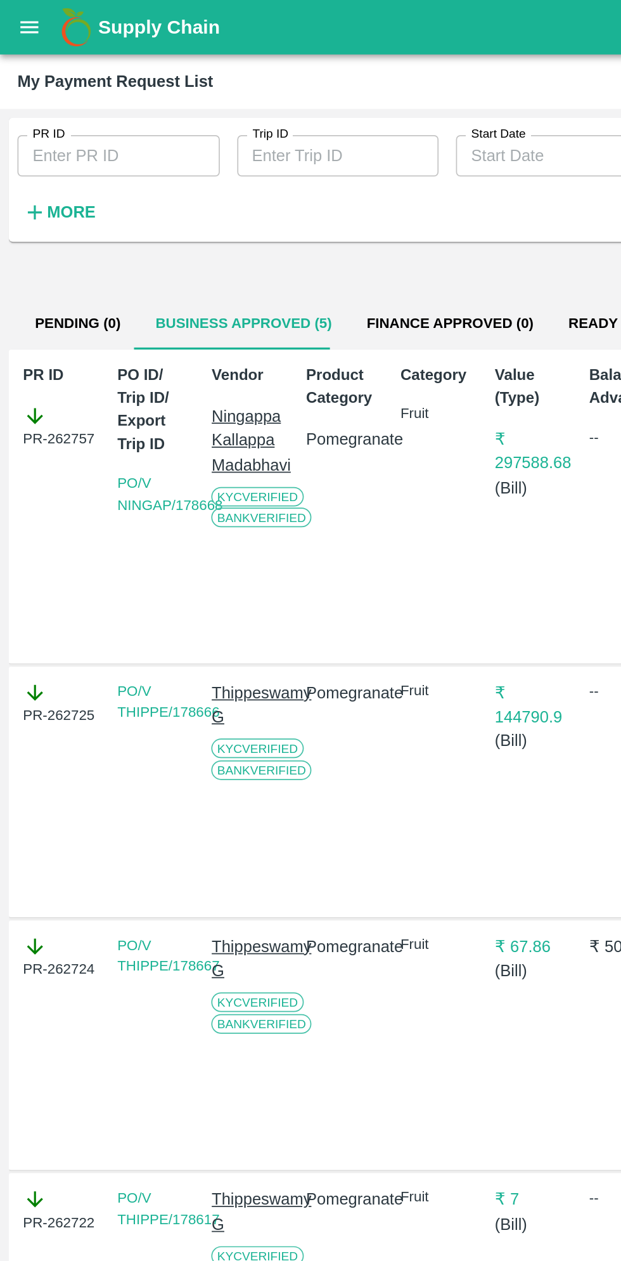
scroll to position [0, 3]
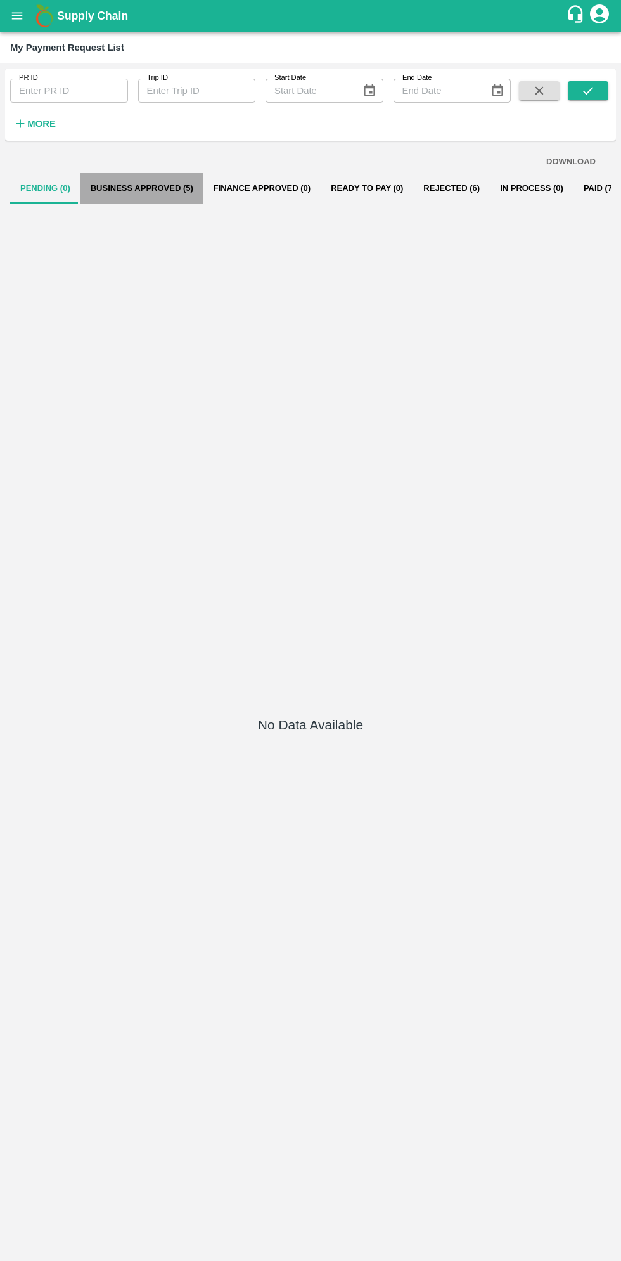
click at [166, 186] on button "Business Approved (5)" at bounding box center [142, 188] width 123 height 30
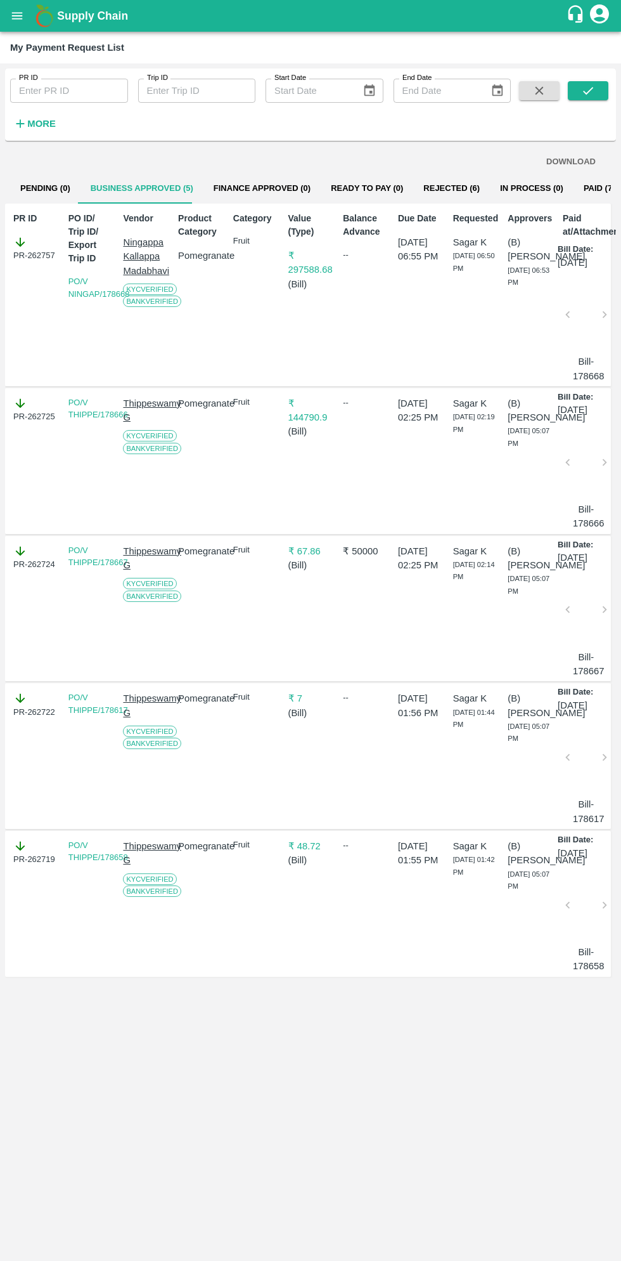
click at [25, 14] on button "open drawer" at bounding box center [17, 15] width 29 height 29
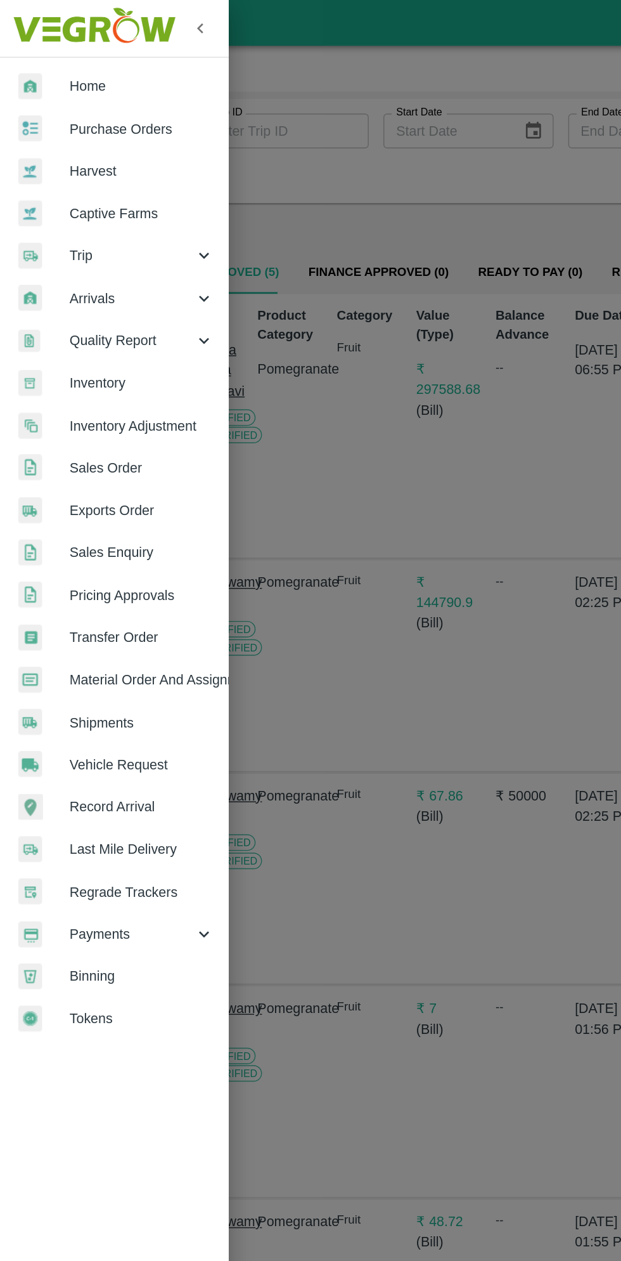
click at [96, 88] on span "Purchase Orders" at bounding box center [98, 89] width 100 height 14
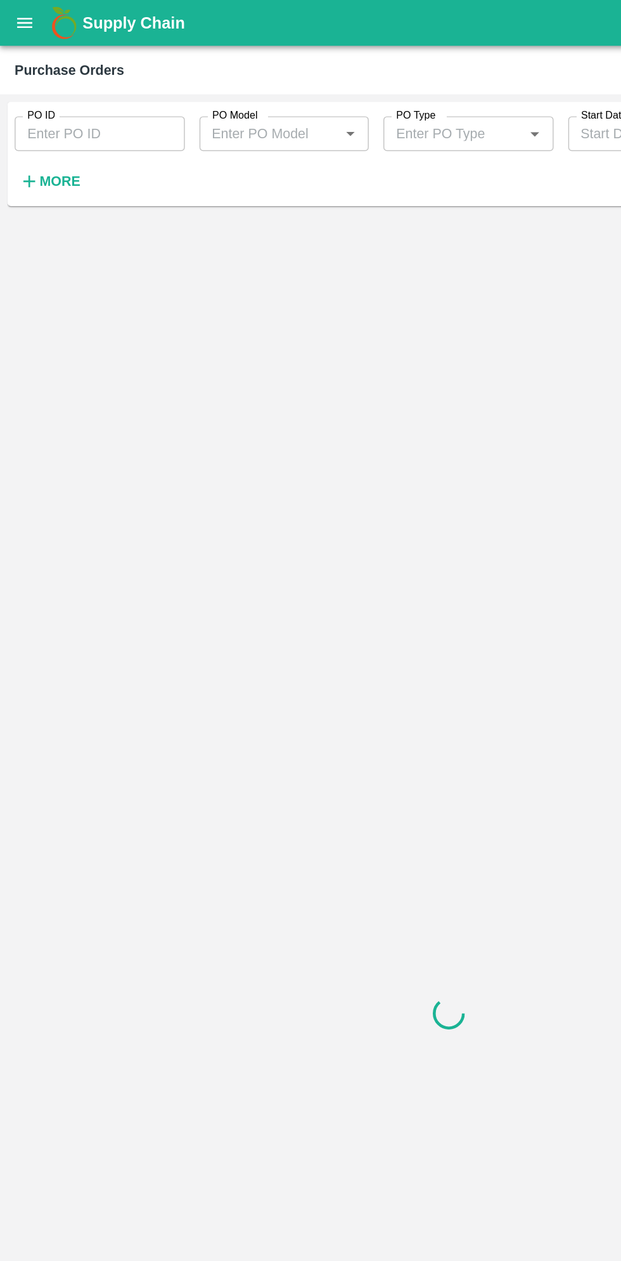
click at [47, 131] on h6 "More" at bounding box center [41, 125] width 29 height 16
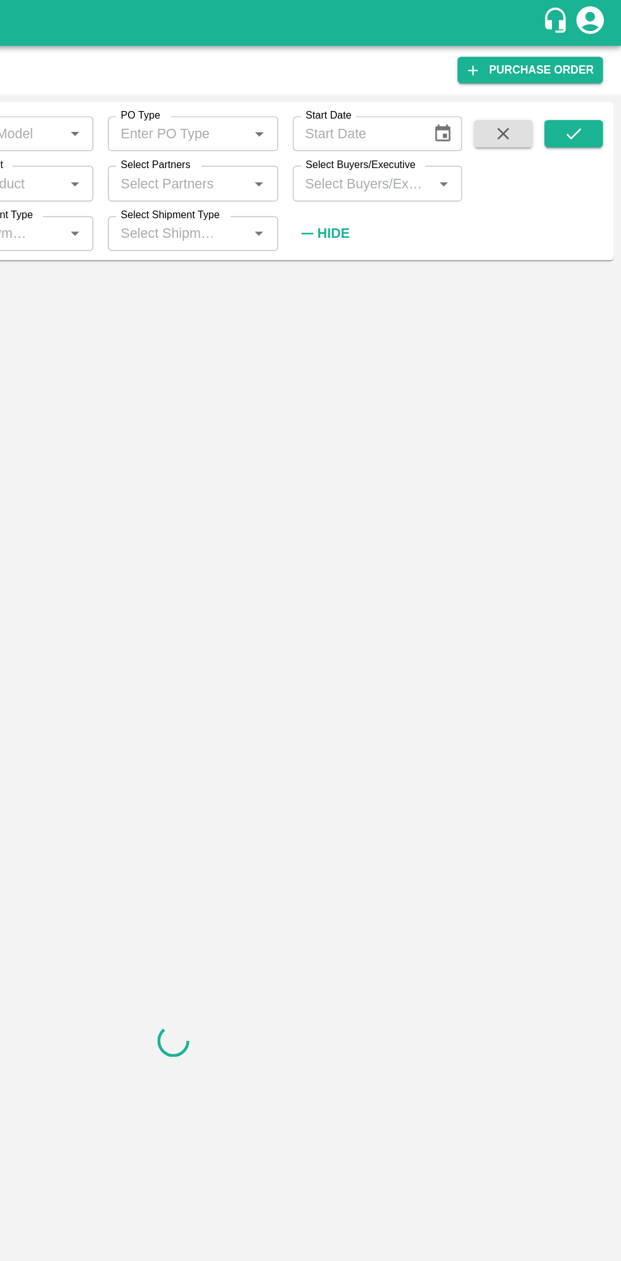
click at [445, 132] on input "Select Buyers/Executive" at bounding box center [442, 127] width 89 height 16
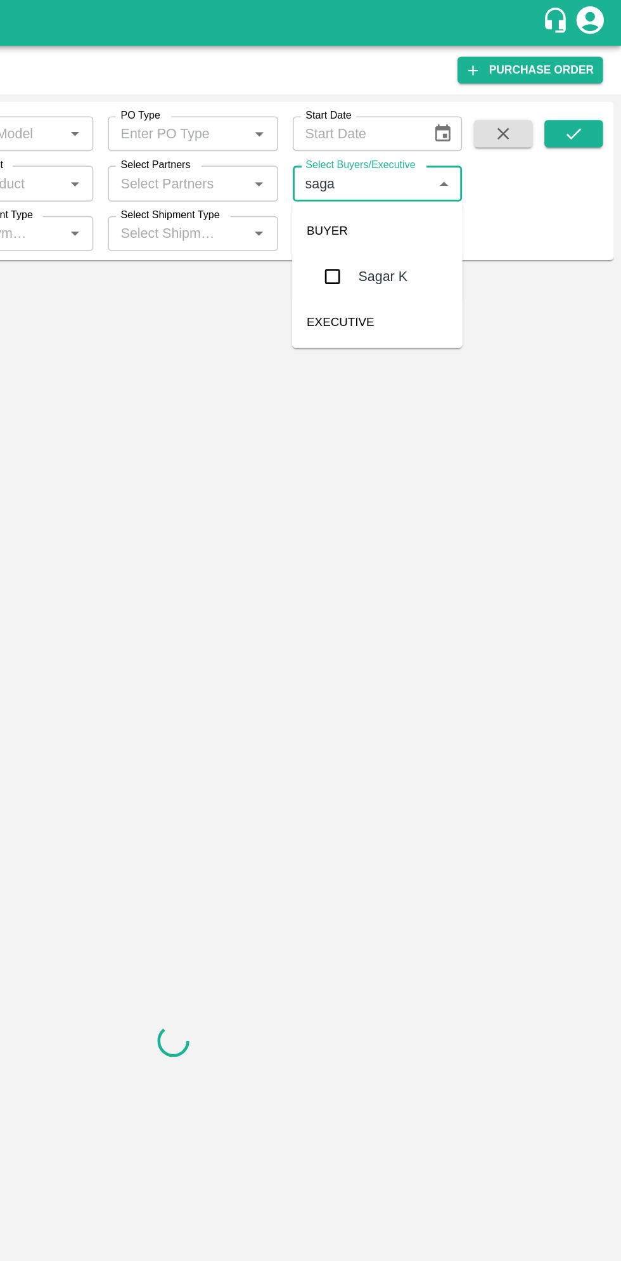
type input "sagar"
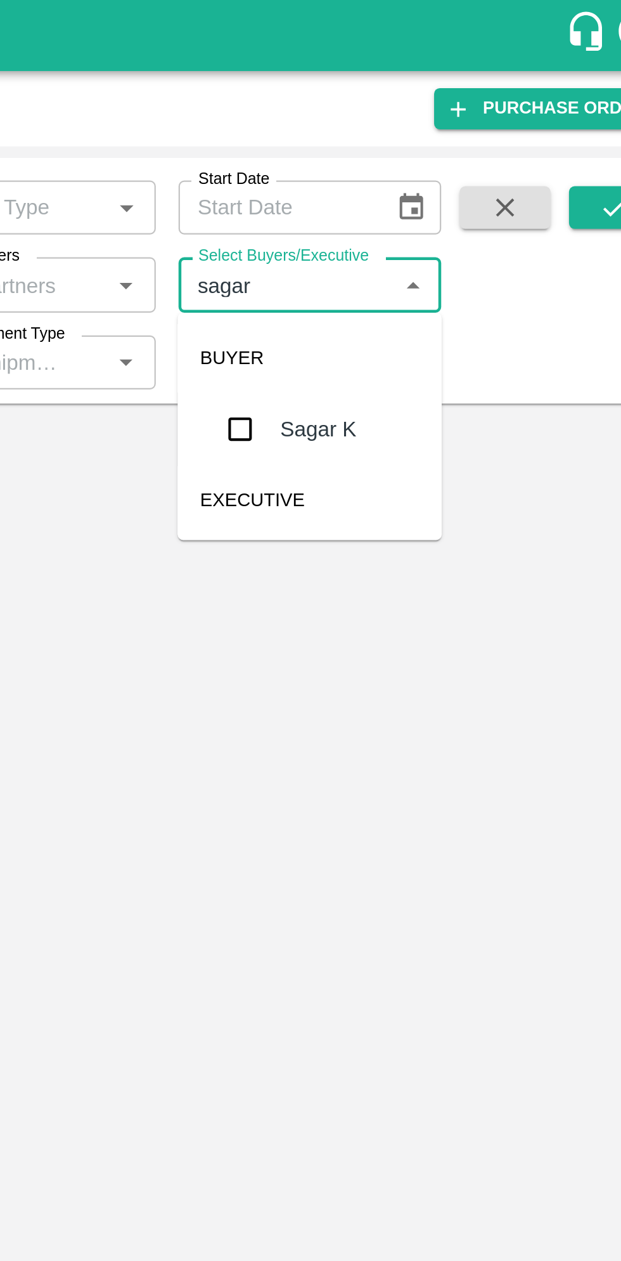
click at [418, 194] on input "checkbox" at bounding box center [420, 191] width 25 height 25
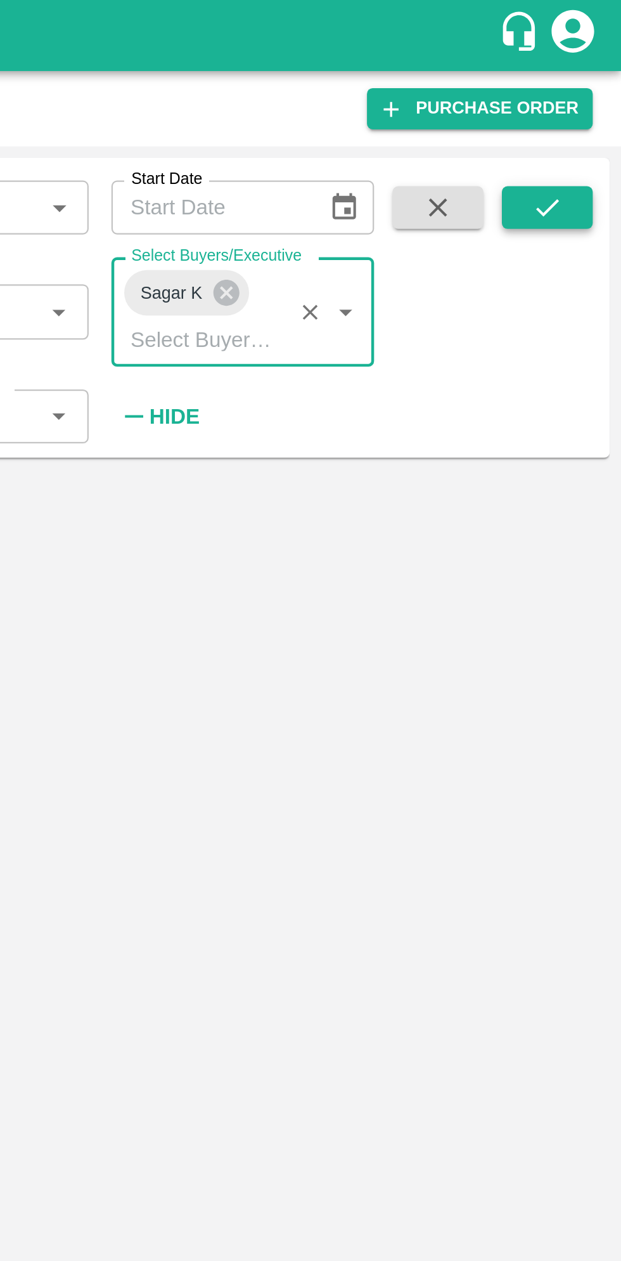
click at [597, 94] on button "submit" at bounding box center [588, 92] width 41 height 19
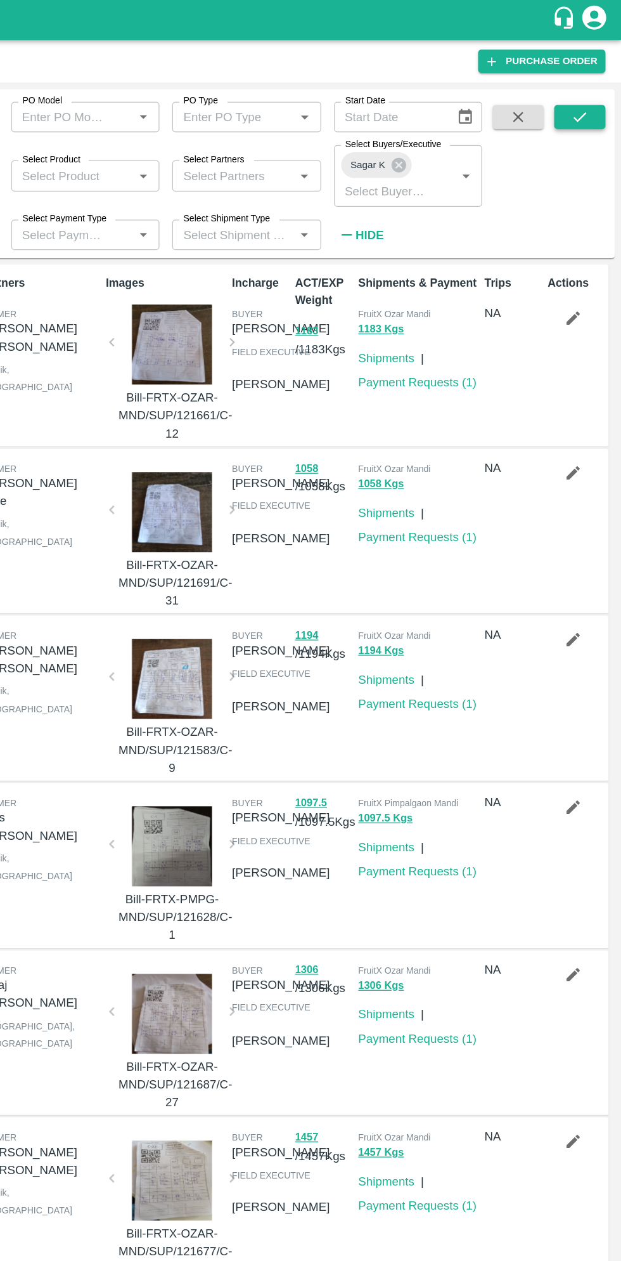
click at [588, 93] on icon "submit" at bounding box center [589, 93] width 14 height 14
